Goal: Task Accomplishment & Management: Manage account settings

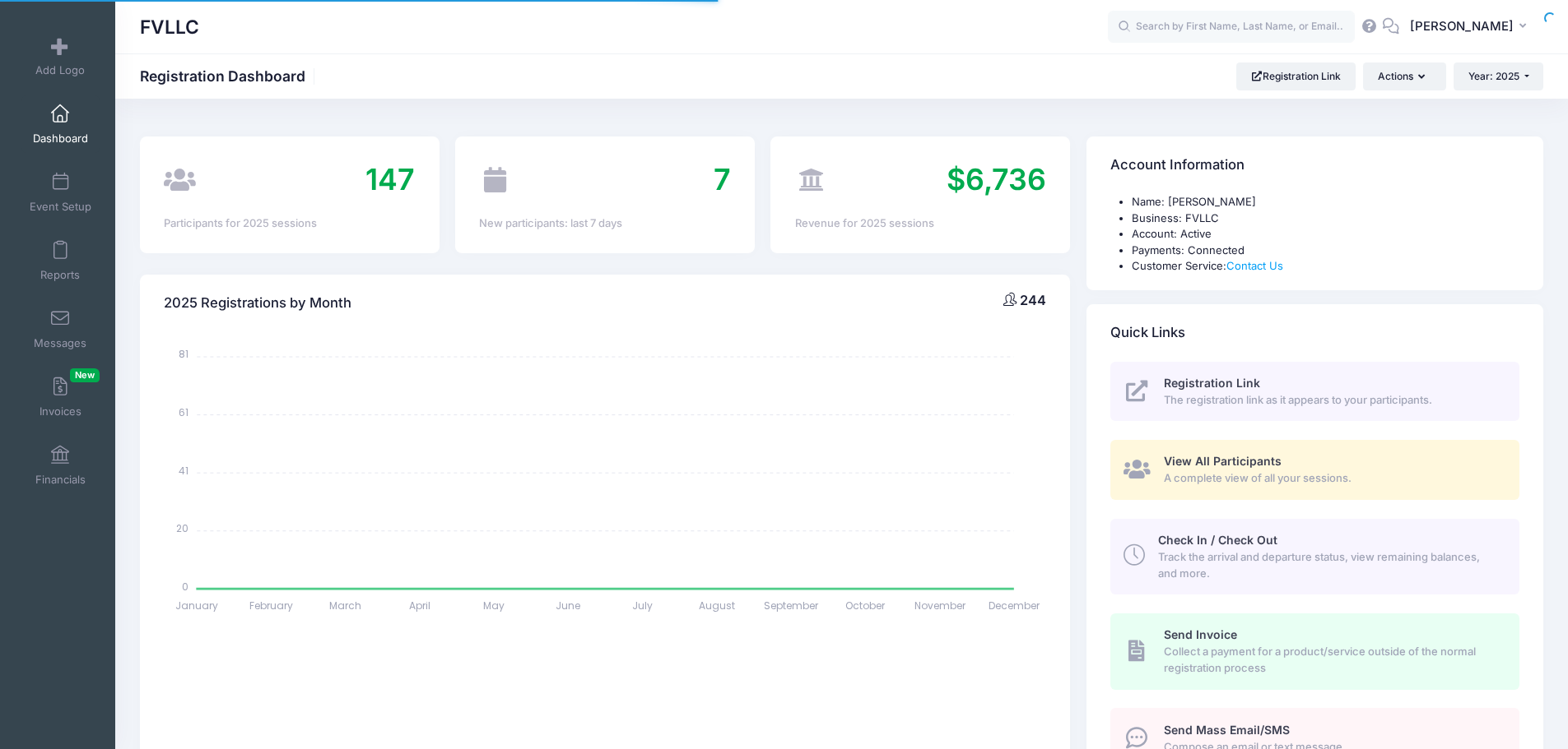
select select
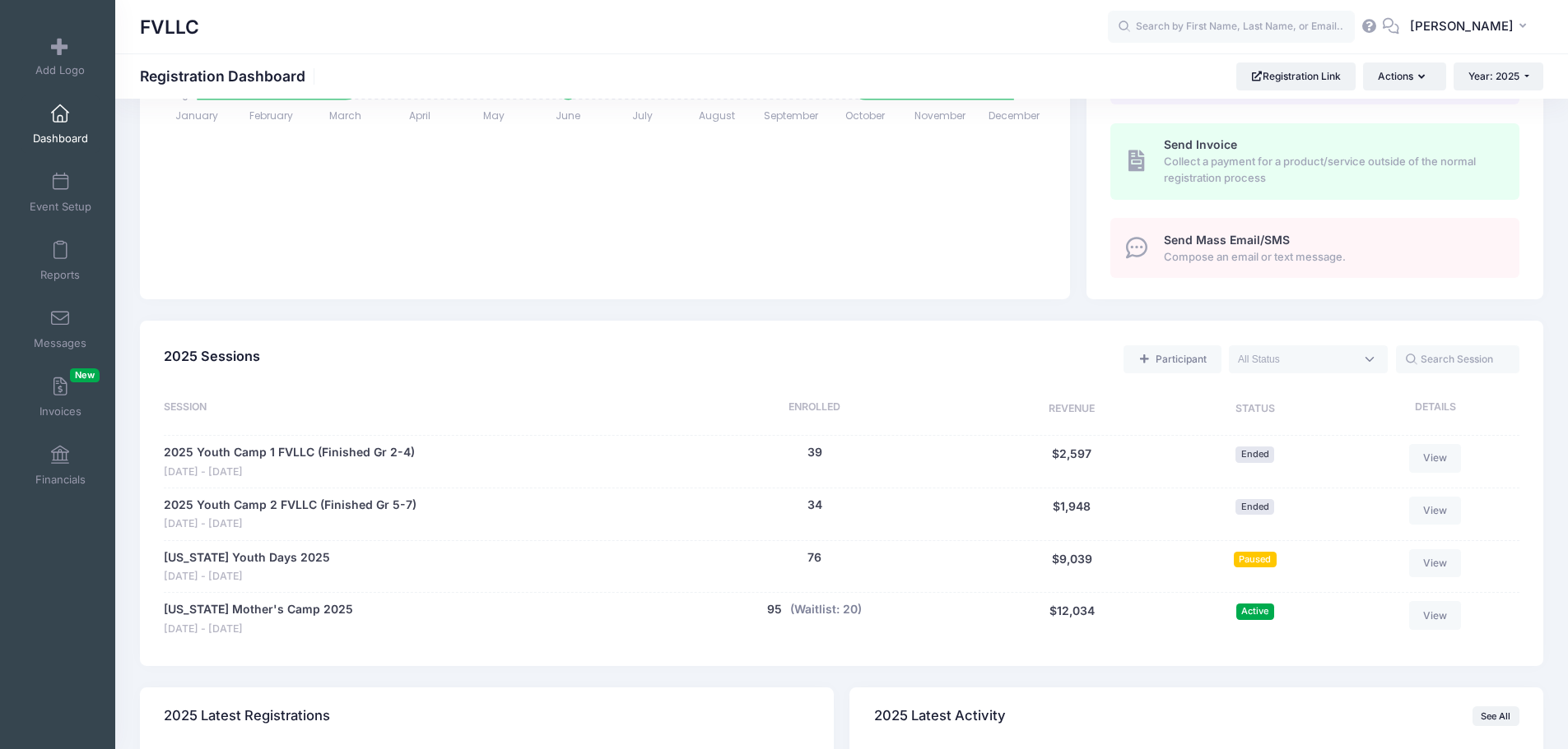
scroll to position [494, 0]
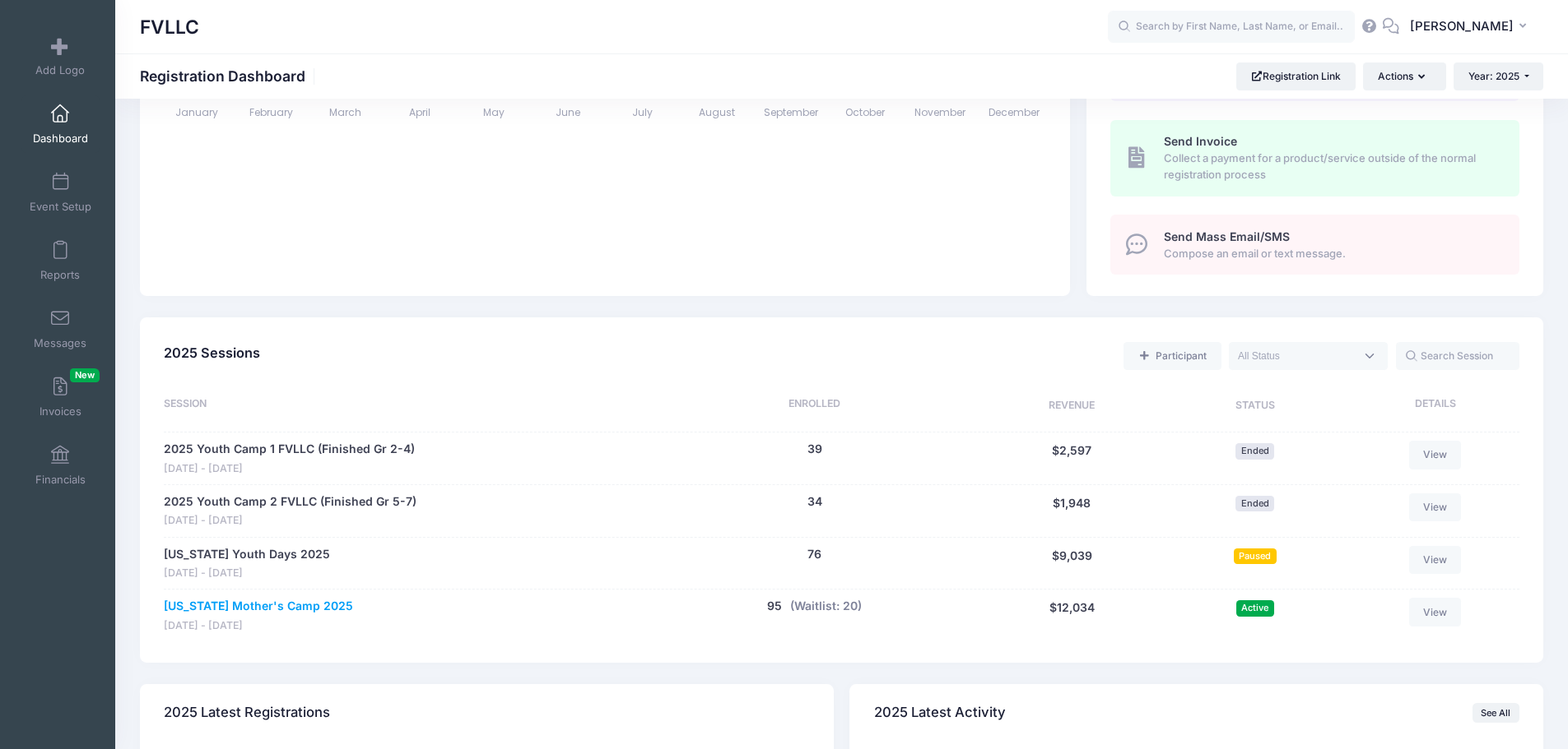
click at [297, 604] on link "[US_STATE] Mother's Camp 2025" at bounding box center [258, 606] width 189 height 17
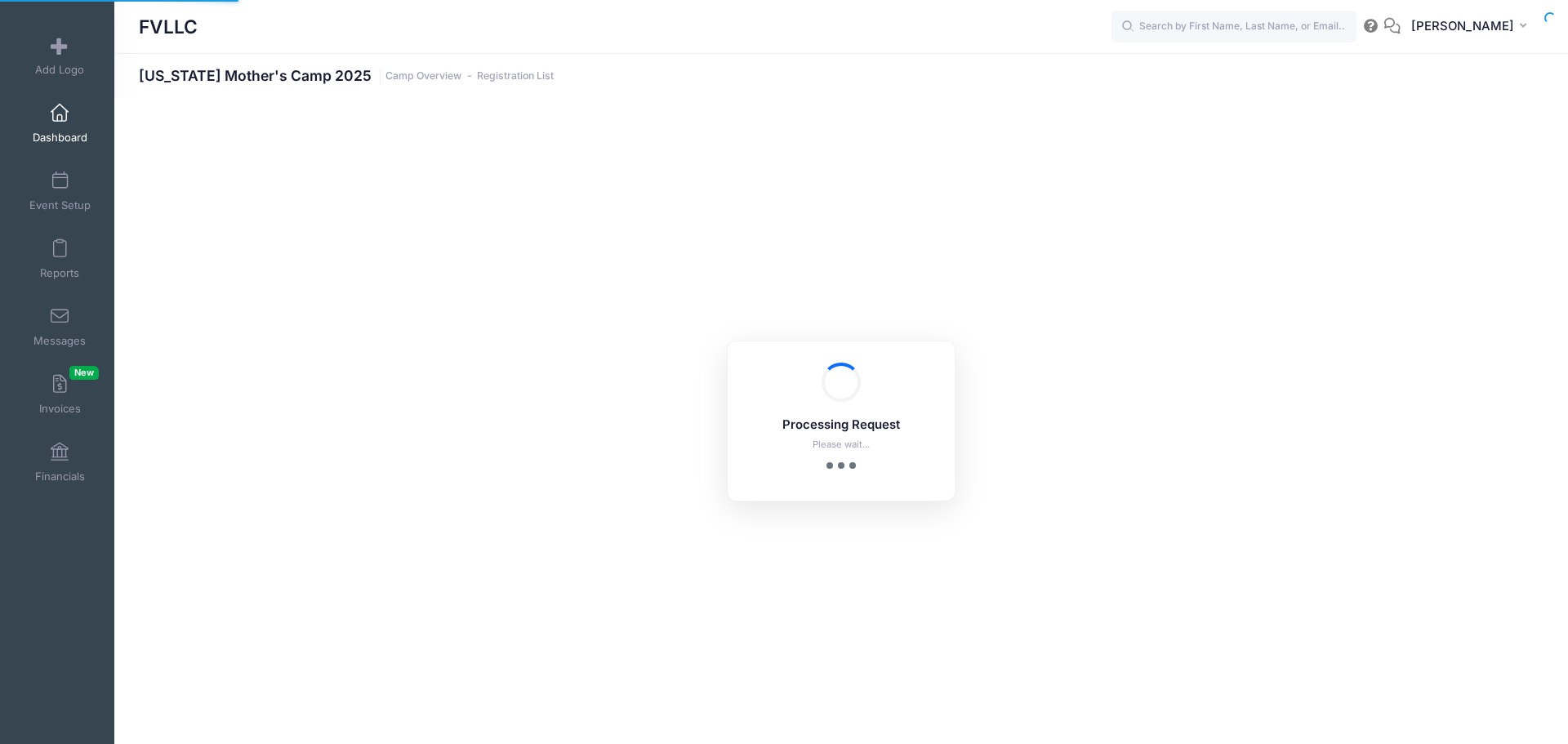
select select "10"
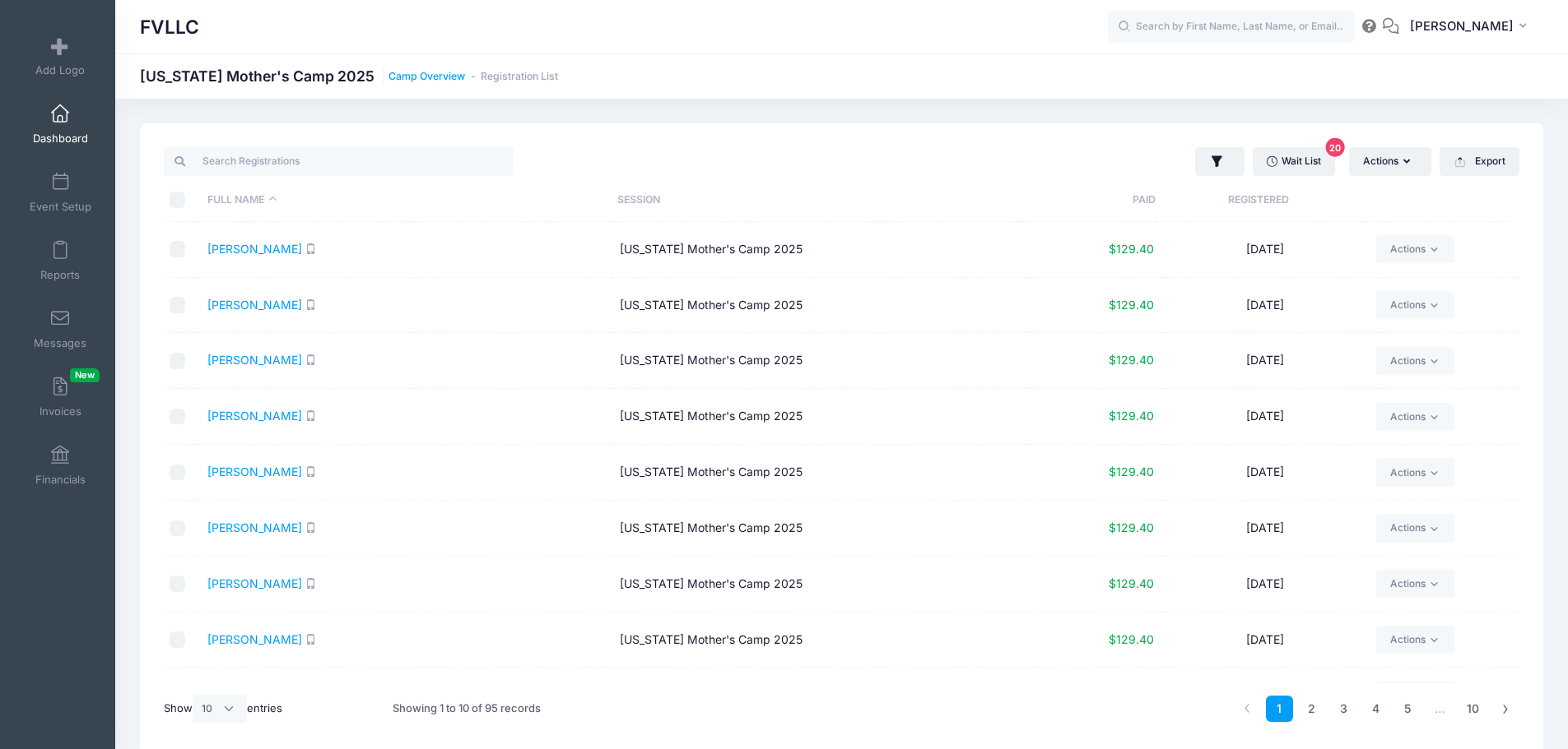
click at [396, 79] on link "Camp Overview" at bounding box center [427, 77] width 77 height 12
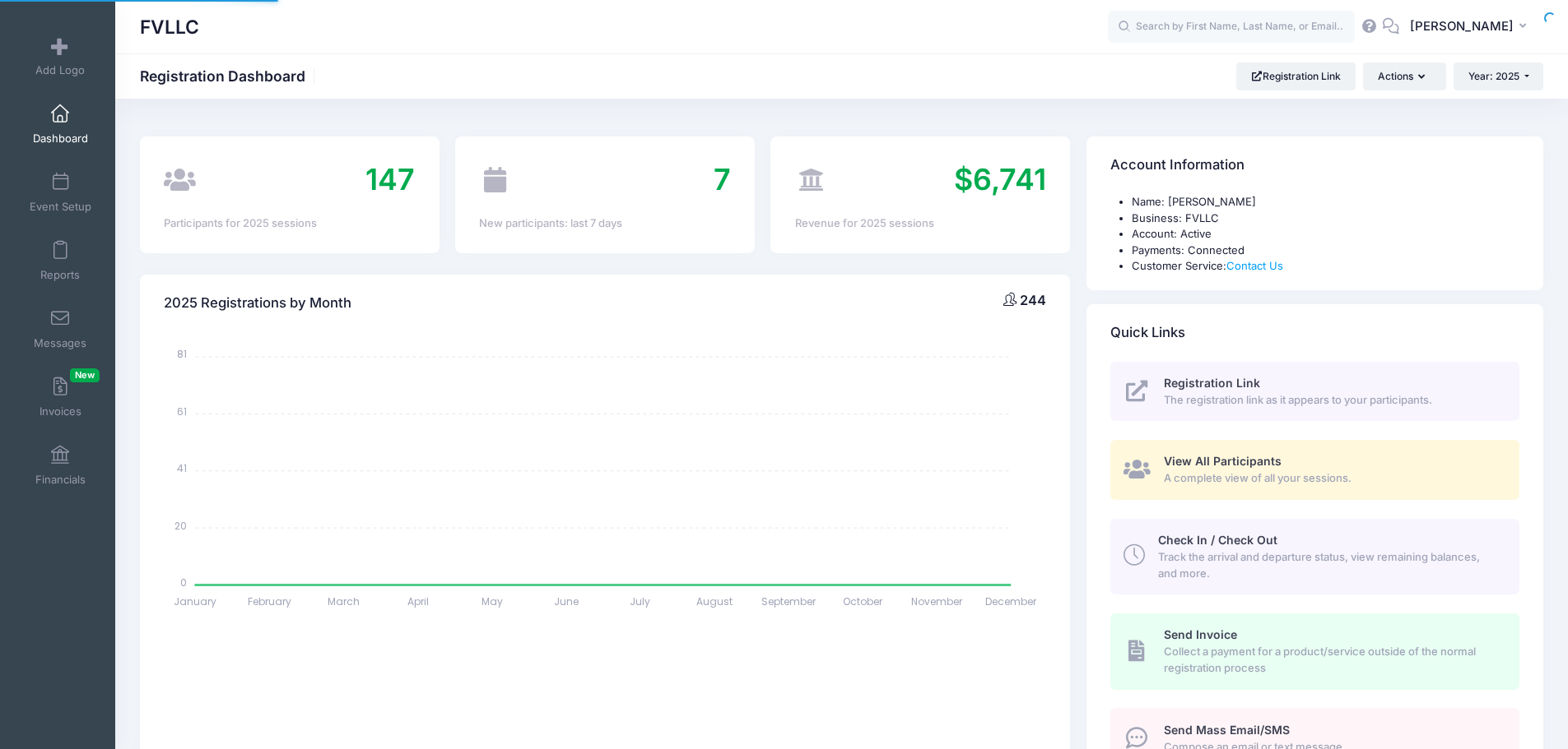
select select
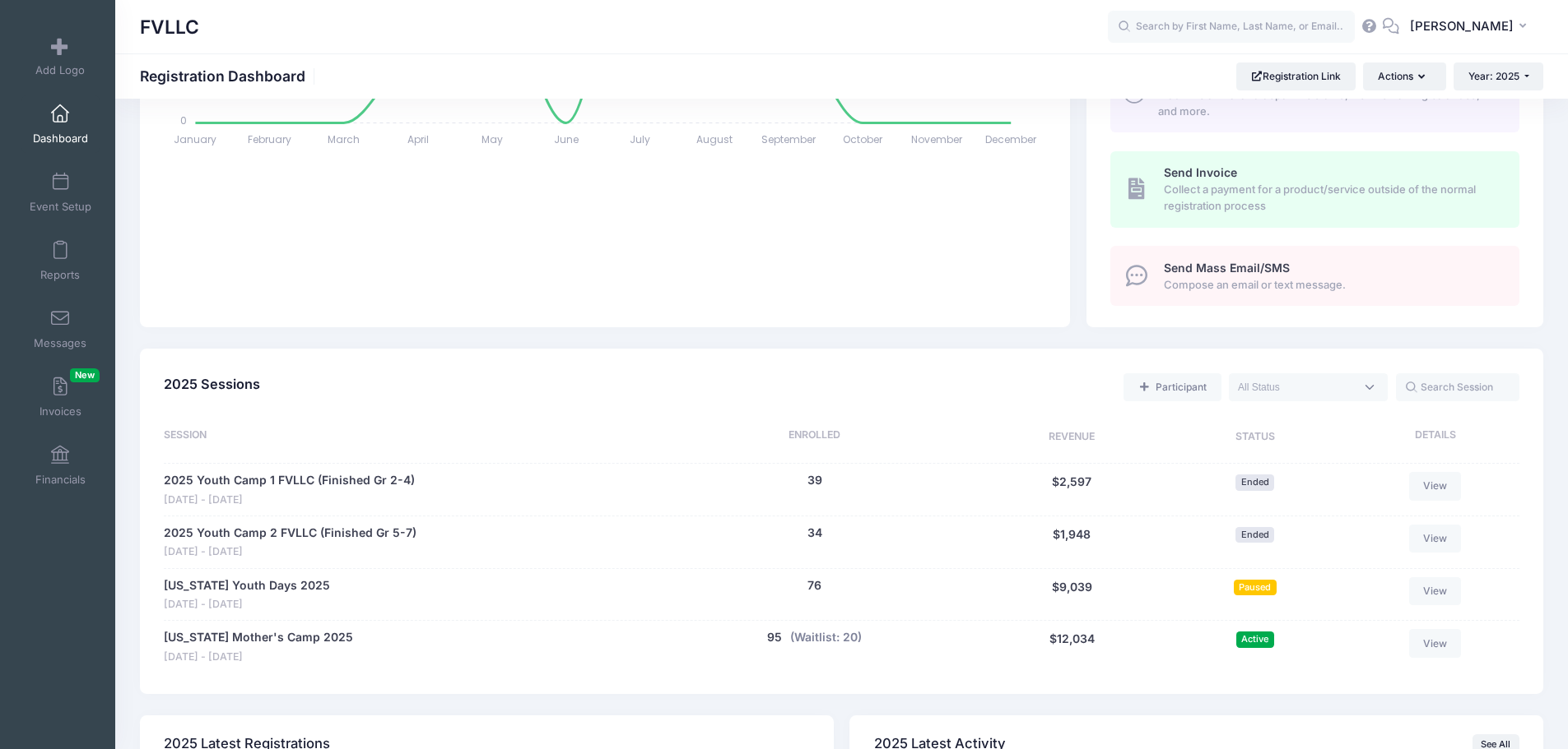
scroll to position [658, 0]
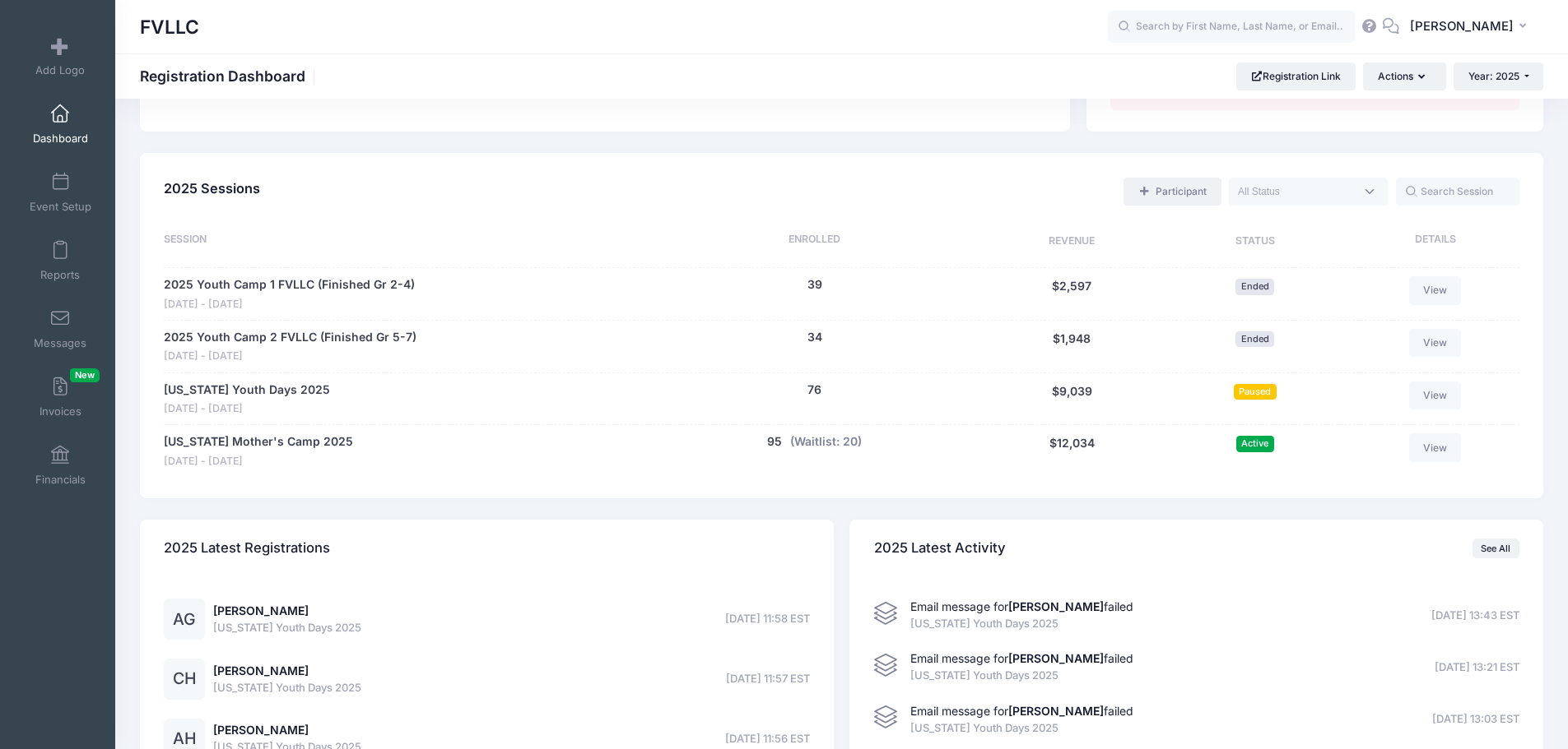
drag, startPoint x: 1181, startPoint y: 191, endPoint x: 1171, endPoint y: 189, distance: 10.2
click at [1171, 189] on link "Participant" at bounding box center [1172, 192] width 97 height 28
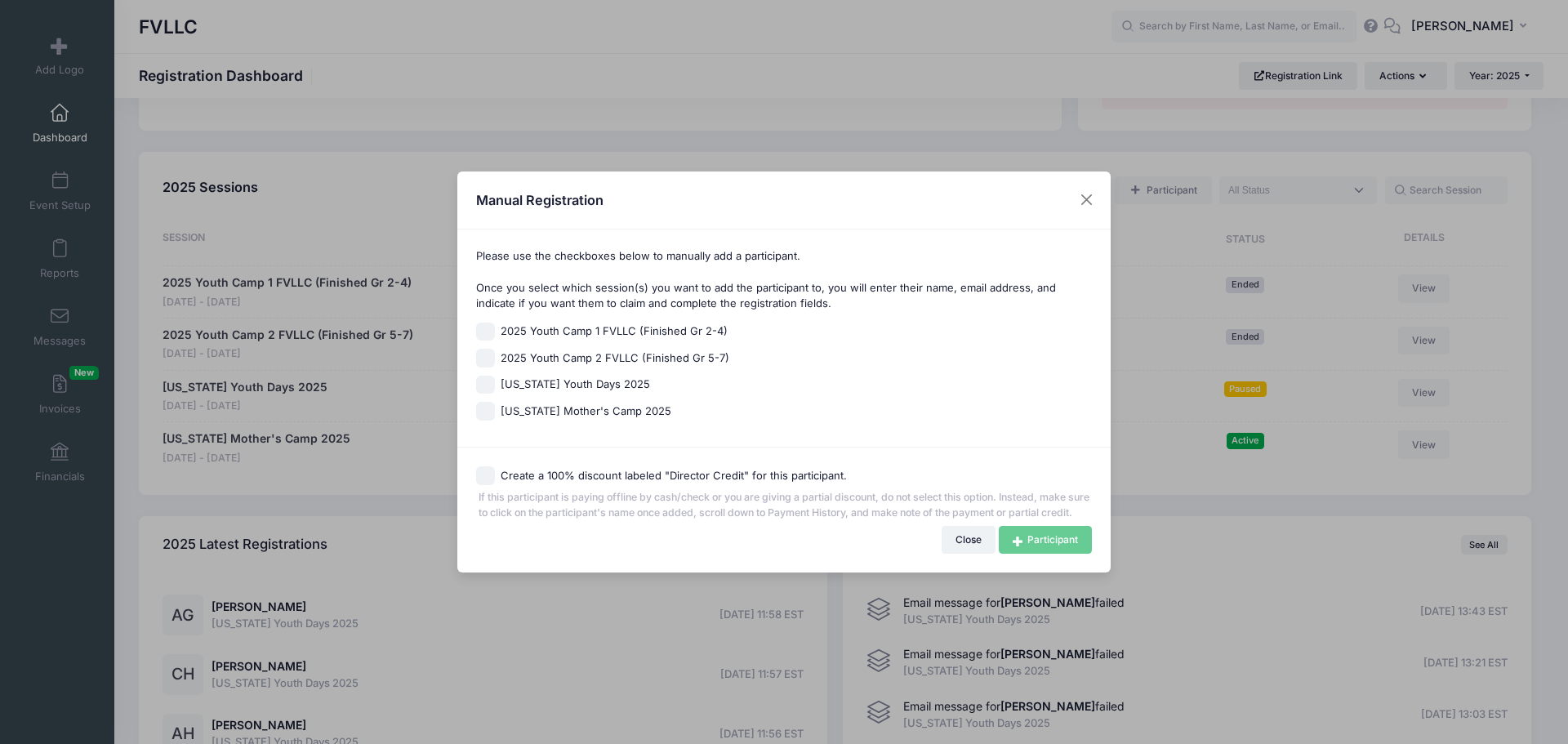
click at [570, 404] on span "[US_STATE] Mother's Camp 2025" at bounding box center [586, 411] width 171 height 16
click at [495, 402] on input "[US_STATE] Mother's Camp 2025" at bounding box center [485, 411] width 19 height 19
checkbox input "true"
click at [961, 553] on button "Close" at bounding box center [969, 540] width 54 height 28
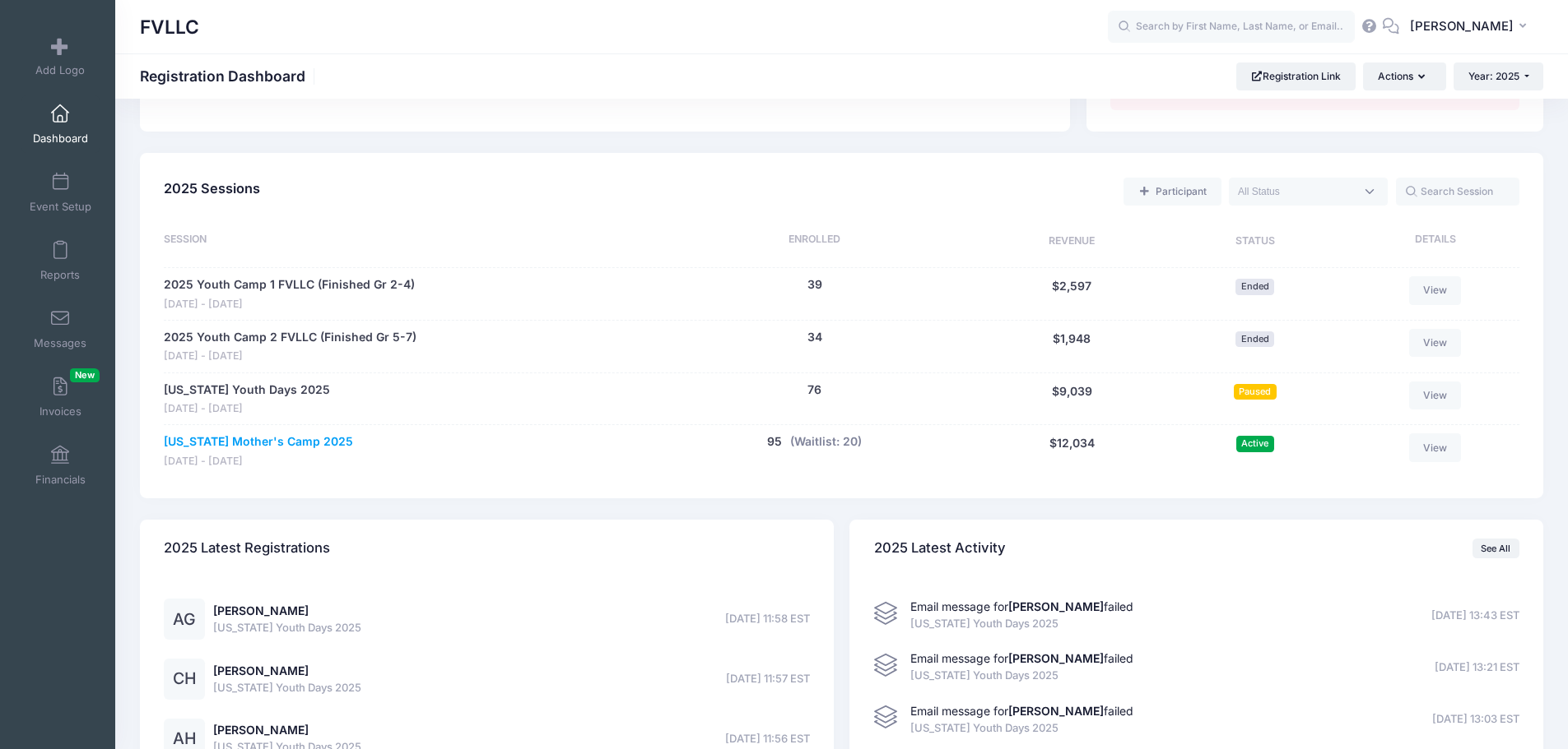
click at [298, 442] on link "[US_STATE] Mother's Camp 2025" at bounding box center [258, 442] width 189 height 17
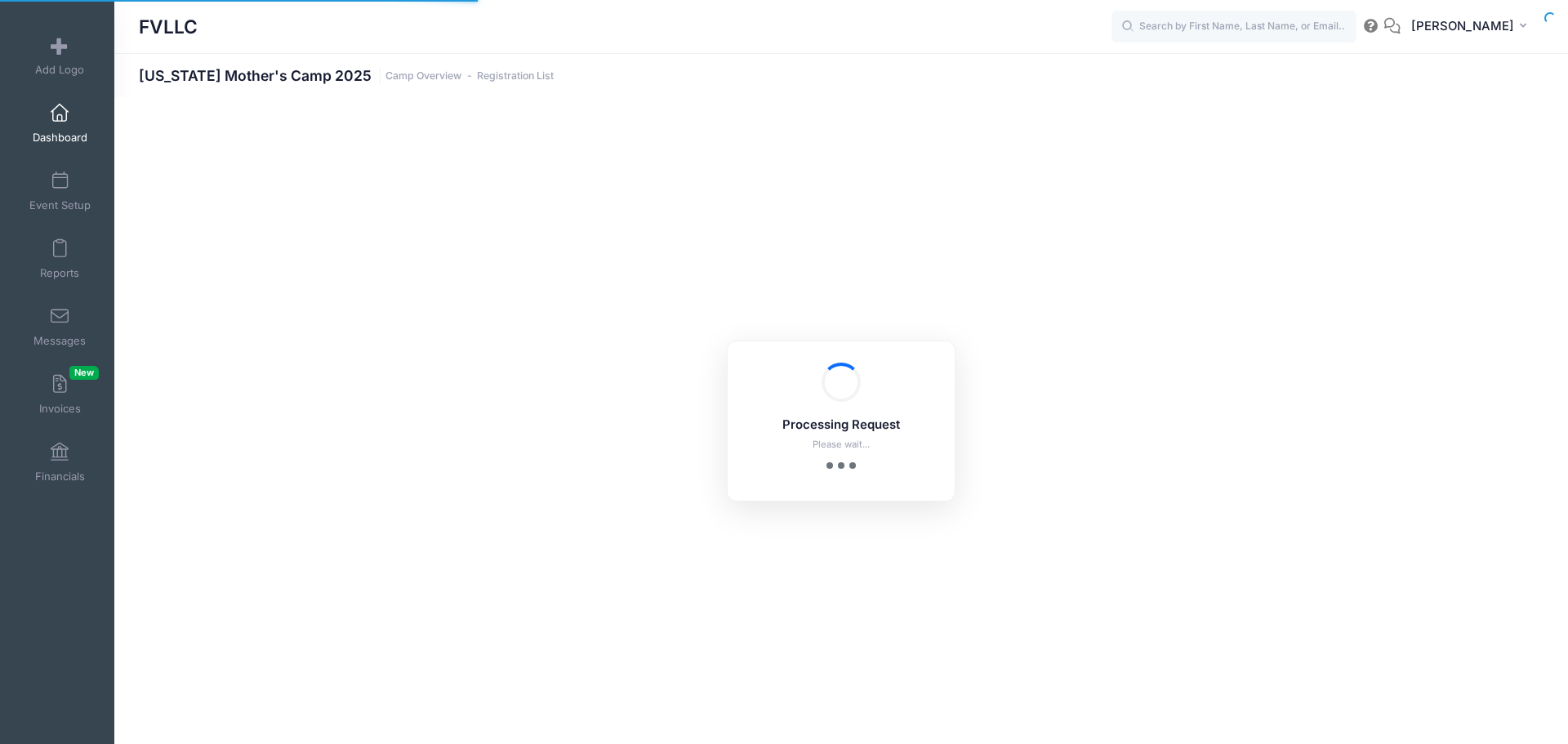
select select "10"
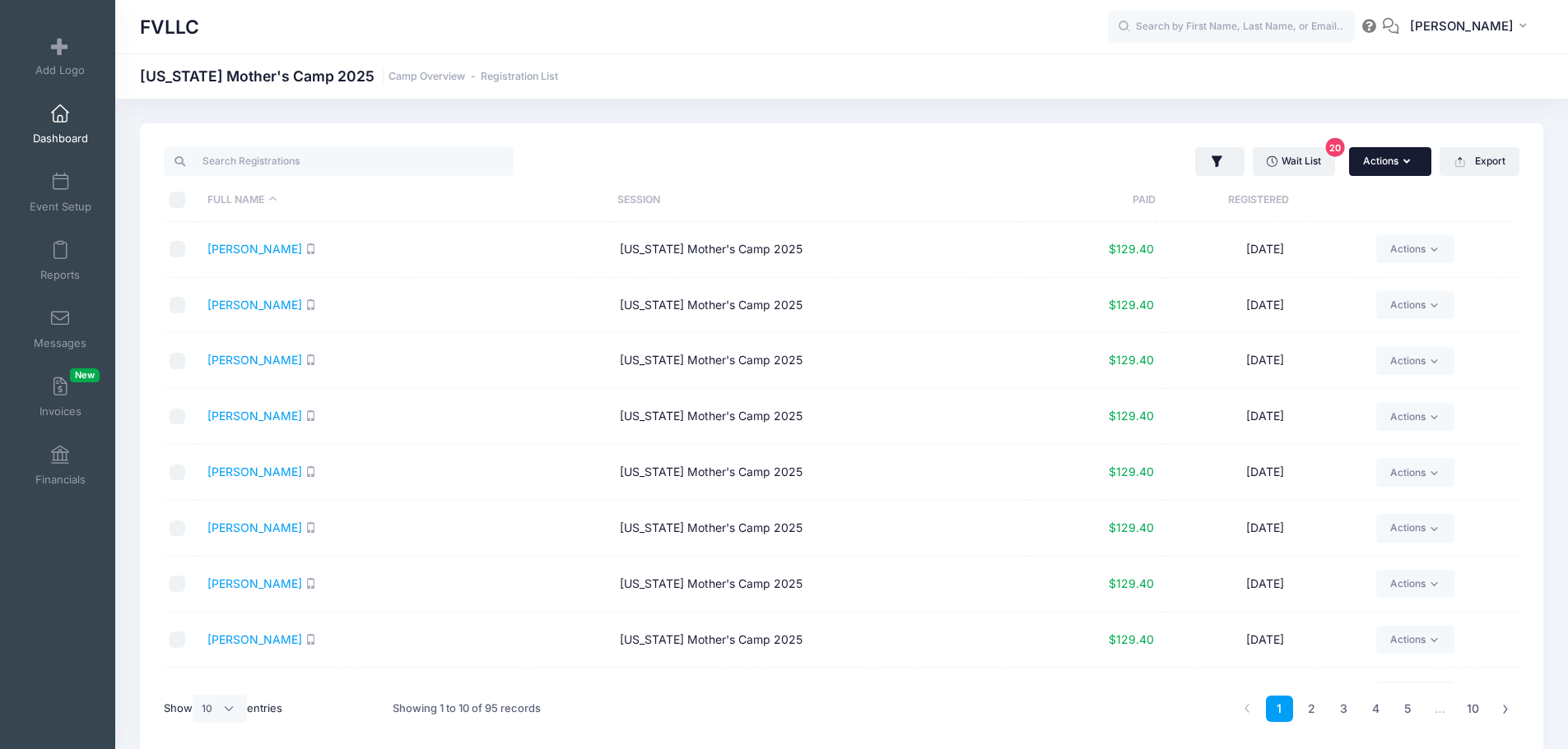
click at [1406, 162] on icon "button" at bounding box center [1410, 162] width 13 height 0
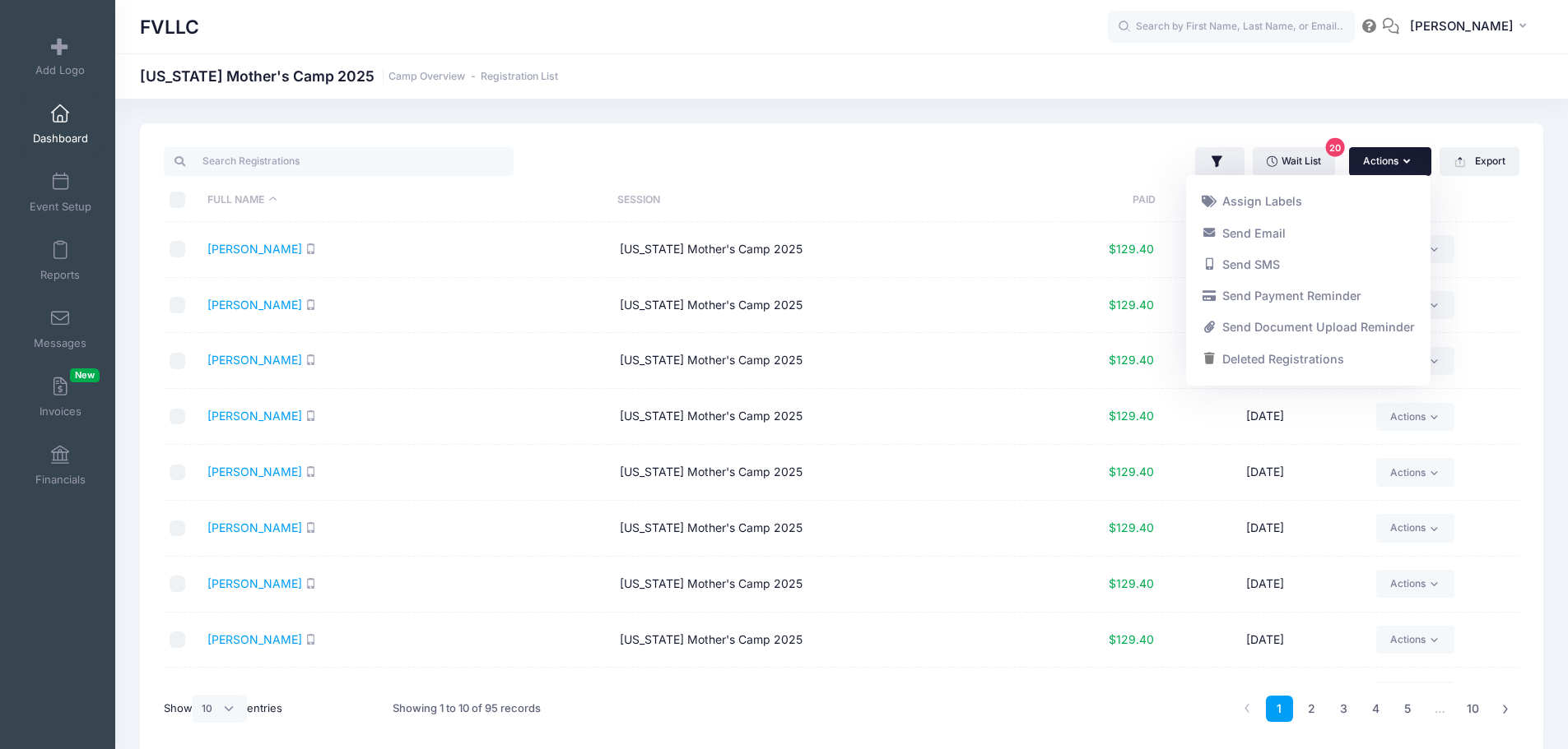
click at [1274, 167] on link "Wait List 20" at bounding box center [1294, 162] width 82 height 28
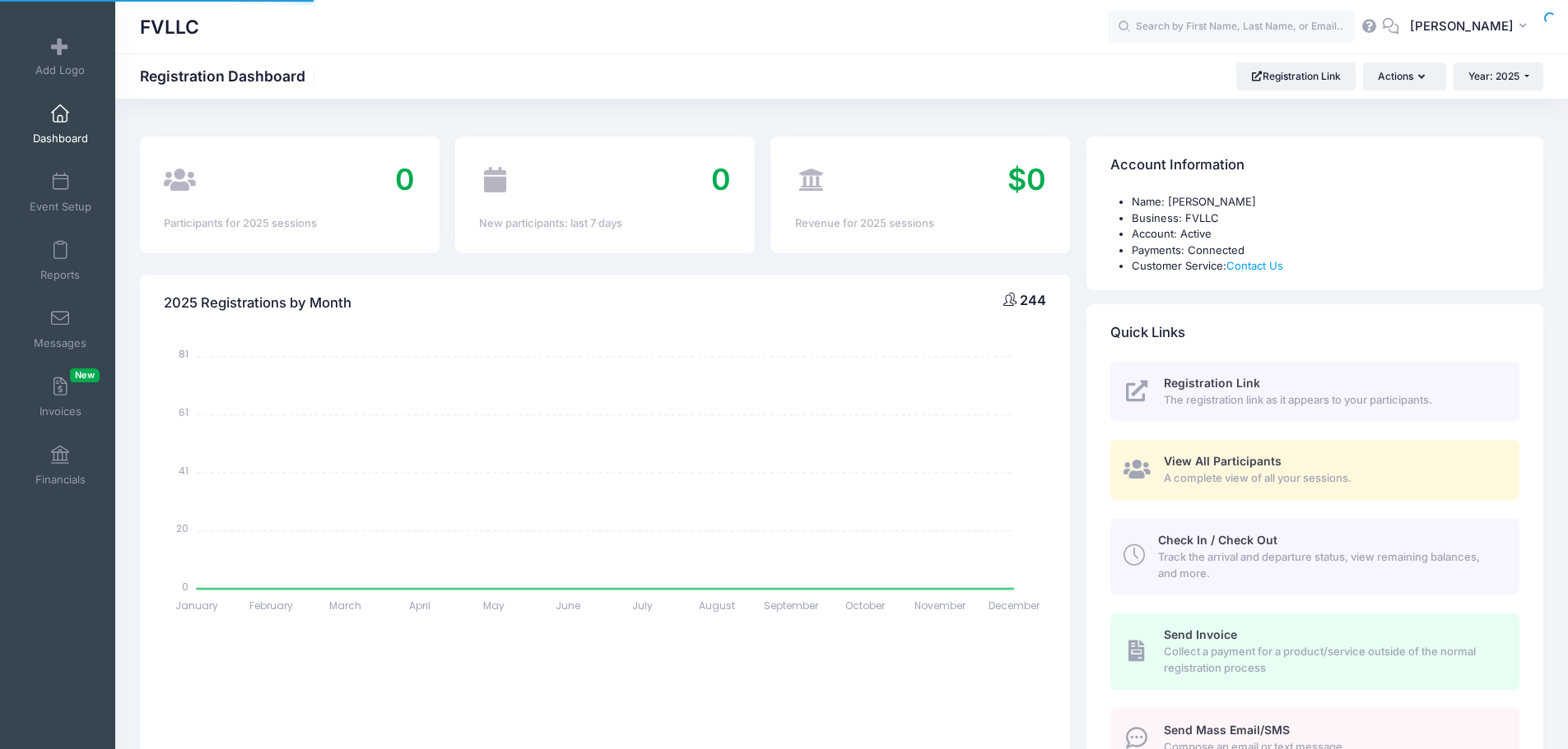
select select
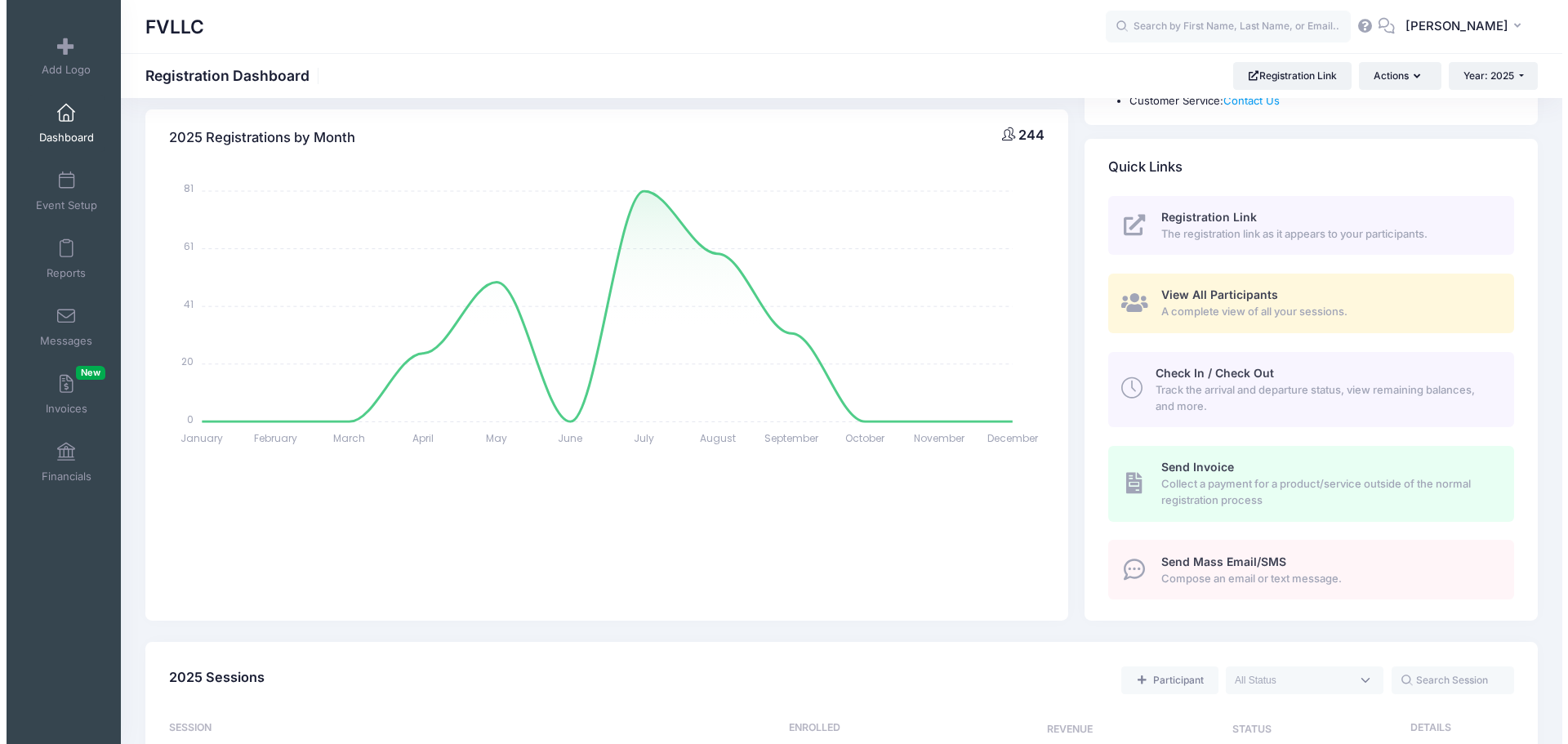
scroll to position [409, 0]
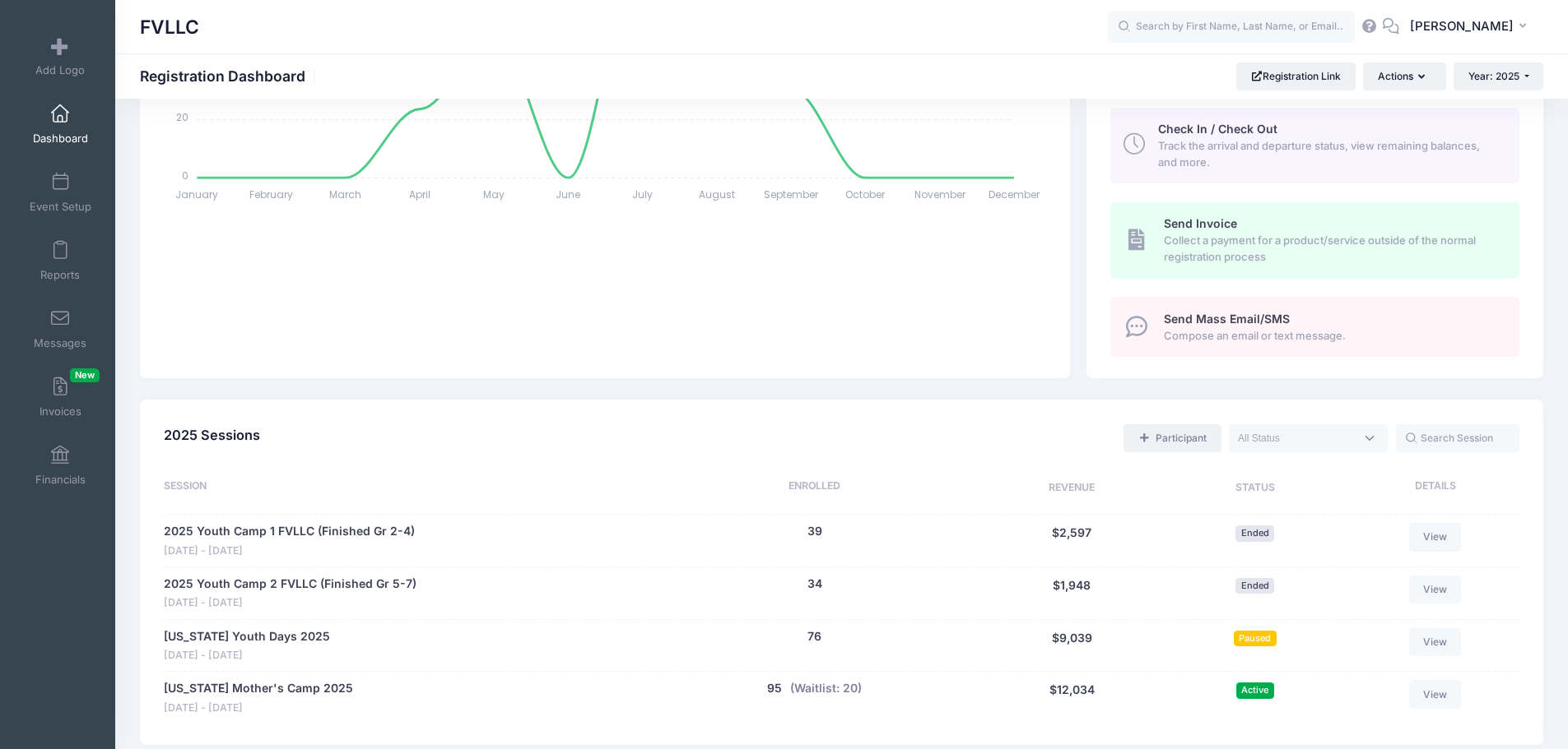
click at [1180, 433] on link "Participant" at bounding box center [1172, 439] width 97 height 28
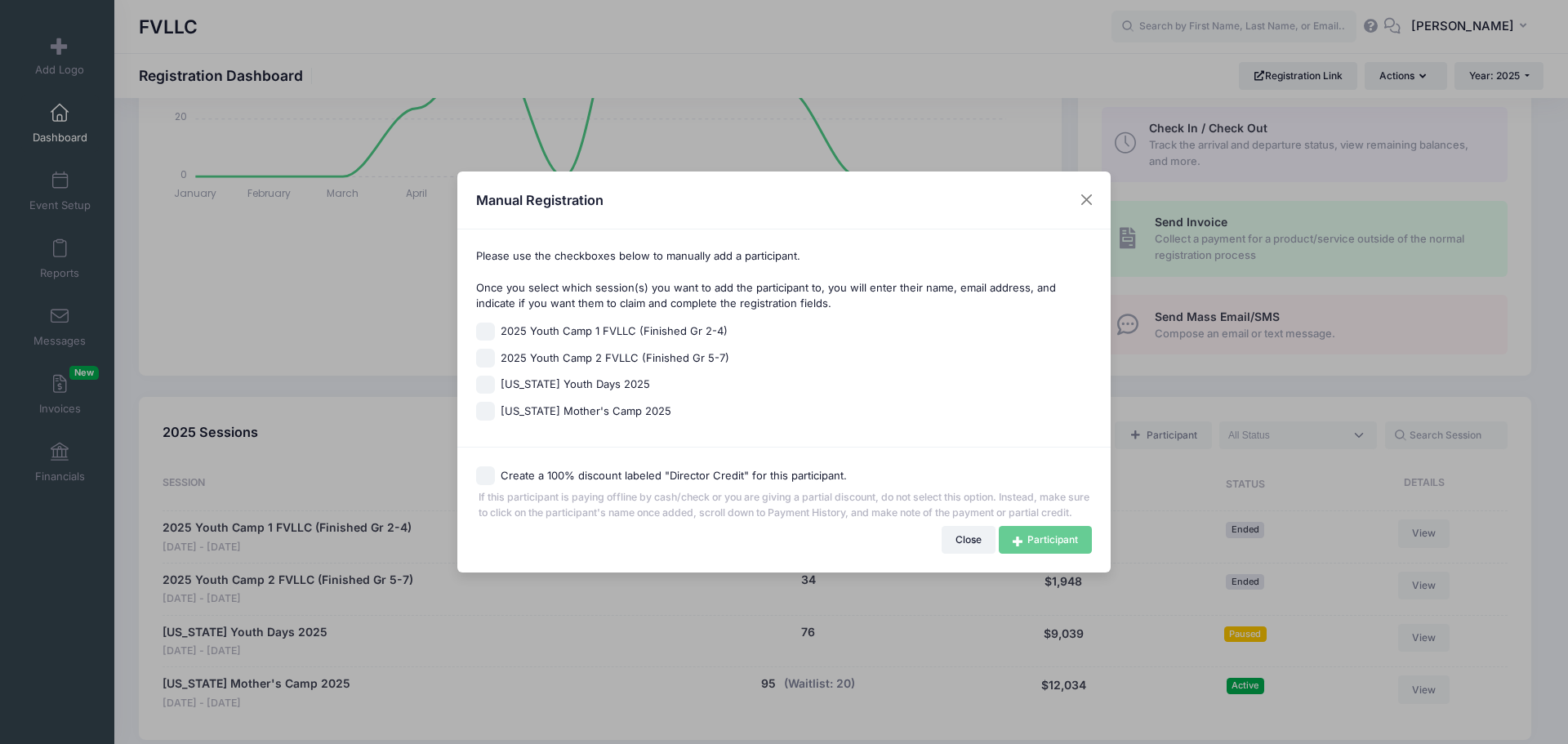
click at [589, 408] on span "[US_STATE] Mother's Camp 2025" at bounding box center [586, 411] width 171 height 16
click at [495, 408] on input "[US_STATE] Mother's Camp 2025" at bounding box center [485, 411] width 19 height 19
checkbox input "true"
click at [1039, 550] on link "Participant" at bounding box center [1045, 540] width 93 height 28
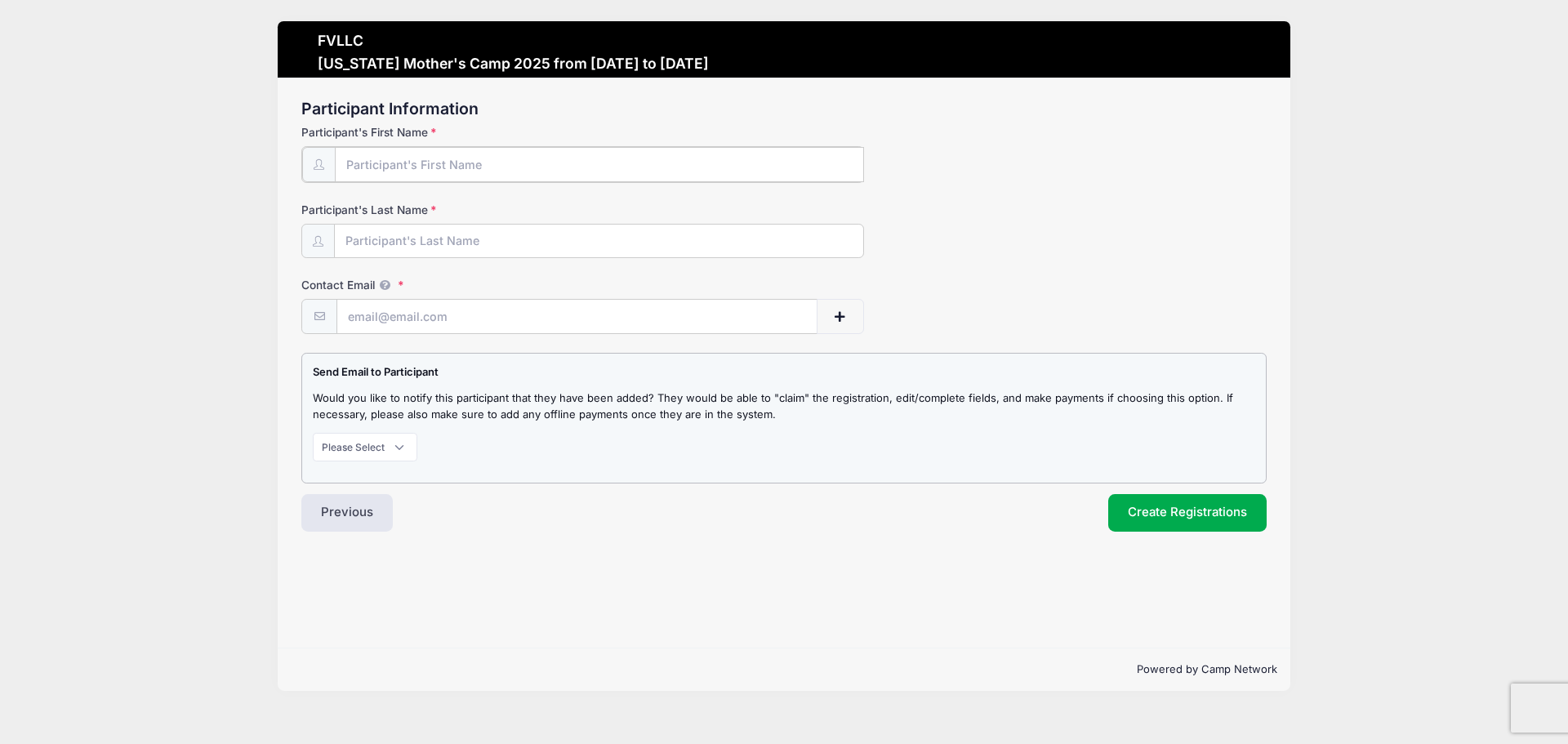
click at [490, 173] on input "Participant's First Name" at bounding box center [600, 164] width 530 height 35
type input "Kaylee"
type input "Ylioja"
click at [472, 309] on input "Contact Email" at bounding box center [576, 316] width 480 height 35
paste input "[EMAIL_ADDRESS][DOMAIN_NAME]"
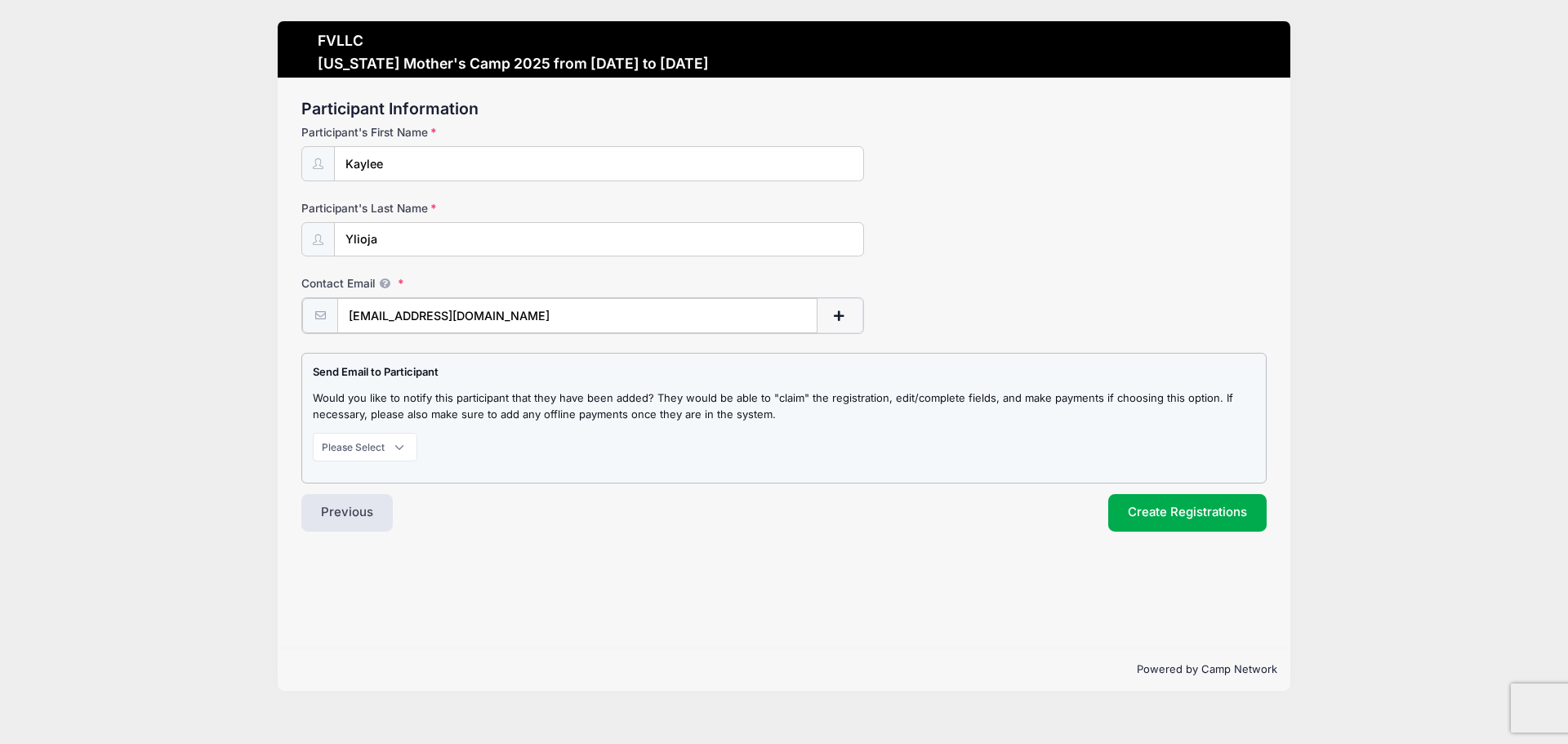
type input "[EMAIL_ADDRESS][DOMAIN_NAME]"
click at [392, 443] on select "Please Select Don't Notify Notify" at bounding box center [364, 445] width 104 height 28
select select "1"
click at [313, 431] on select "Please Select Don't Notify Notify" at bounding box center [364, 445] width 104 height 28
click at [1204, 508] on button "Create Registrations" at bounding box center [1187, 512] width 159 height 38
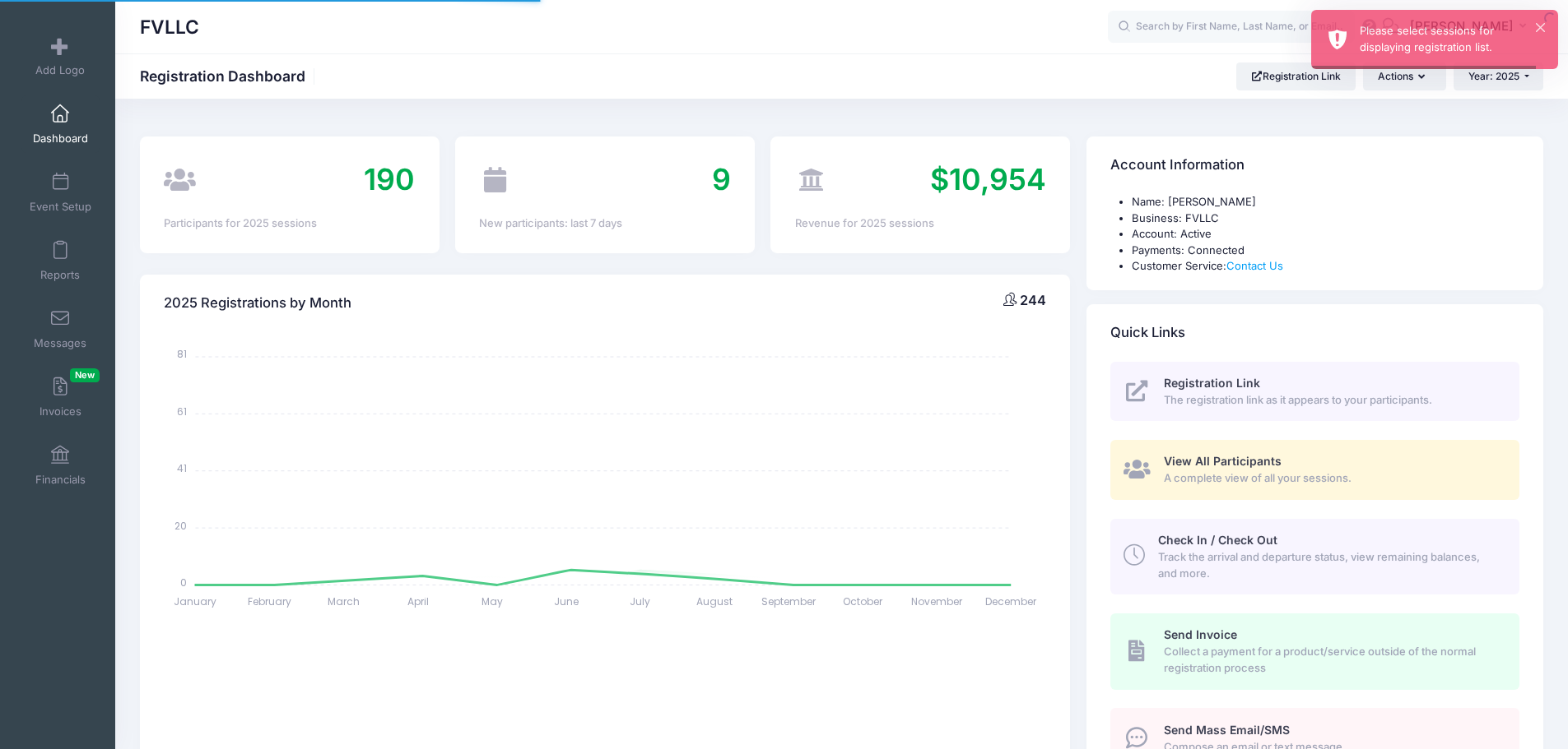
select select
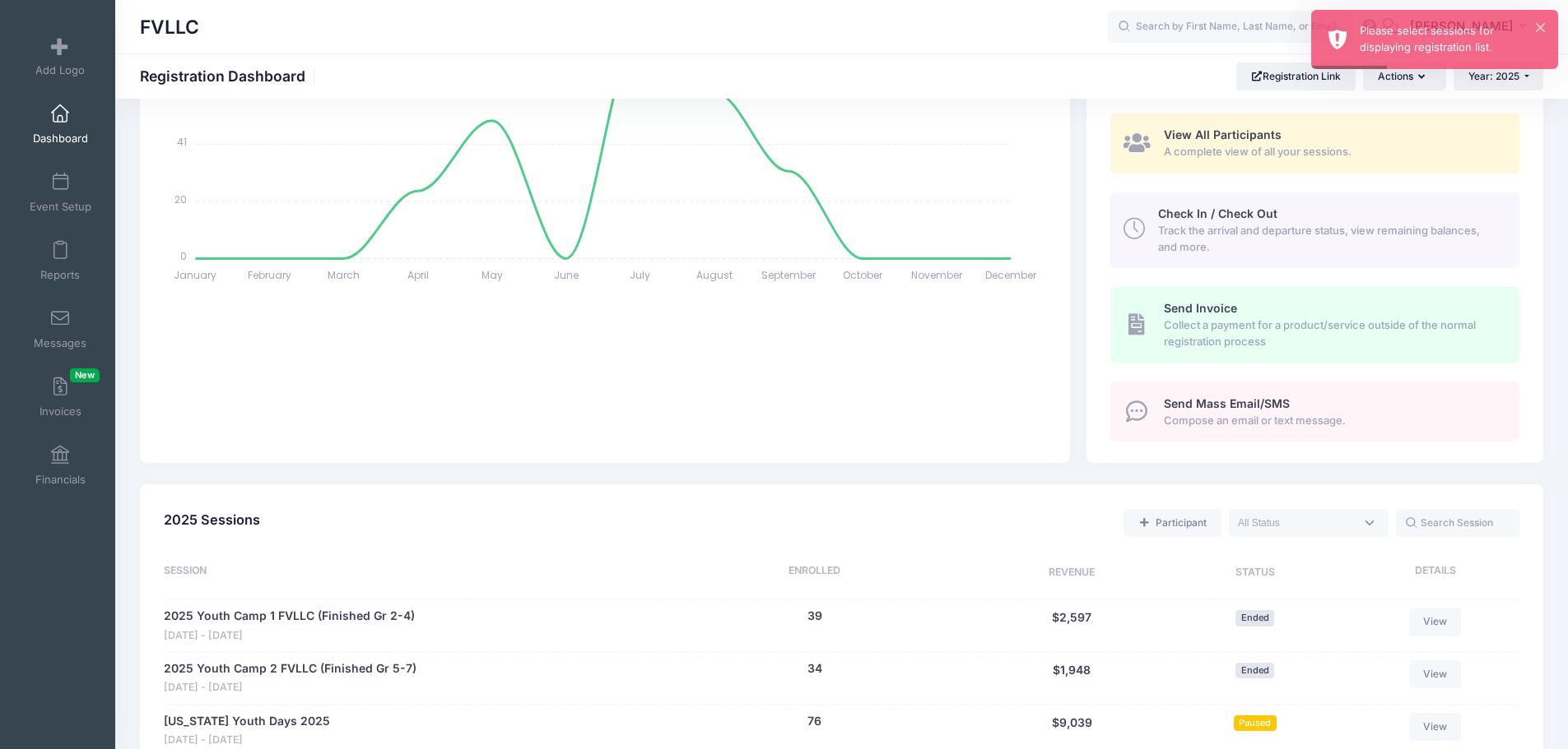
scroll to position [411, 0]
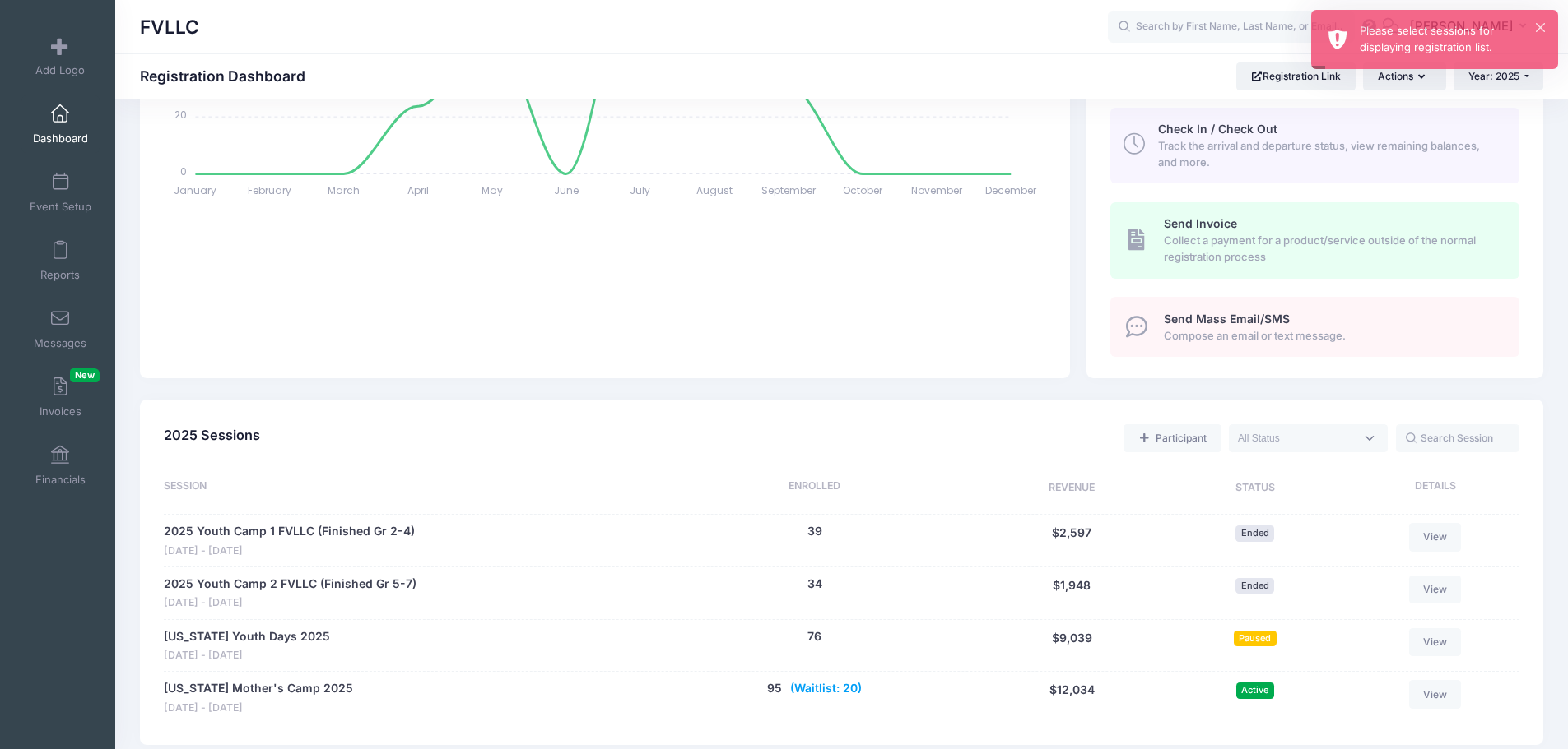
click at [837, 692] on button "(Waitlist: 20)" at bounding box center [826, 688] width 72 height 17
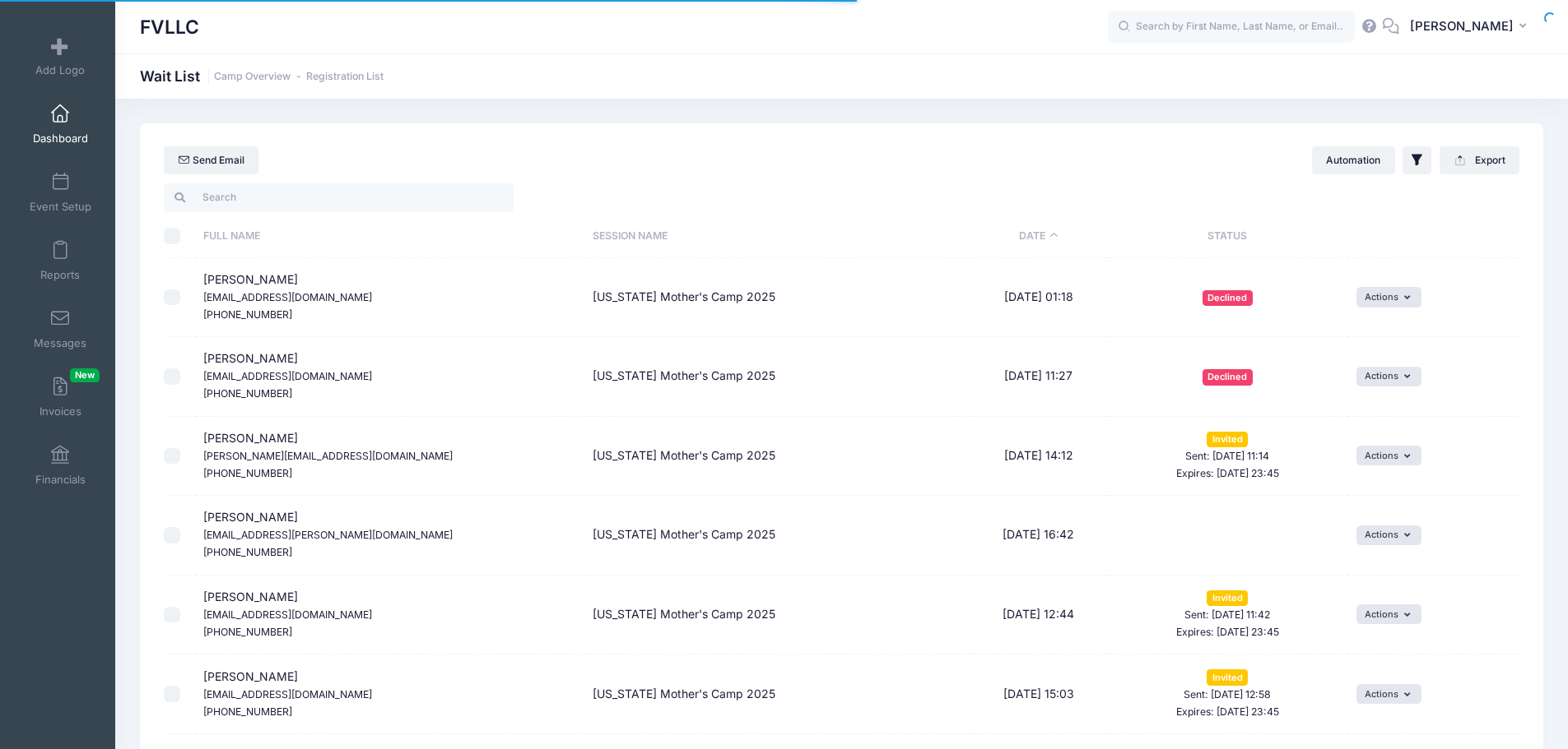
select select "50"
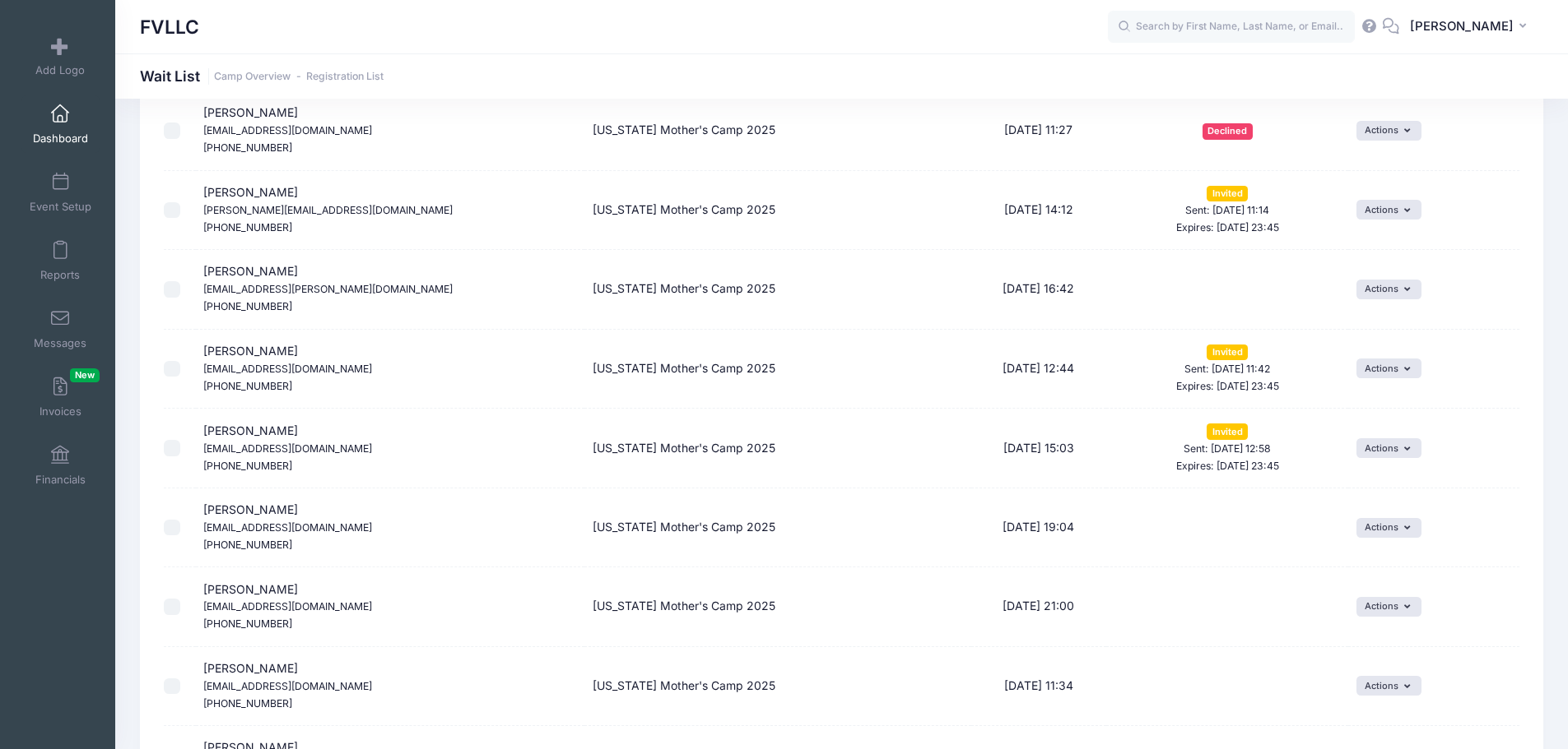
scroll to position [247, 0]
drag, startPoint x: 332, startPoint y: 367, endPoint x: 205, endPoint y: 368, distance: 127.0
click at [205, 368] on td "Kaylee Ylioja Kayleekariniemi16@gmail.com (612) 501-5541" at bounding box center [390, 369] width 389 height 79
copy small "Kayleekariniemi16@gmail.com"
click at [1416, 368] on button "Actions" at bounding box center [1389, 367] width 65 height 20
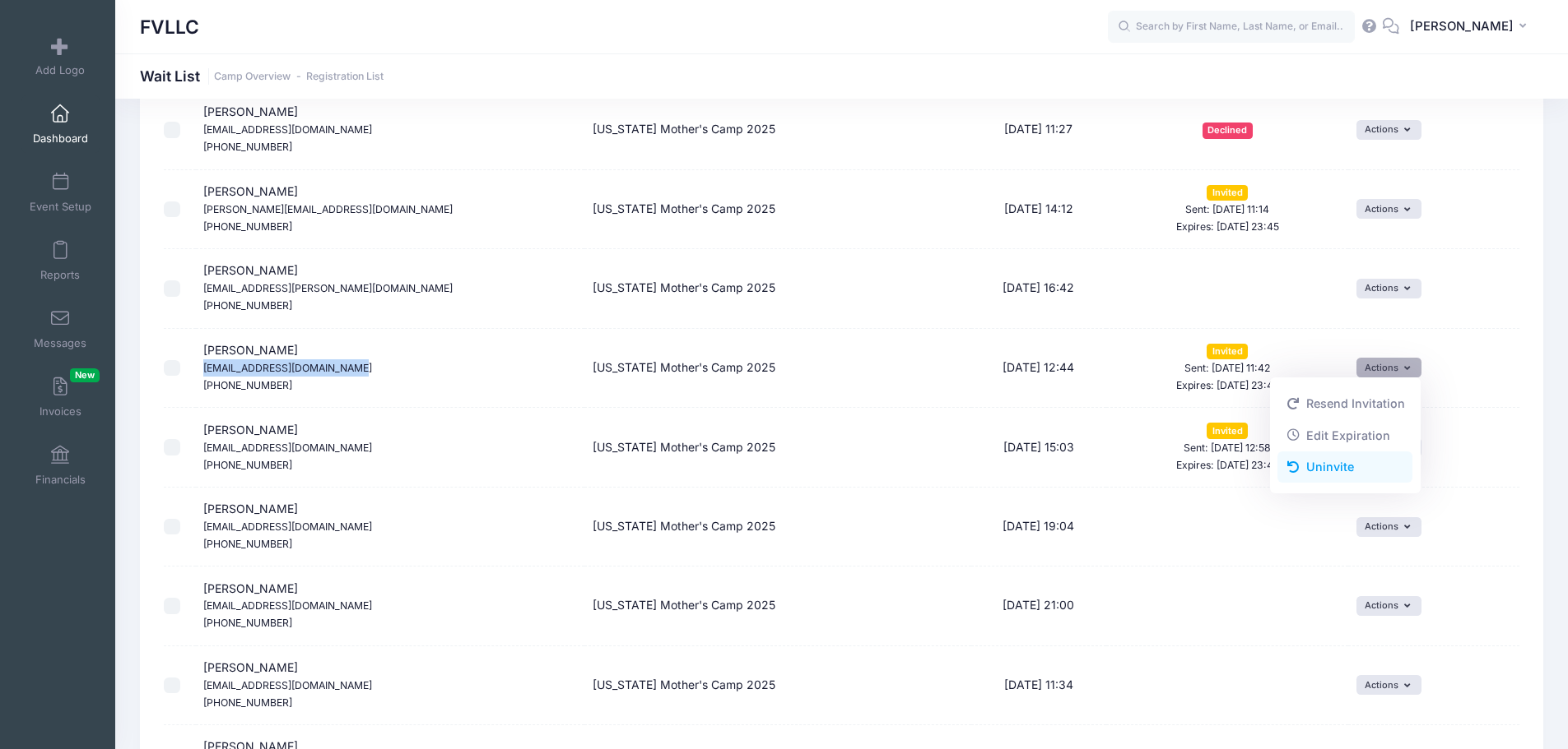
click at [1348, 461] on link "Uninvite" at bounding box center [1345, 467] width 135 height 31
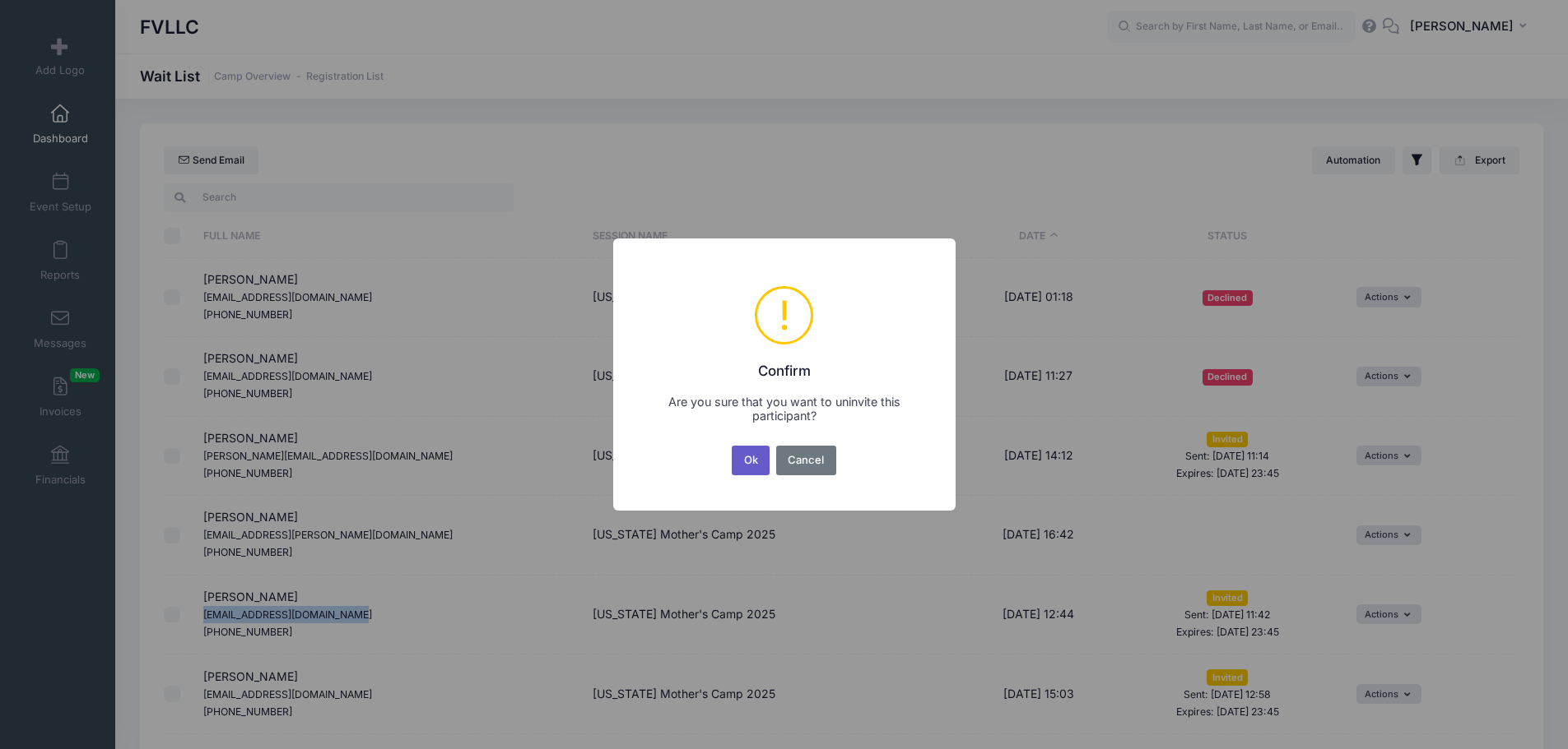
click at [745, 458] on button "Ok" at bounding box center [750, 460] width 38 height 29
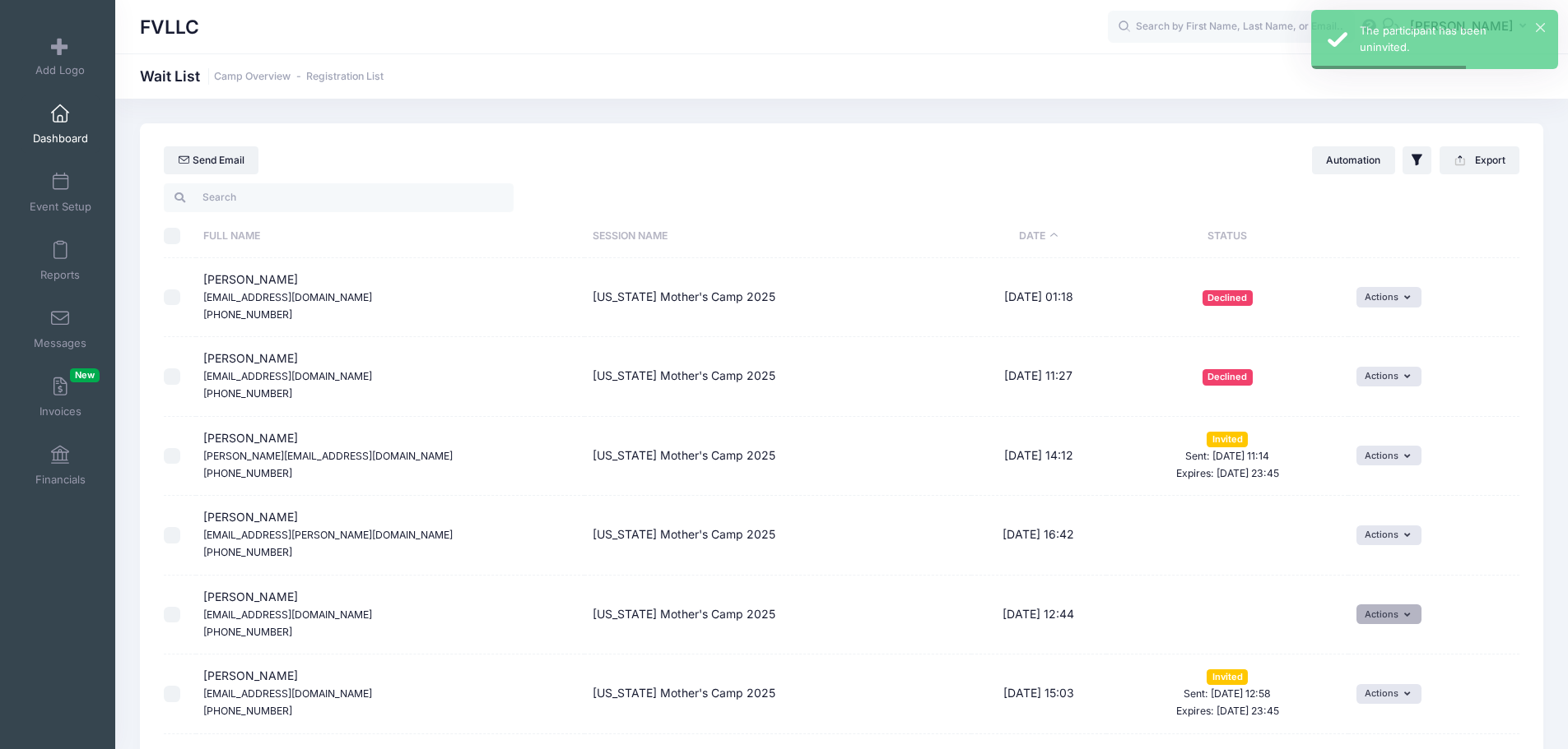
click at [1380, 618] on button "Actions" at bounding box center [1389, 614] width 65 height 20
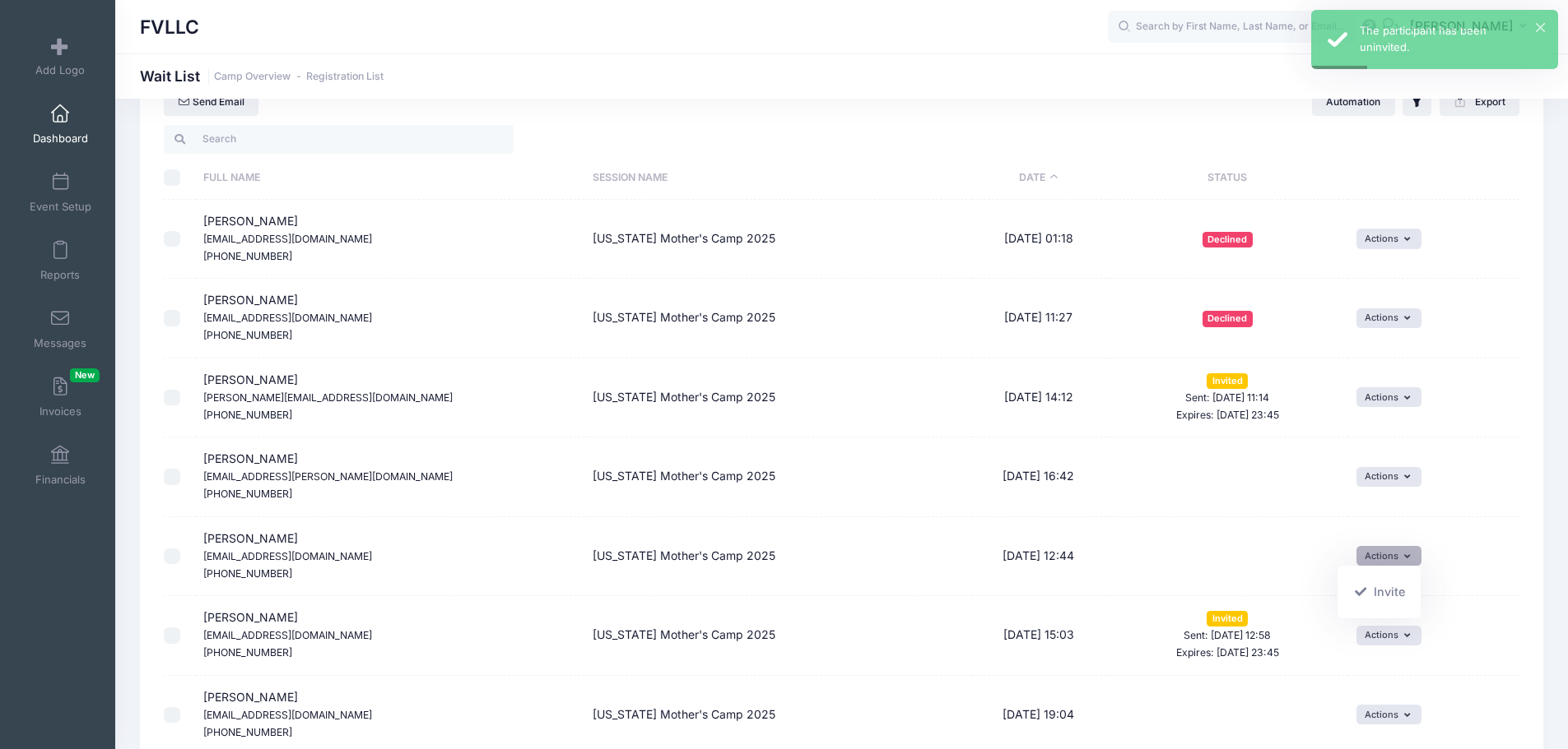
scroll to position [82, 0]
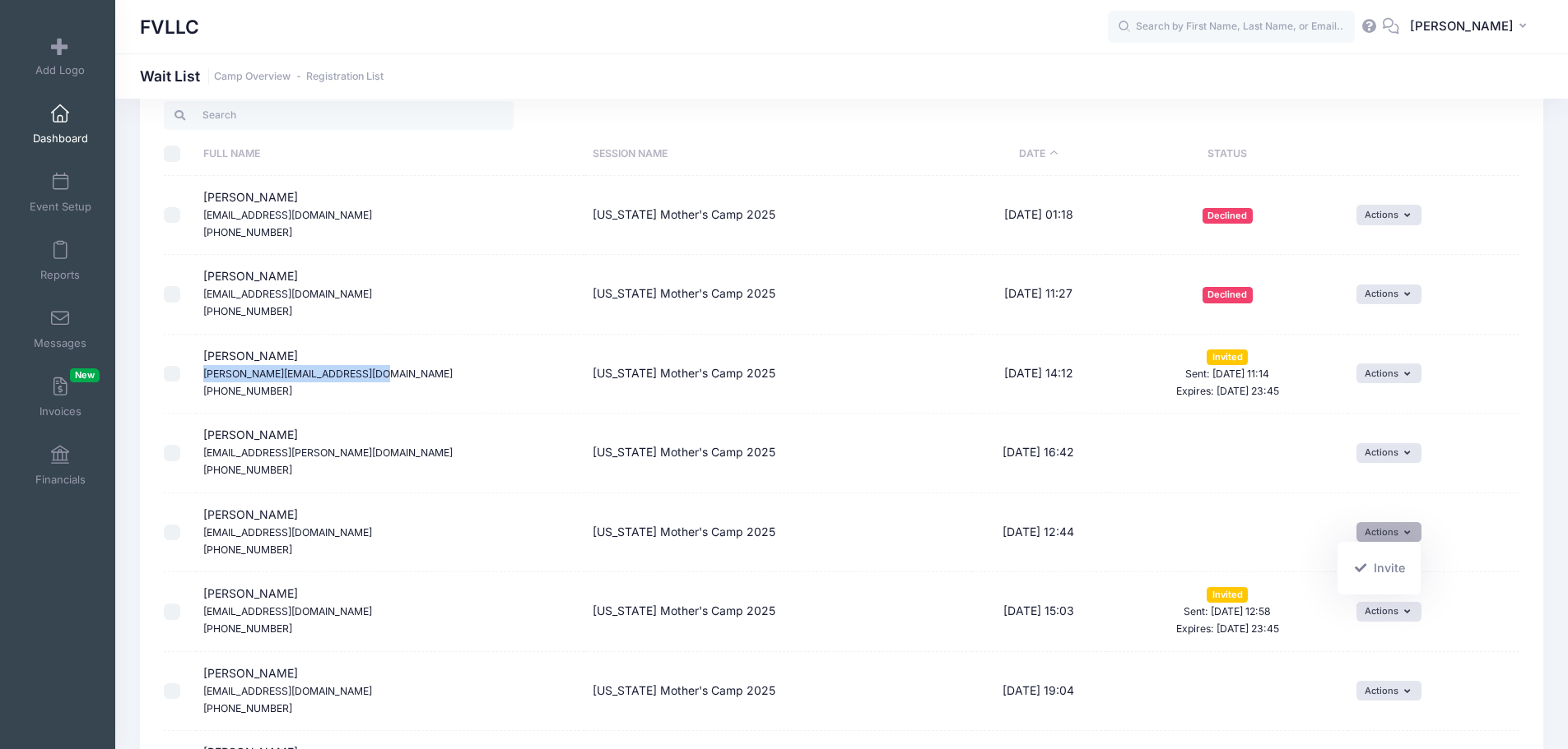
drag, startPoint x: 373, startPoint y: 374, endPoint x: 205, endPoint y: 377, distance: 168.0
click at [205, 377] on td "Jennifer Karvonen Jennifer.karvonen2012@gmail.com (509) 934-0961" at bounding box center [390, 374] width 389 height 79
copy small "[PERSON_NAME][EMAIL_ADDRESS][DOMAIN_NAME]"
click at [1389, 372] on button "Actions" at bounding box center [1389, 373] width 65 height 20
click at [1346, 464] on link "Uninvite" at bounding box center [1345, 473] width 135 height 31
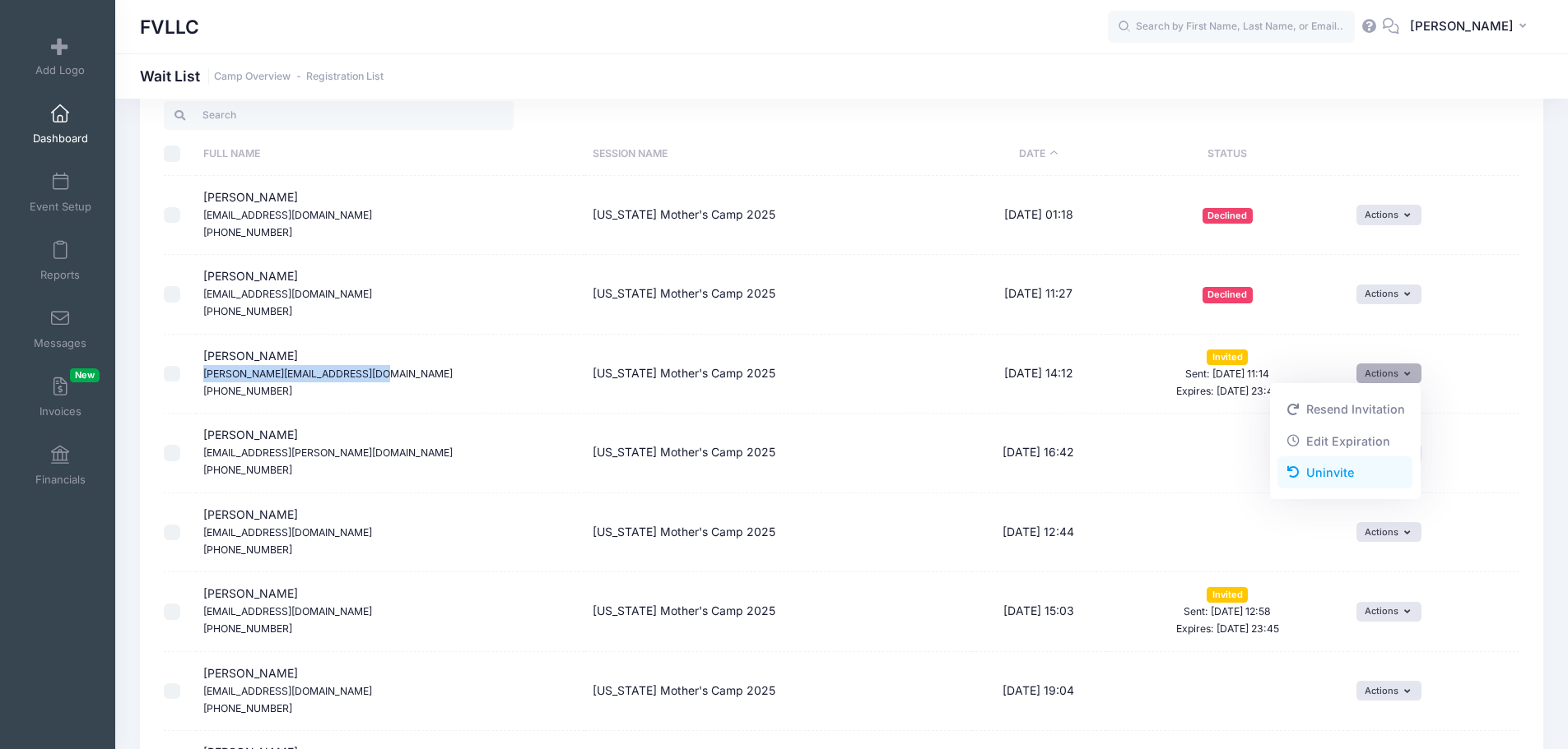
scroll to position [0, 0]
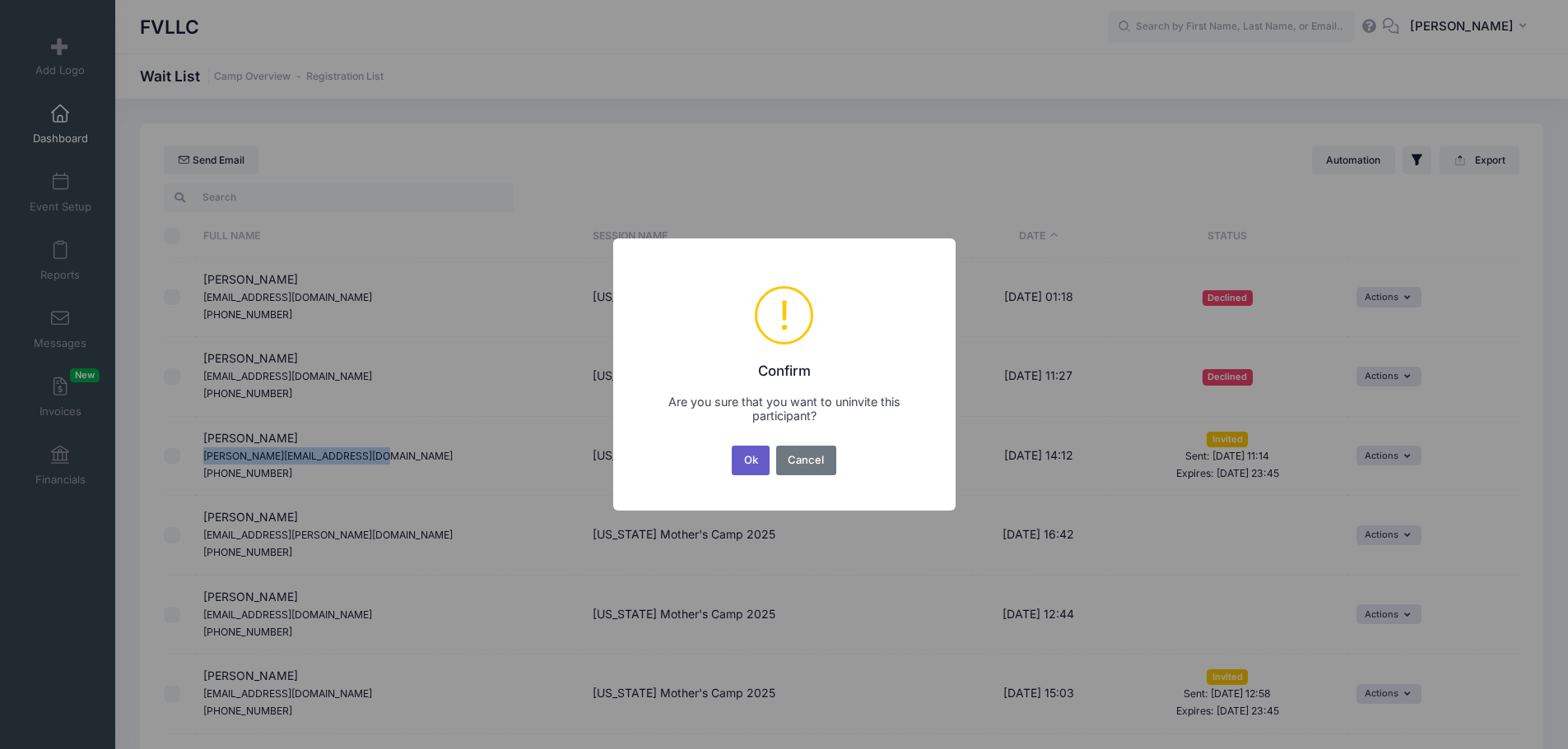
click at [757, 468] on button "Ok" at bounding box center [750, 460] width 38 height 29
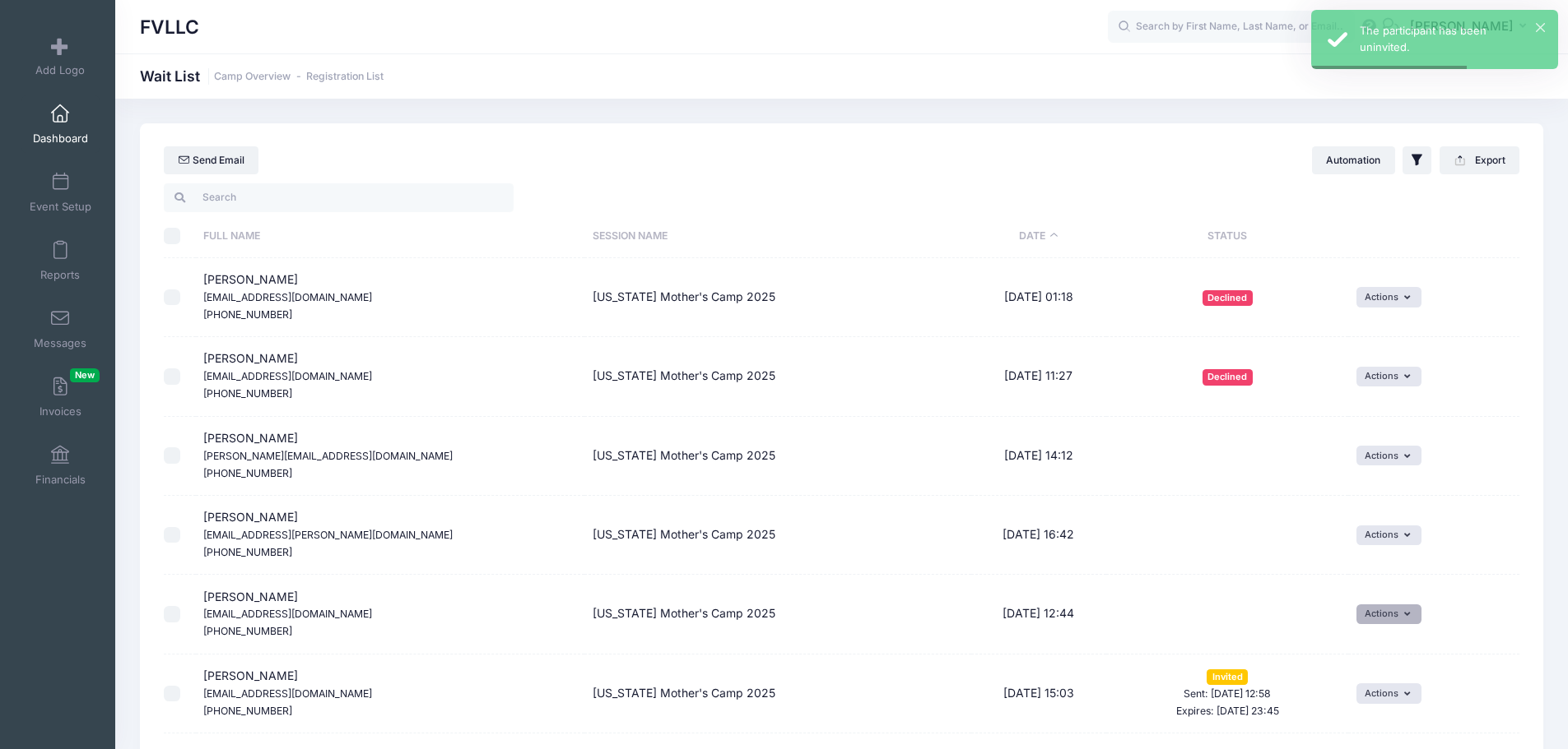
click at [1401, 617] on button "Actions" at bounding box center [1389, 614] width 65 height 20
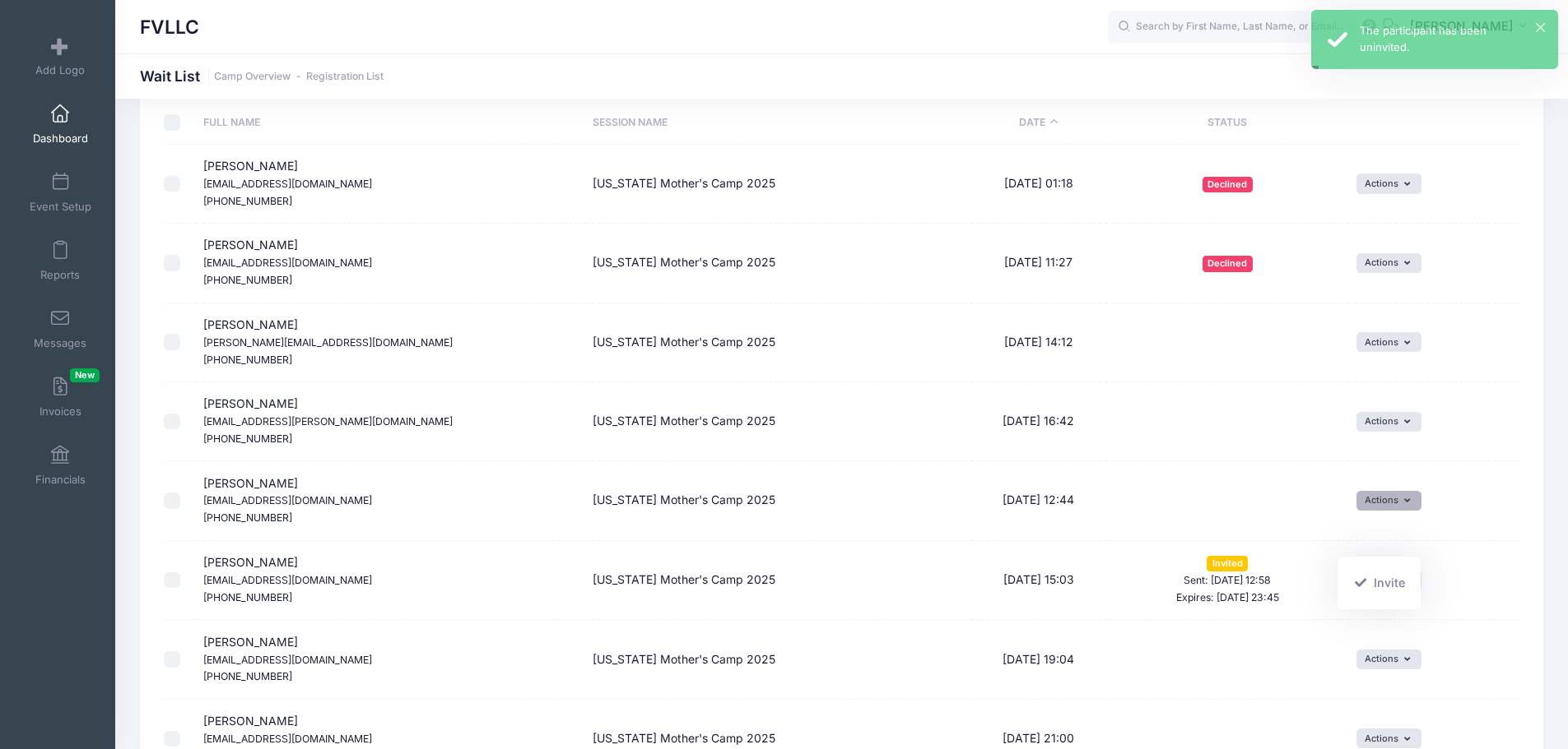
scroll to position [165, 0]
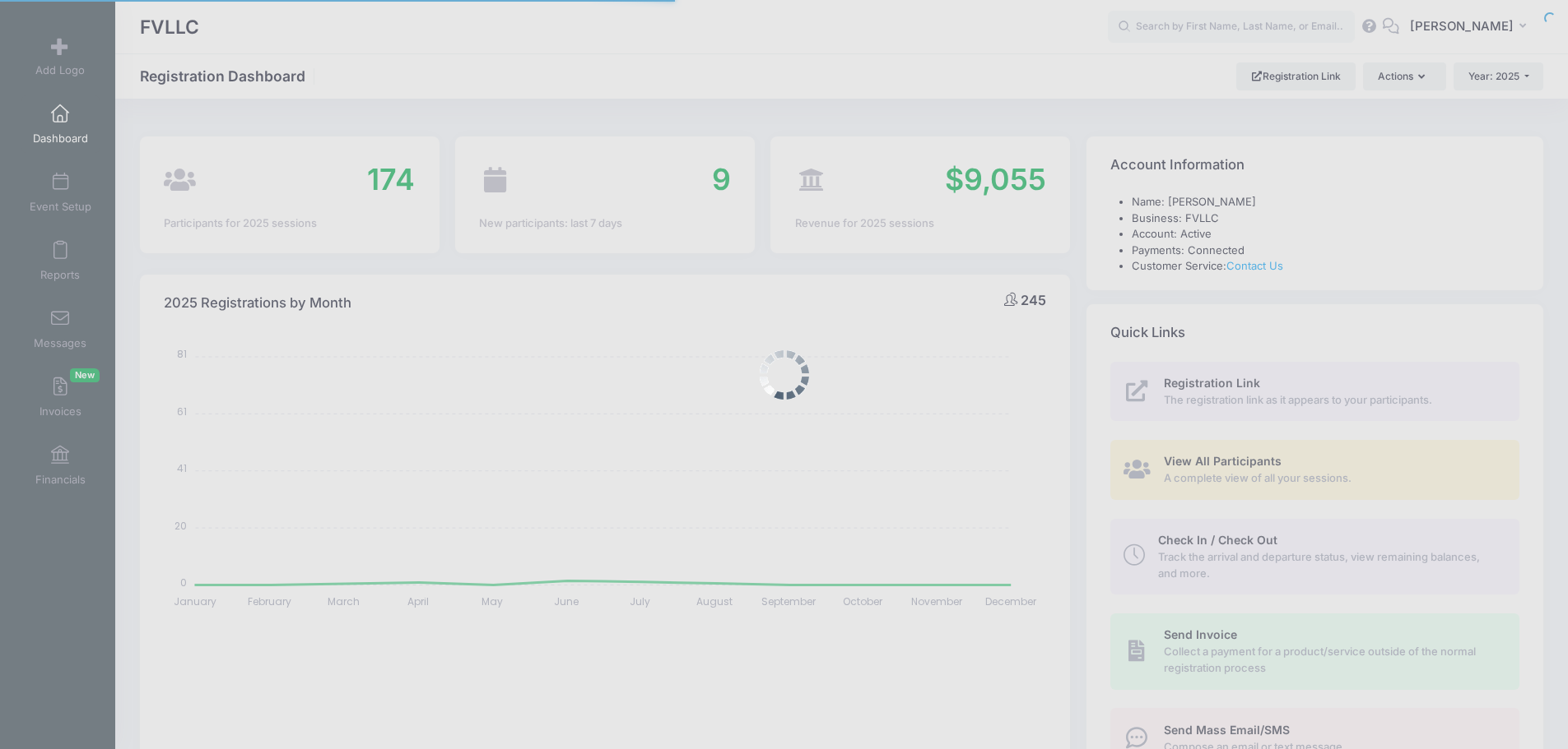
select select
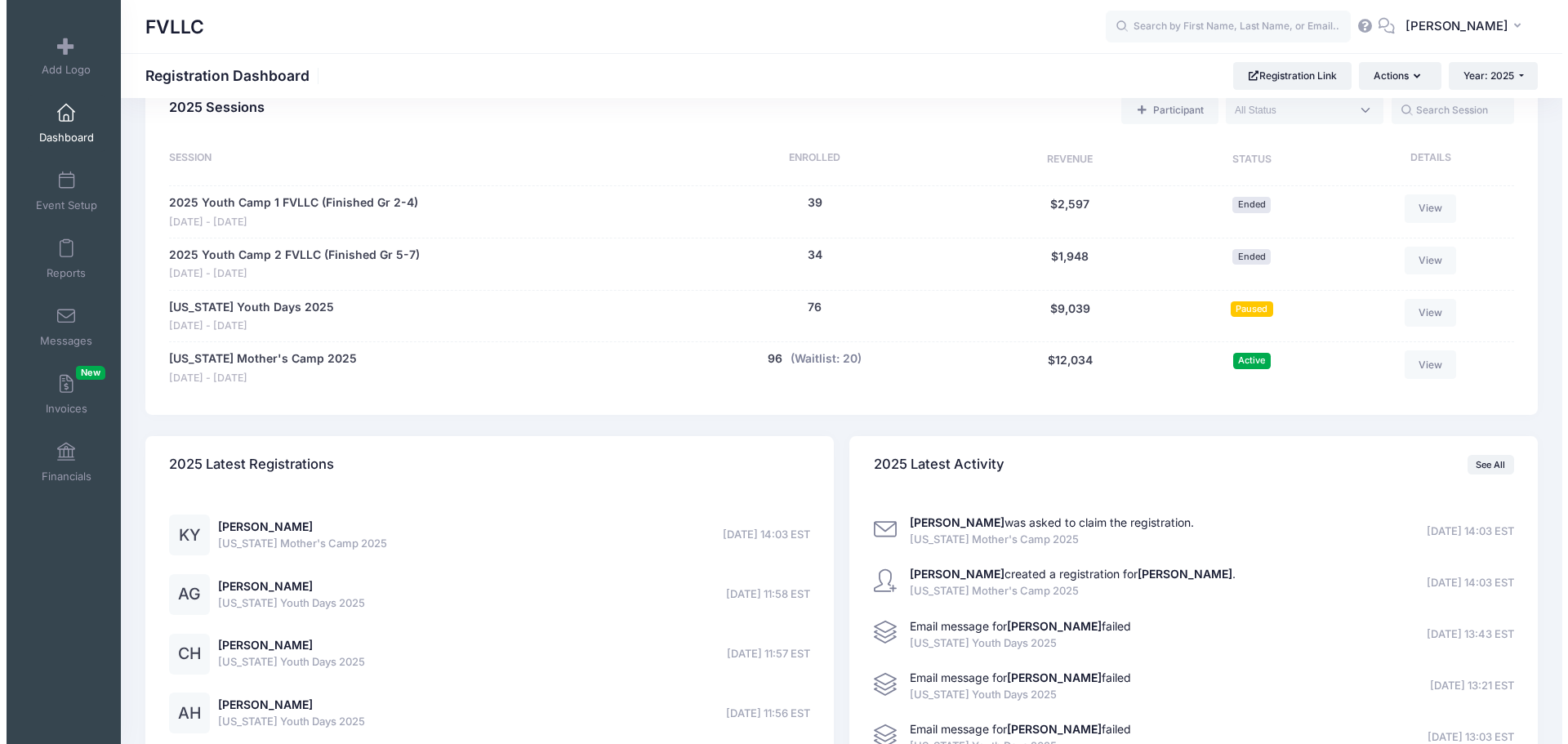
scroll to position [736, 0]
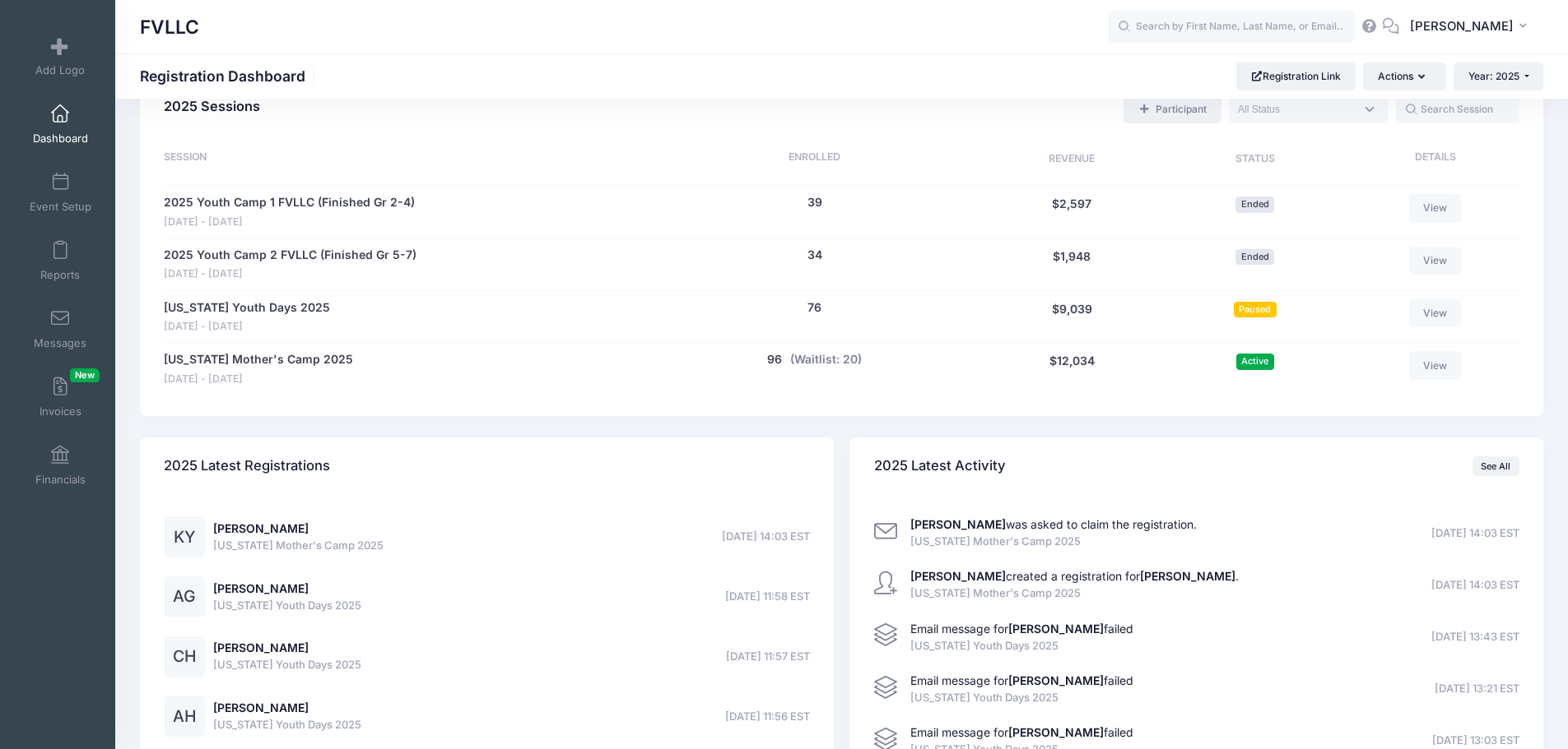
click at [1175, 117] on link "Participant" at bounding box center [1172, 110] width 97 height 28
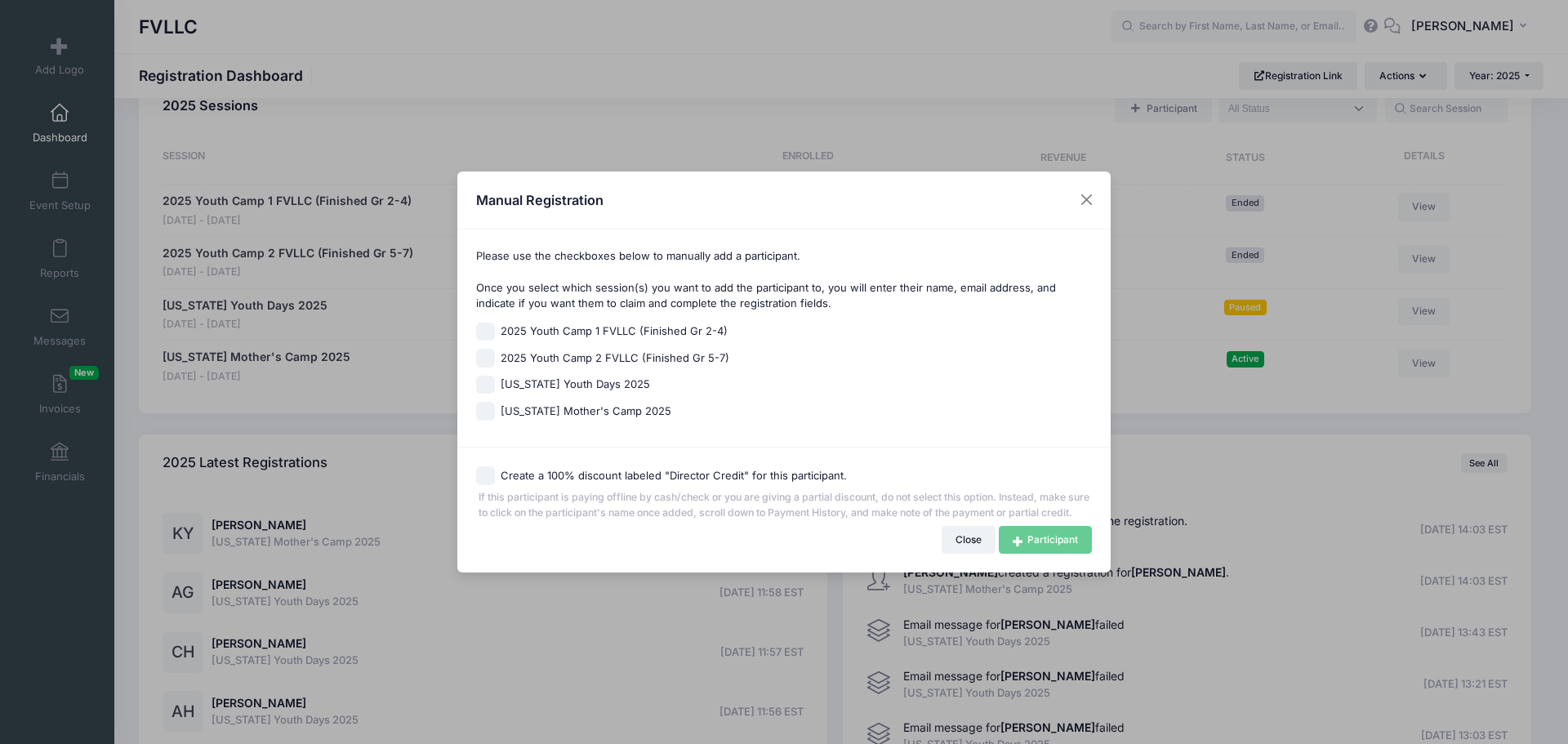
click at [598, 407] on span "[US_STATE] Mother's Camp 2025" at bounding box center [586, 411] width 171 height 16
click at [495, 407] on input "[US_STATE] Mother's Camp 2025" at bounding box center [485, 411] width 19 height 19
checkbox input "true"
click at [1028, 540] on link "Participant" at bounding box center [1045, 540] width 93 height 28
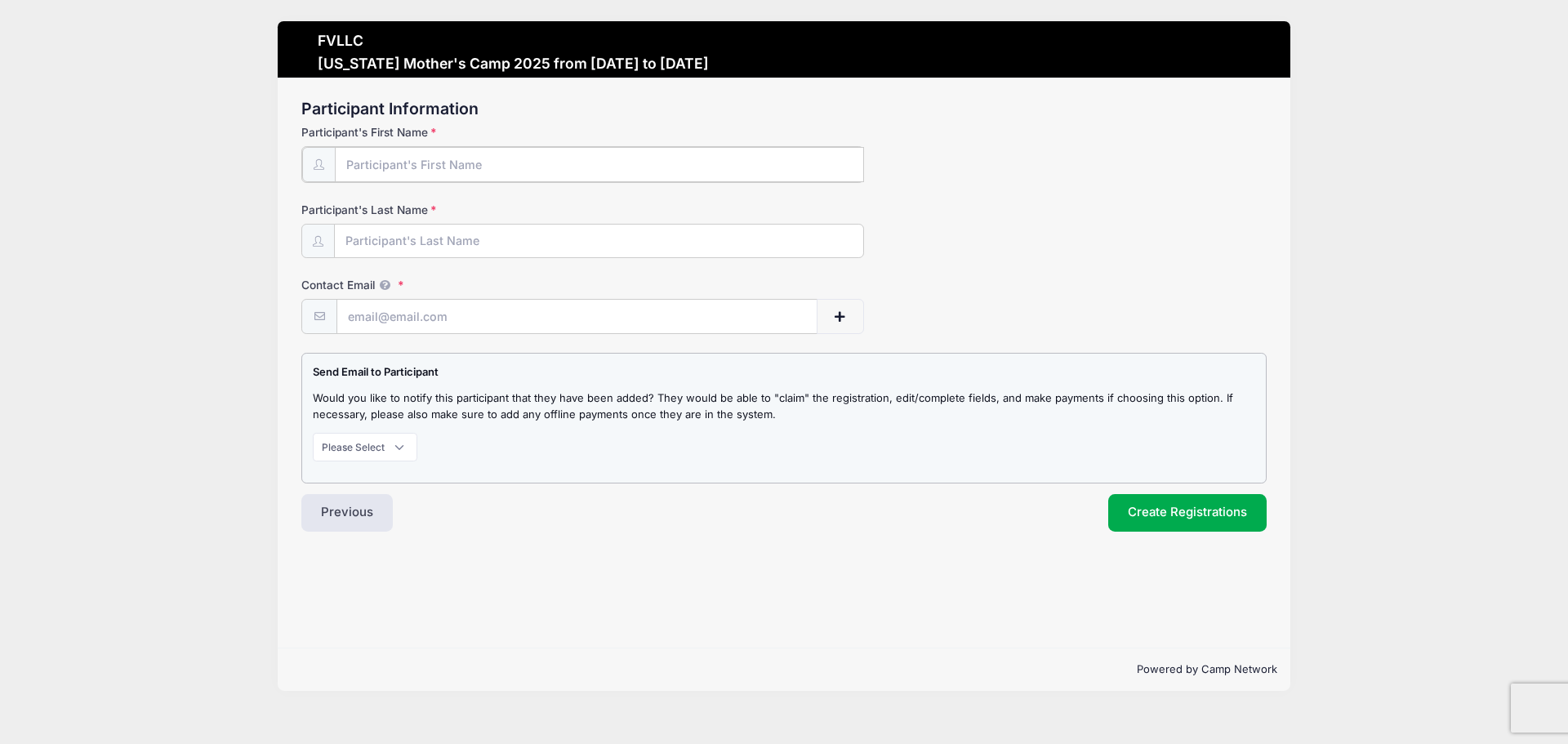
click at [490, 161] on input "Participant's First Name" at bounding box center [600, 164] width 530 height 35
type input "[PERSON_NAME]"
click at [650, 315] on input "Contact Email" at bounding box center [576, 316] width 480 height 35
paste input "Jennifer.karvonen2012@gmail.com"
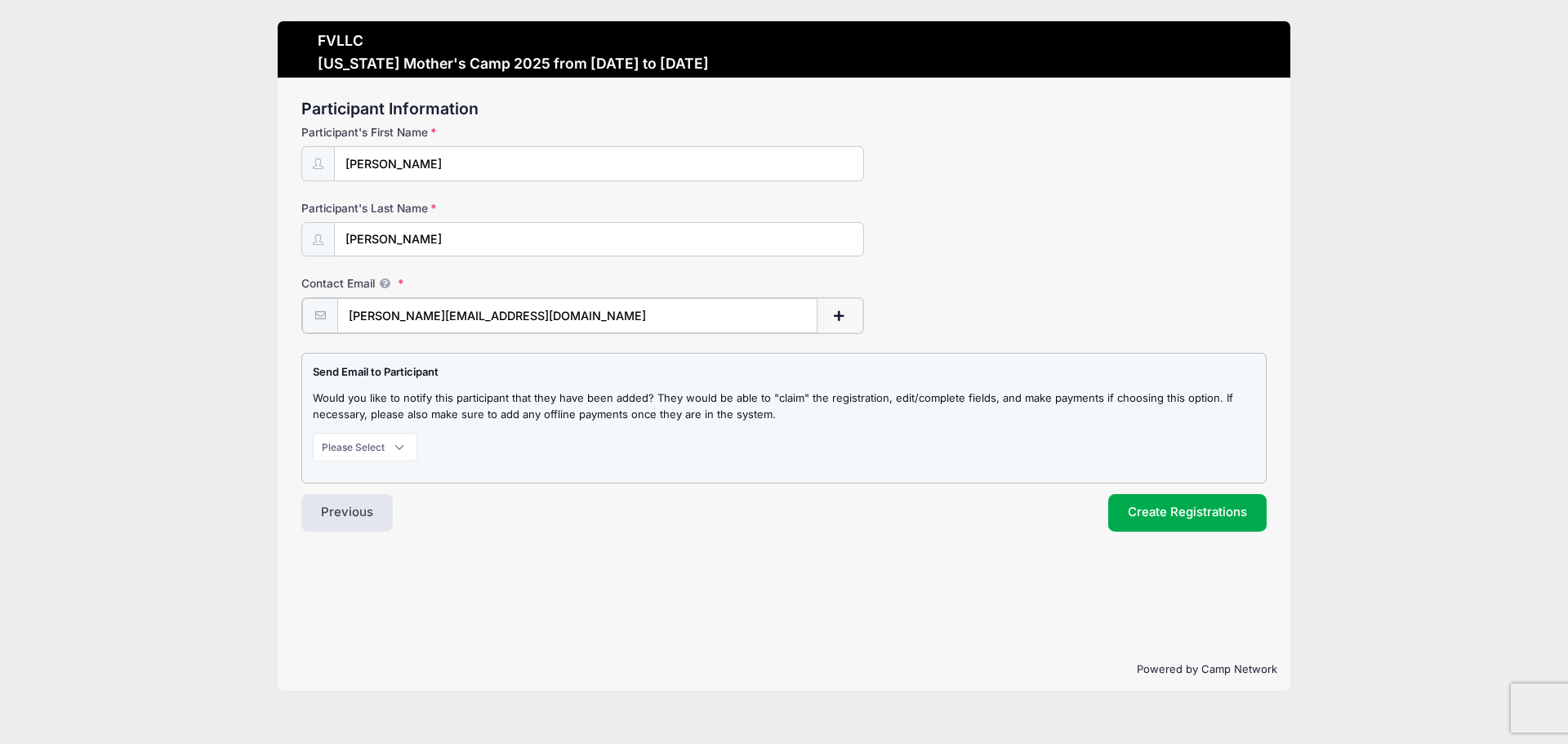
type input "Jennifer.karvonen2012@gmail.com"
drag, startPoint x: 409, startPoint y: 442, endPoint x: 400, endPoint y: 454, distance: 15.0
click at [409, 442] on select "Please Select Don't Notify Notify" at bounding box center [364, 445] width 104 height 28
select select "1"
click at [313, 431] on select "Please Select Don't Notify Notify" at bounding box center [364, 445] width 104 height 28
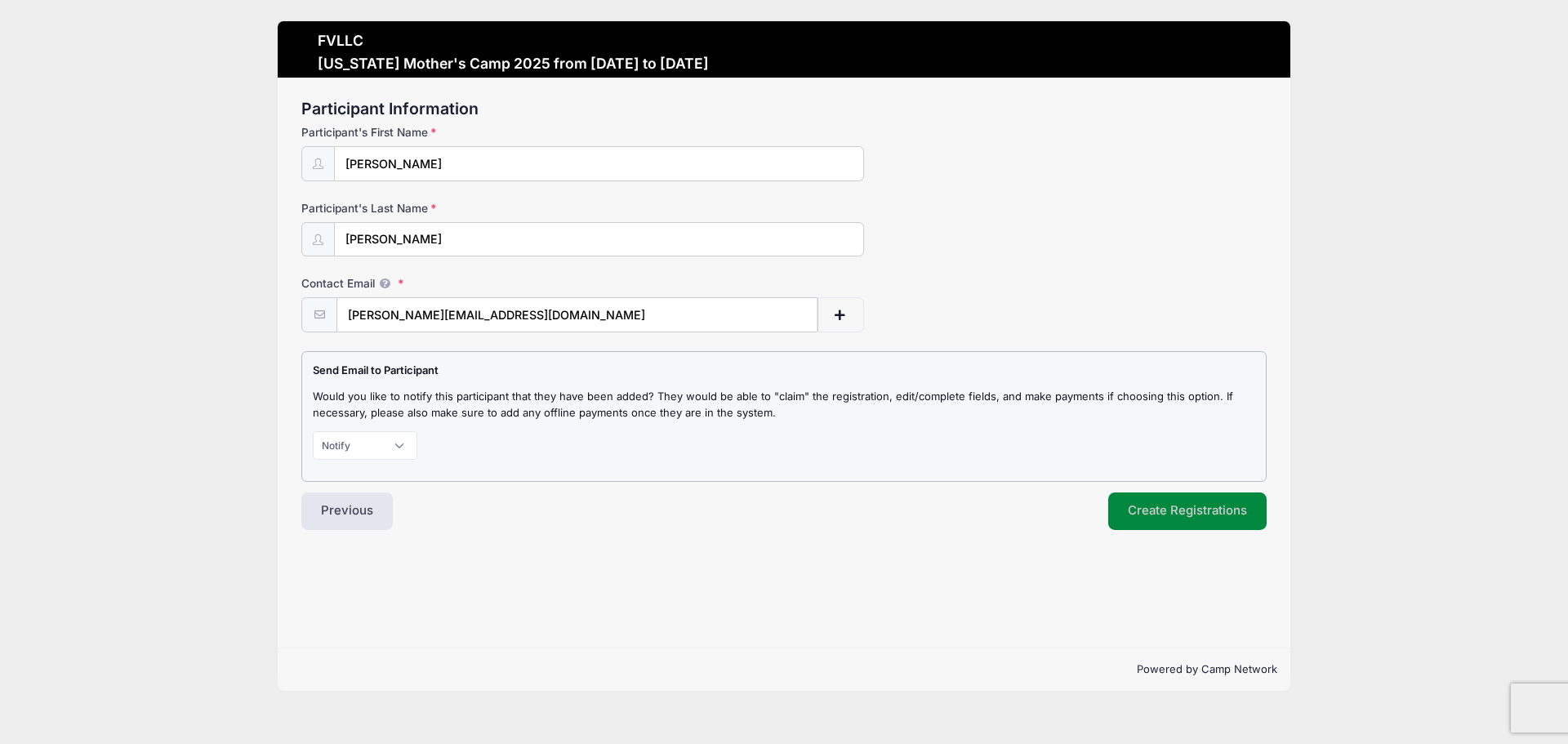
click at [1133, 507] on button "Create Registrations" at bounding box center [1187, 512] width 159 height 38
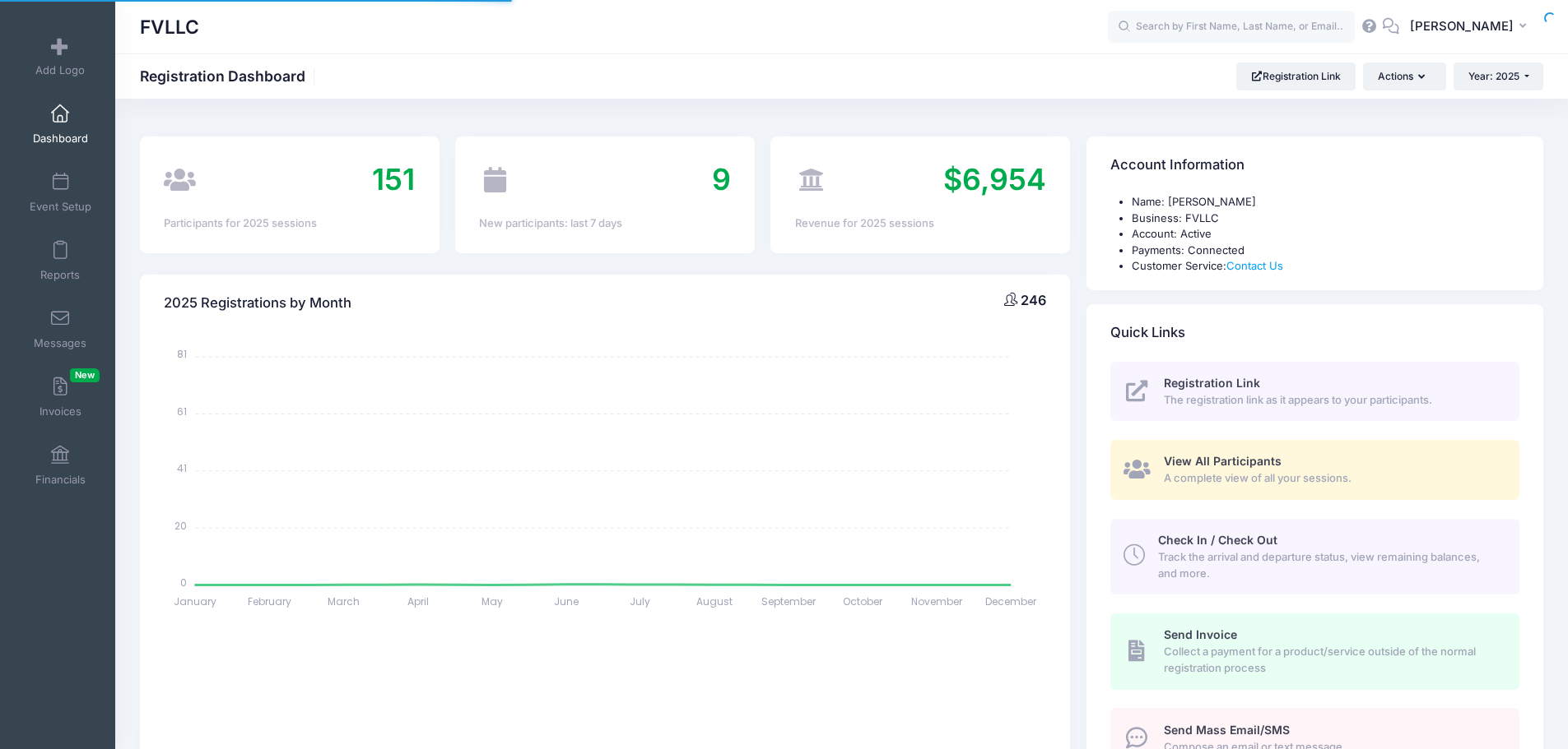
select select
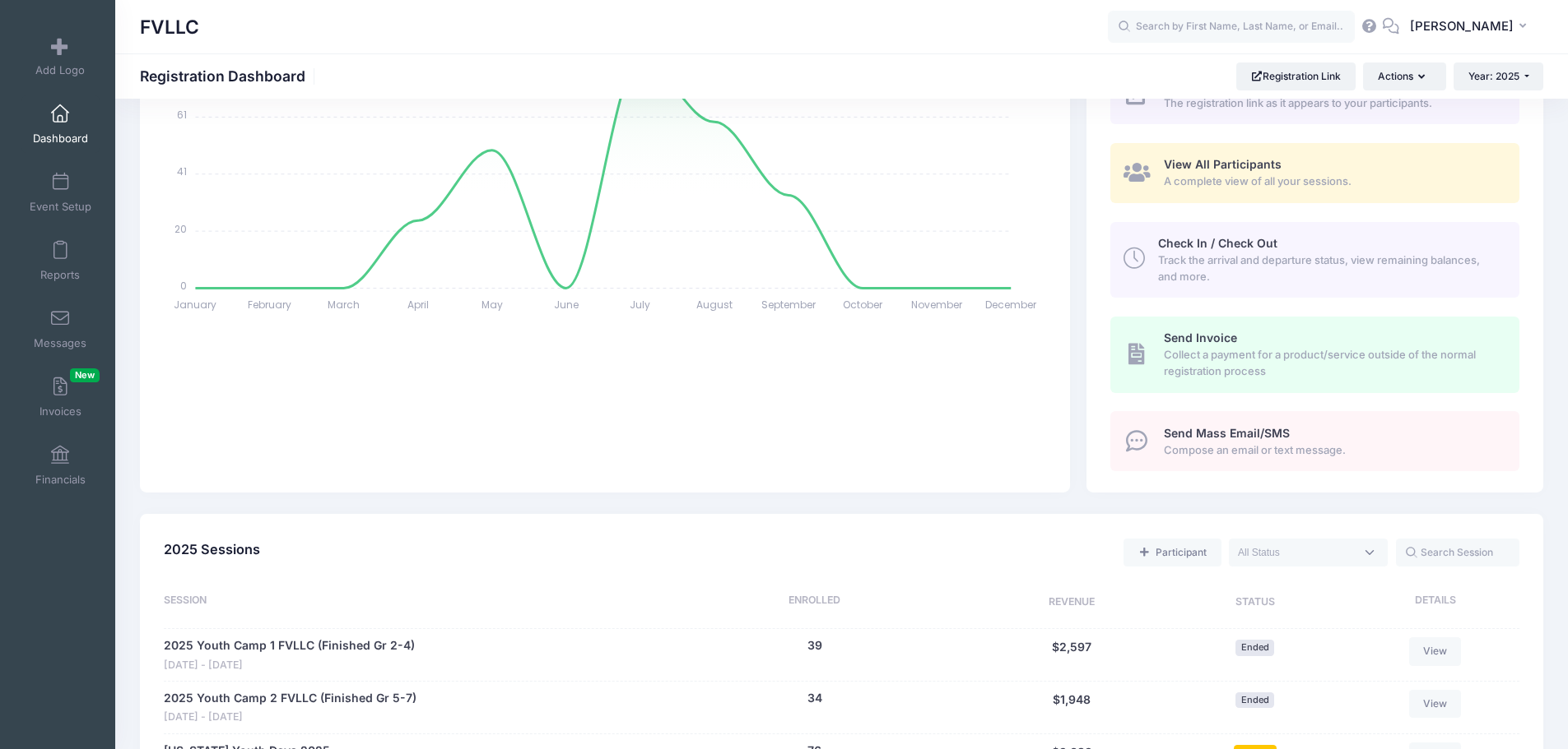
scroll to position [576, 0]
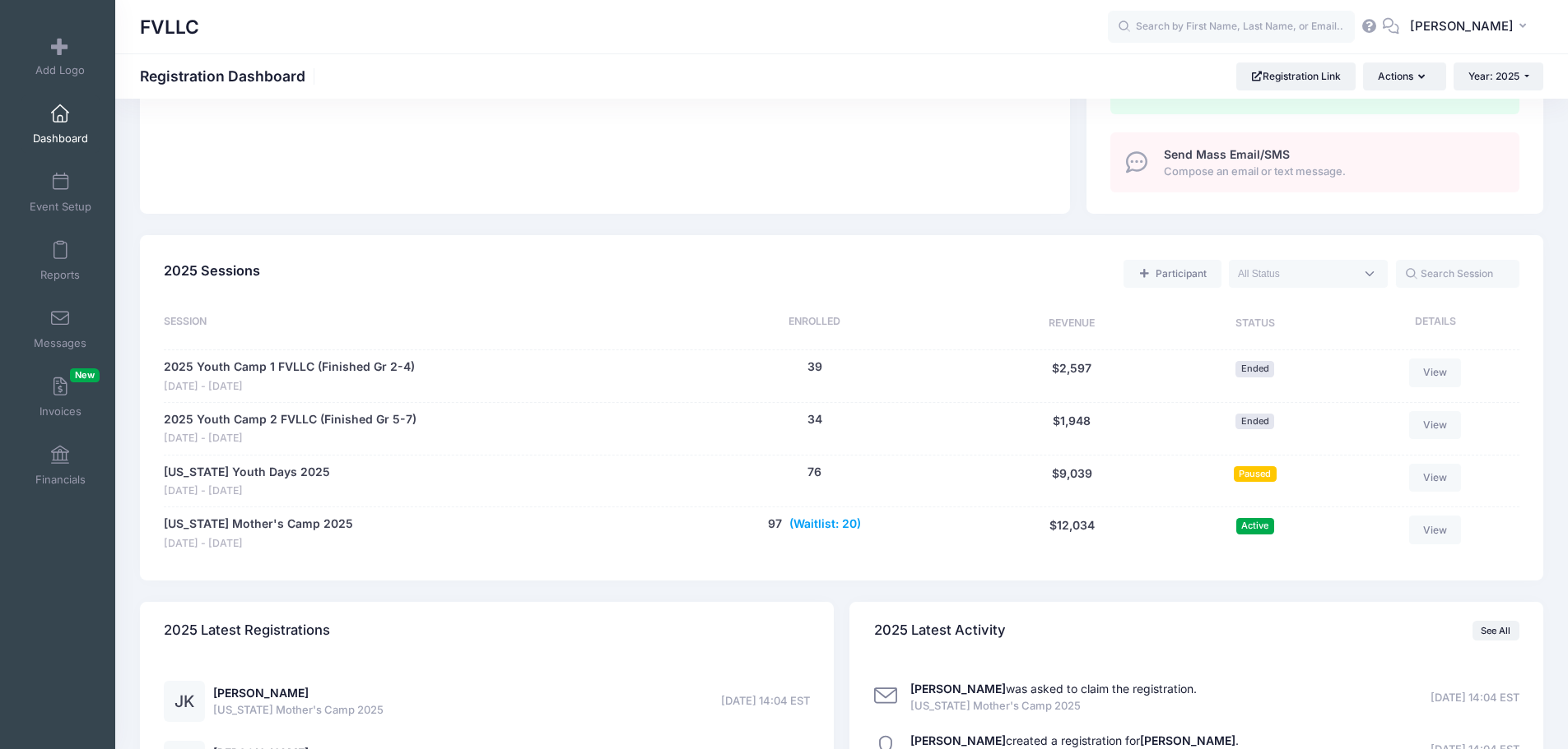
click at [821, 526] on button "(Waitlist: 20)" at bounding box center [825, 524] width 72 height 17
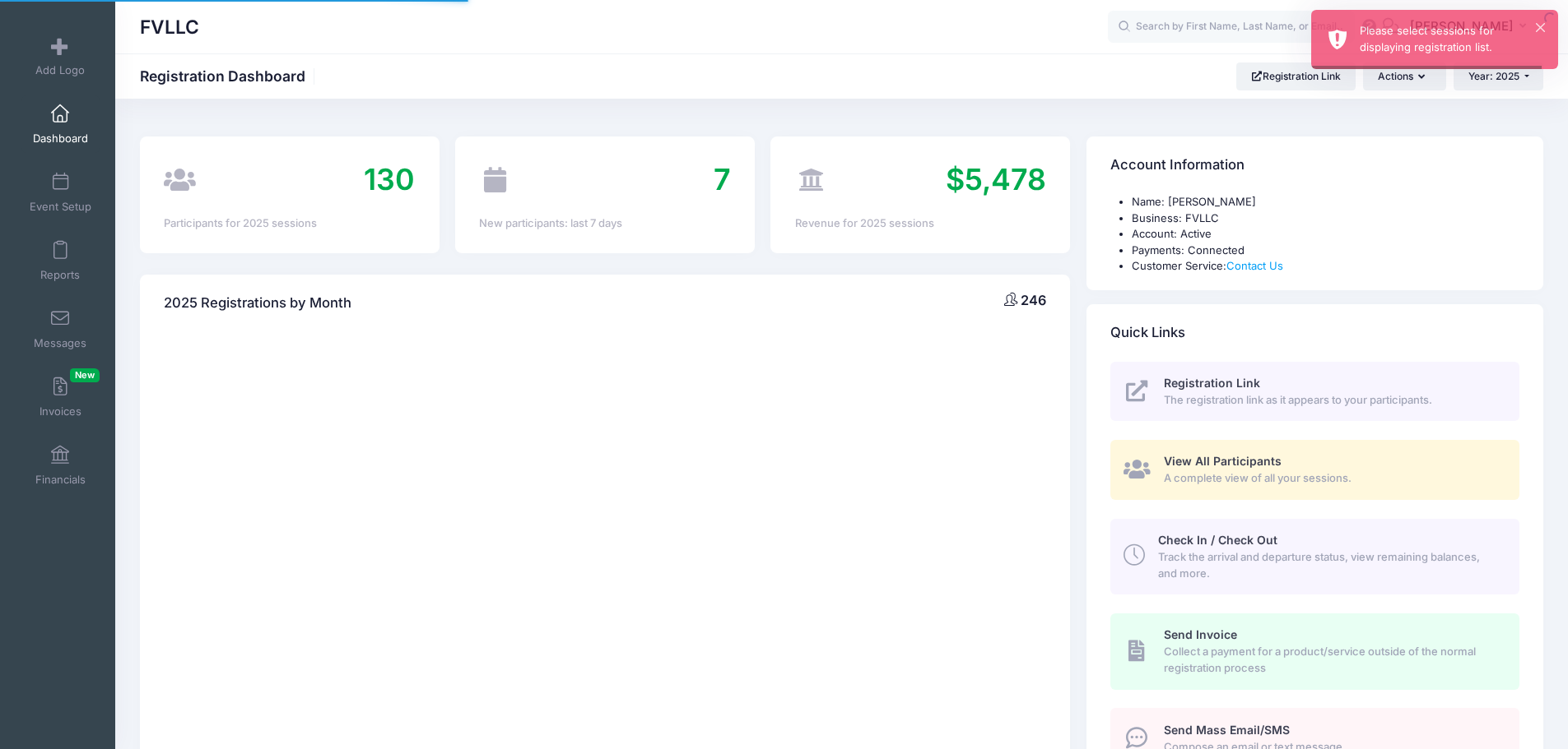
select select
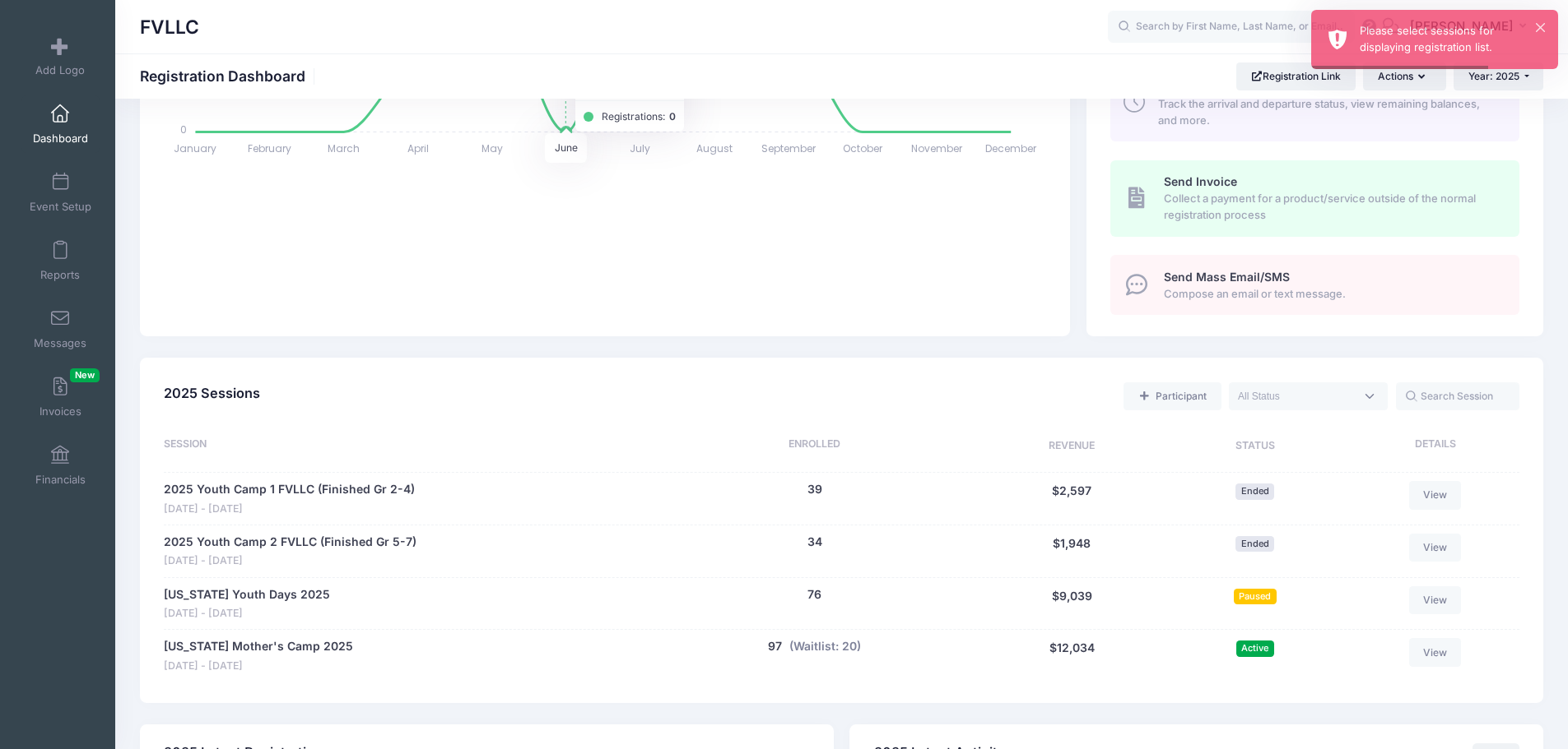
scroll to position [576, 0]
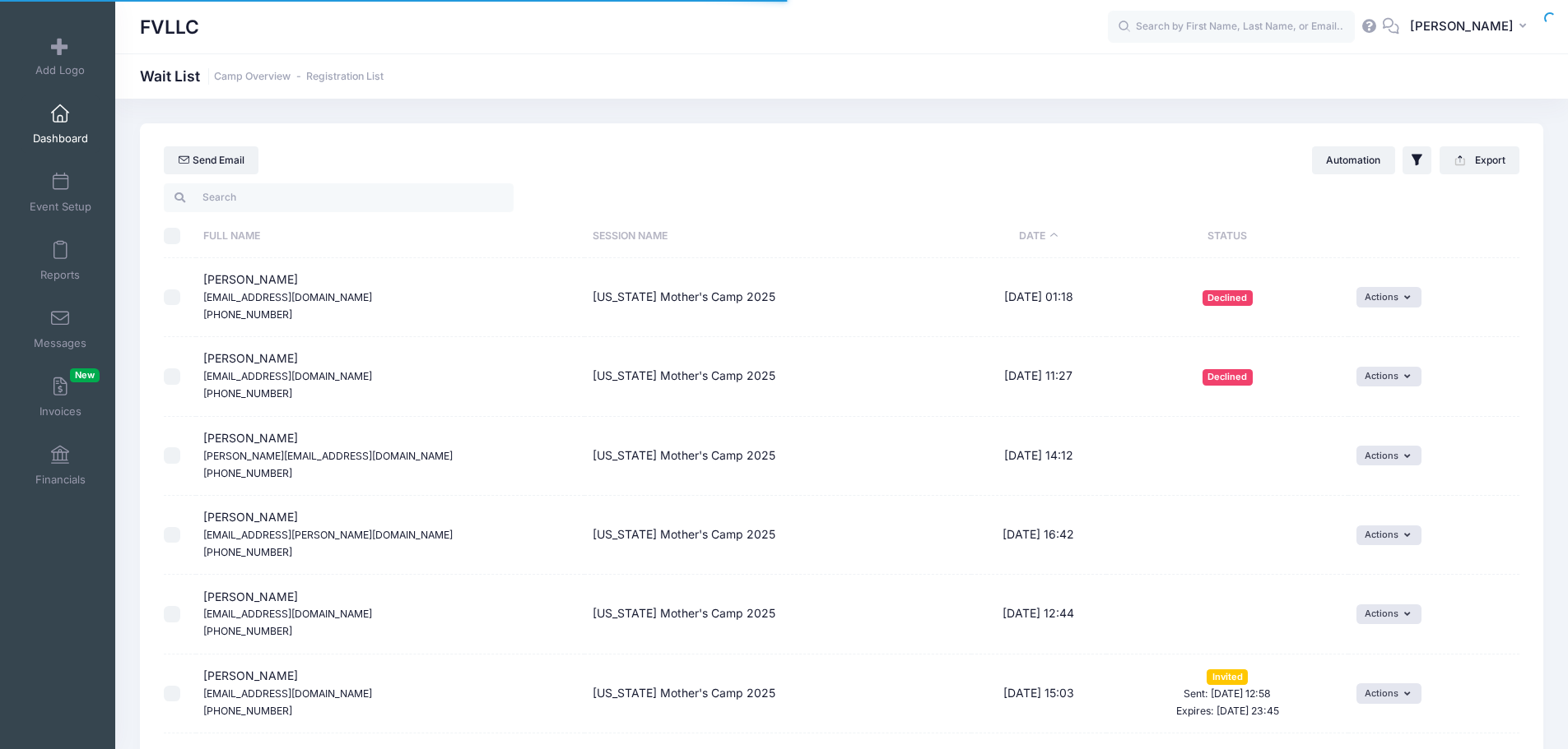
select select "50"
click at [1395, 462] on button "Actions" at bounding box center [1389, 455] width 65 height 20
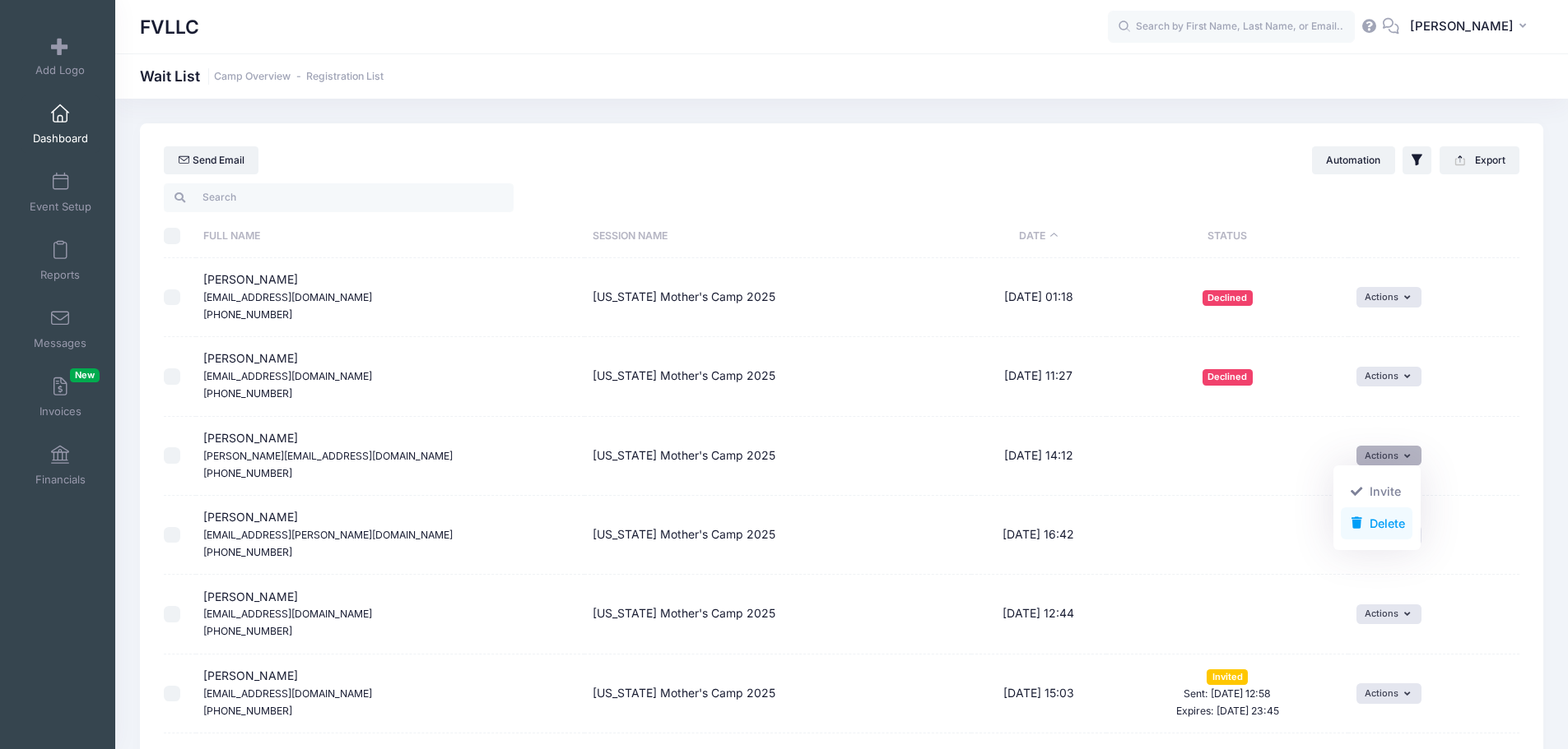
click at [1360, 531] on link "Delete" at bounding box center [1377, 523] width 72 height 31
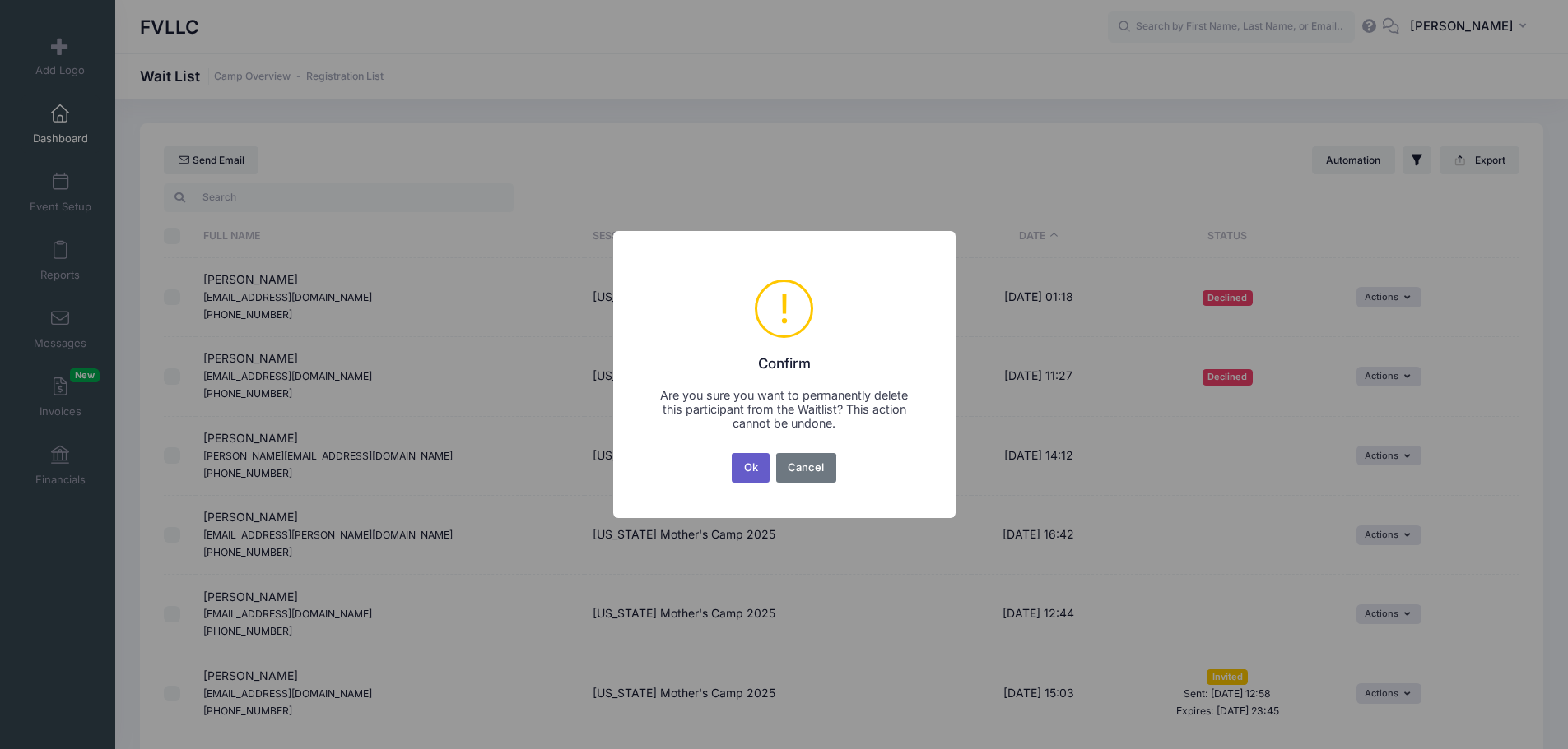
click at [758, 477] on button "Ok" at bounding box center [750, 467] width 38 height 29
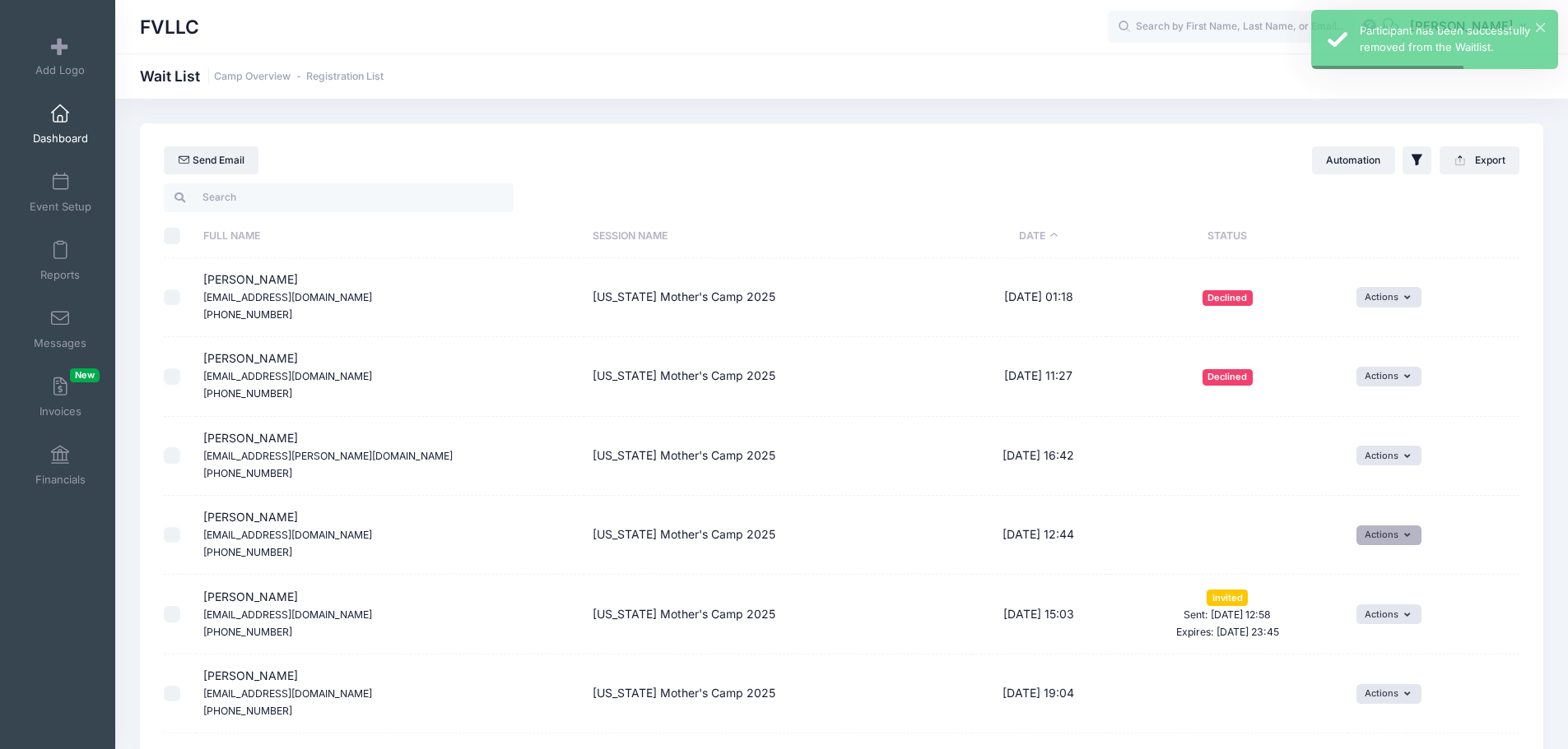
click at [1376, 531] on button "Actions" at bounding box center [1389, 535] width 65 height 20
click at [1378, 604] on link "Delete" at bounding box center [1377, 602] width 72 height 31
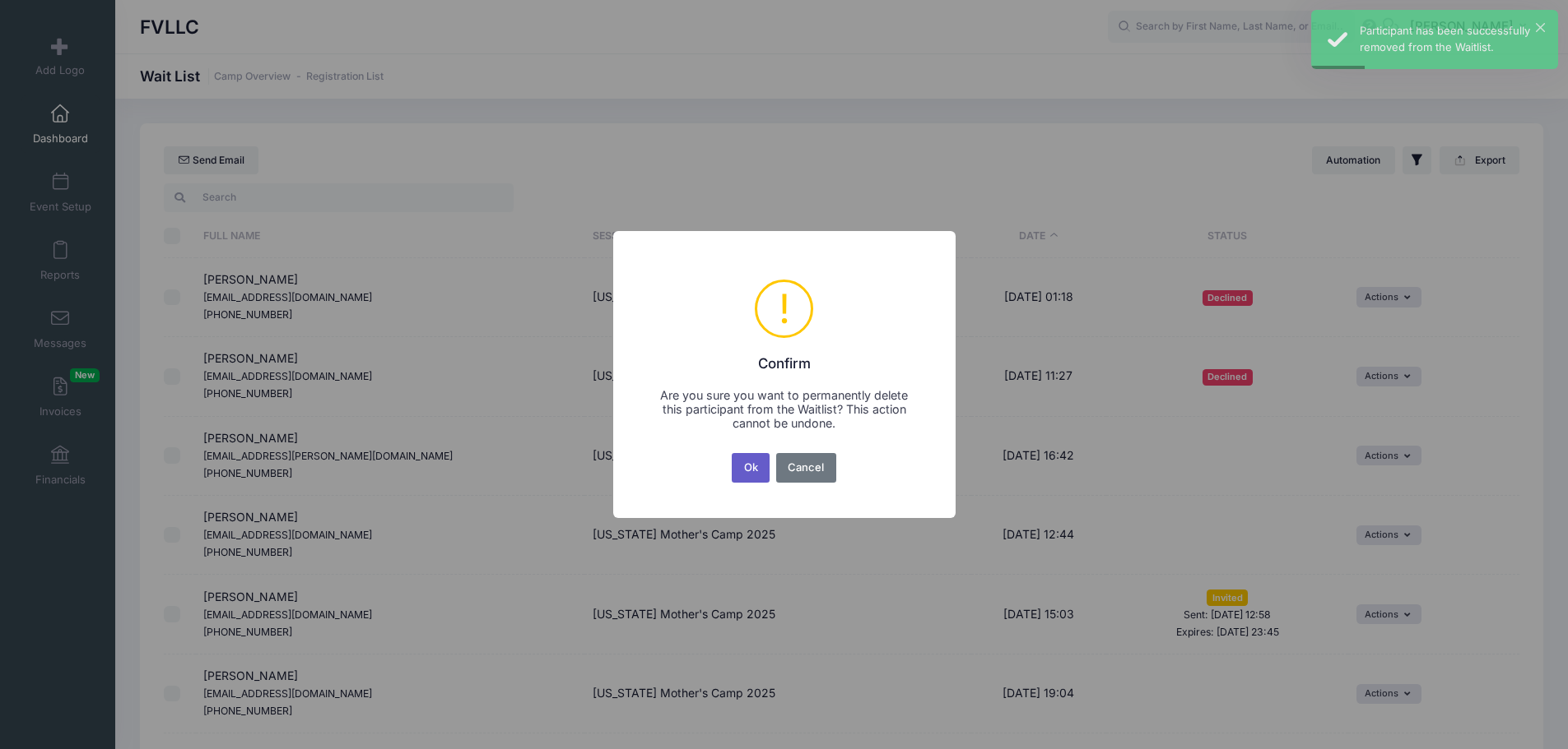
click at [748, 471] on button "Ok" at bounding box center [750, 467] width 38 height 29
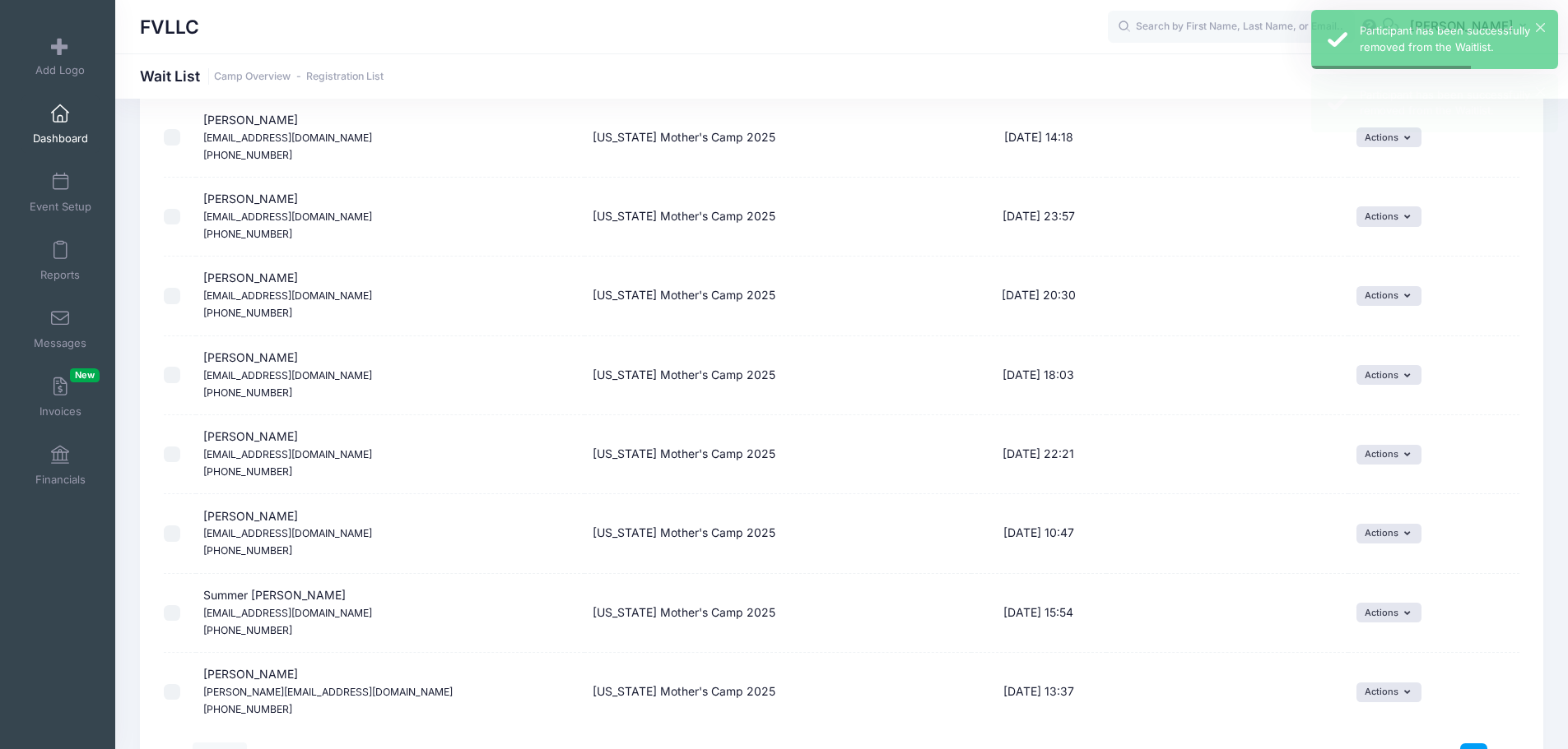
scroll to position [1228, 0]
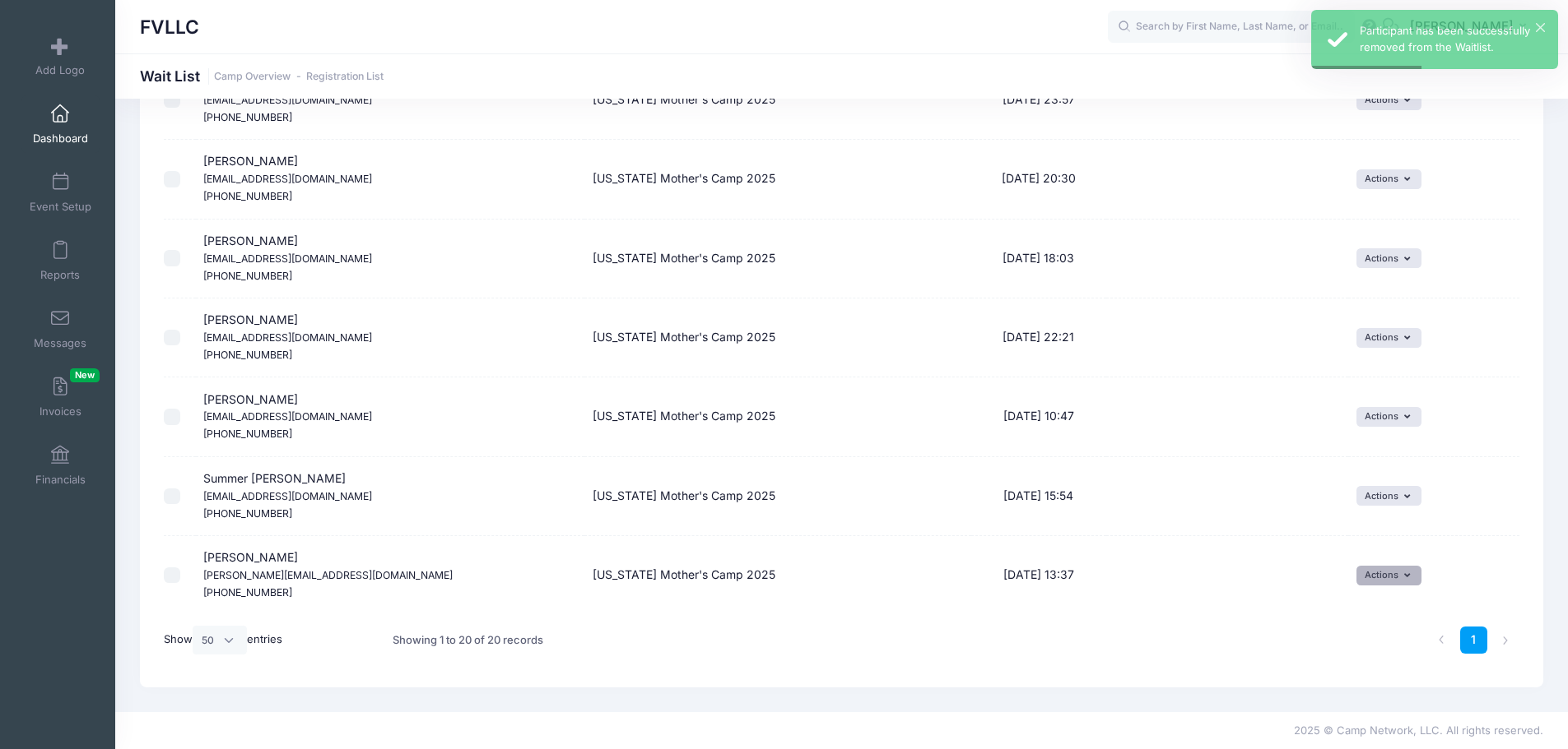
drag, startPoint x: 1387, startPoint y: 579, endPoint x: 1383, endPoint y: 585, distance: 7.2
click at [1388, 579] on button "Actions" at bounding box center [1389, 575] width 65 height 20
click at [1372, 649] on link "Delete" at bounding box center [1377, 643] width 72 height 31
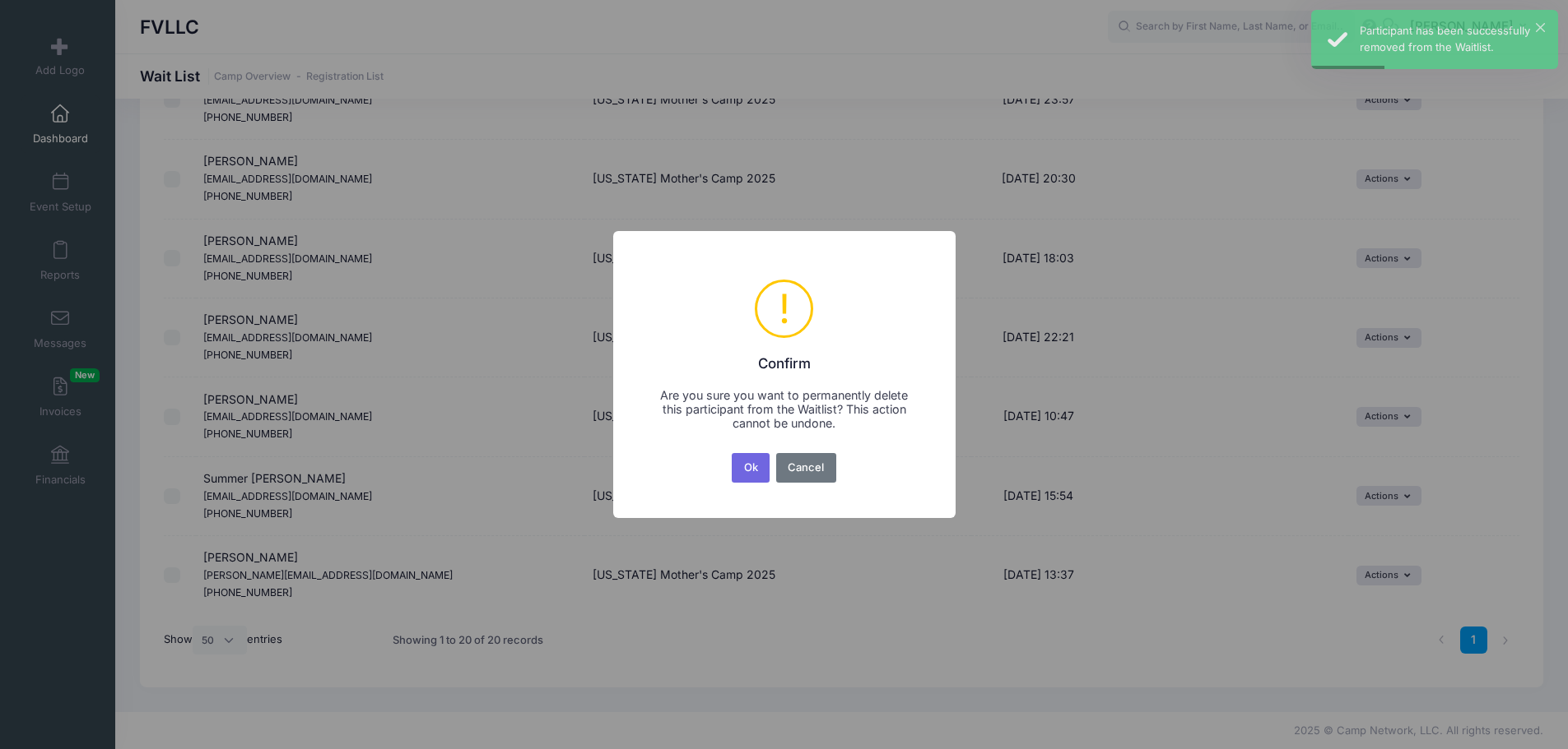
scroll to position [0, 0]
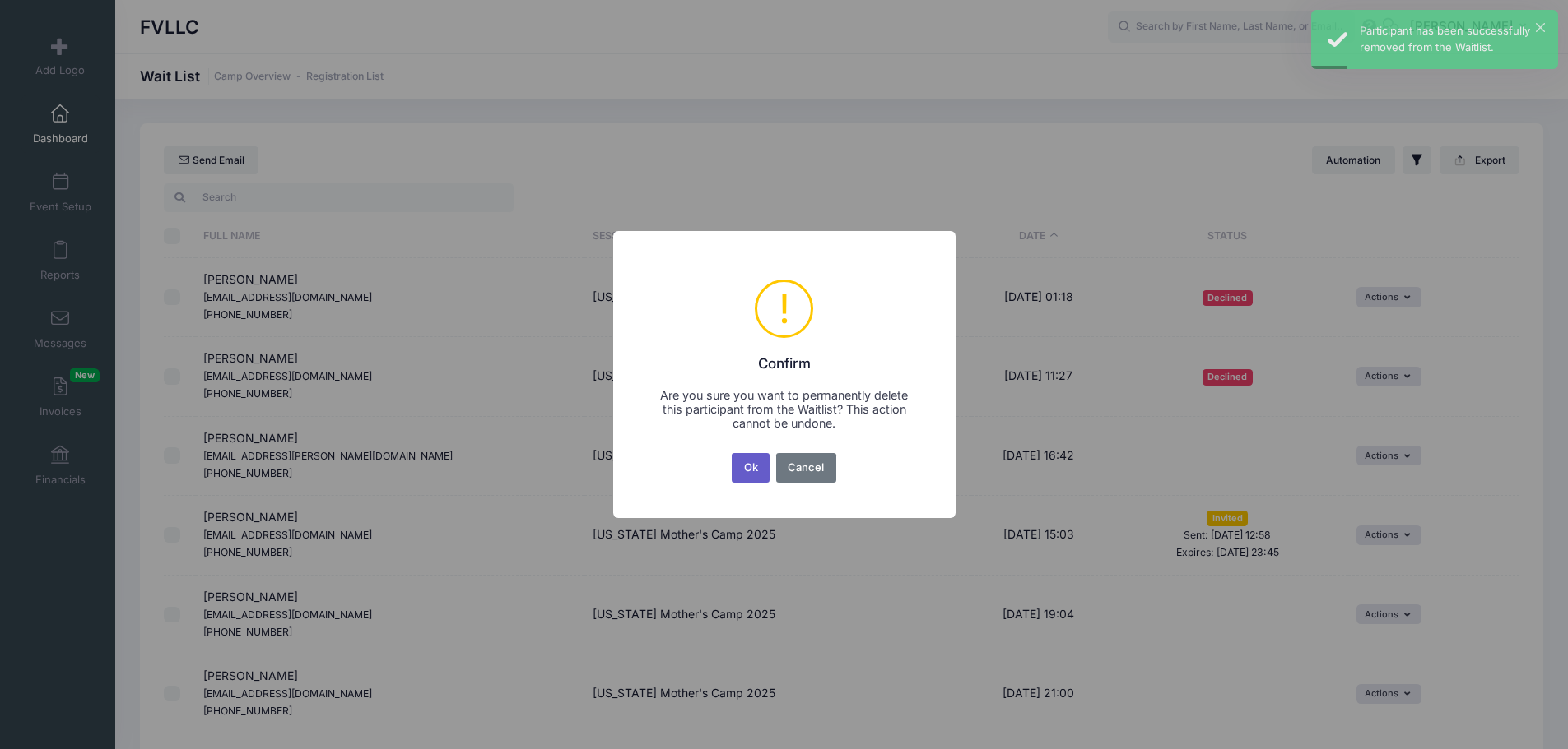
click at [749, 470] on button "Ok" at bounding box center [750, 467] width 38 height 29
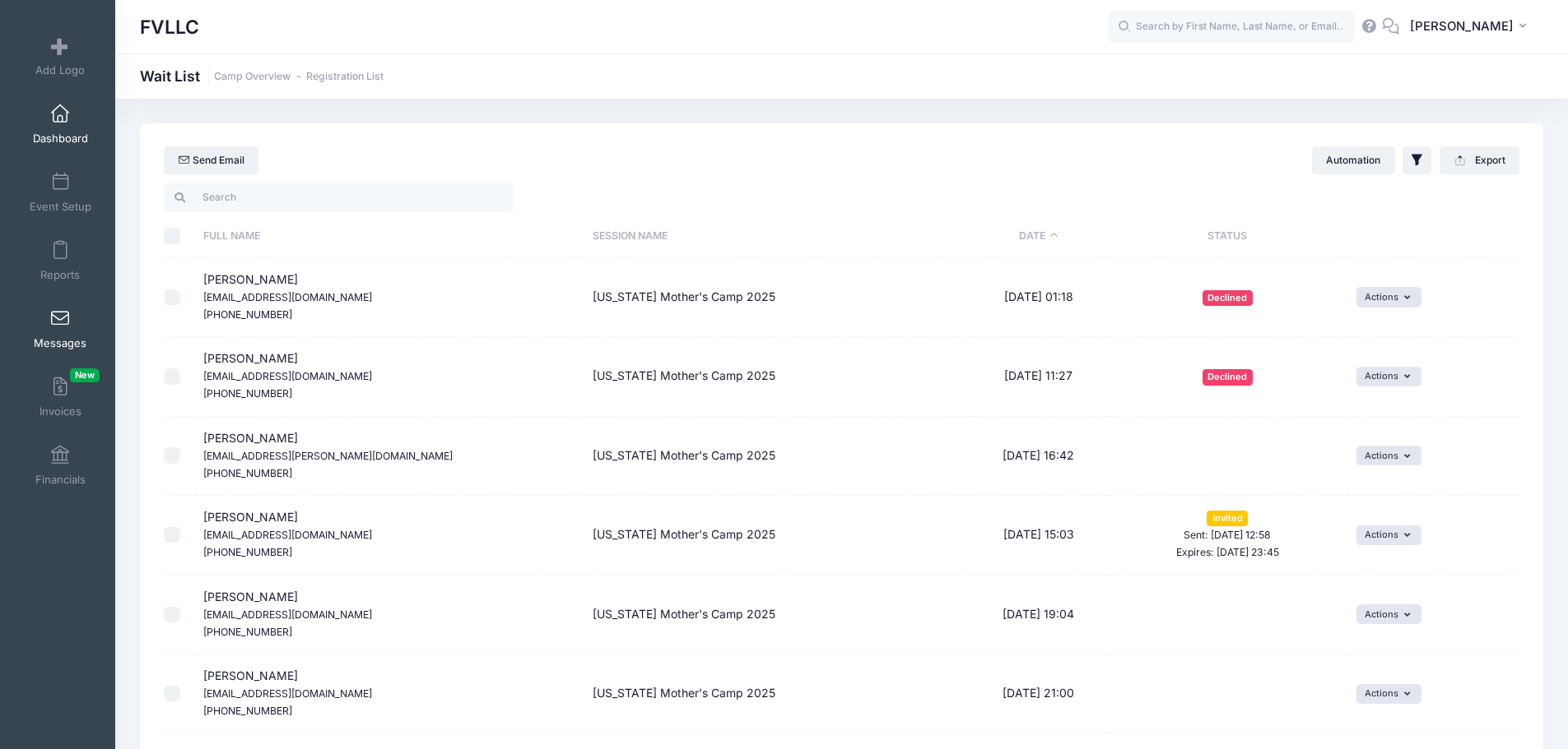
click at [68, 317] on link "Messages" at bounding box center [61, 329] width 79 height 58
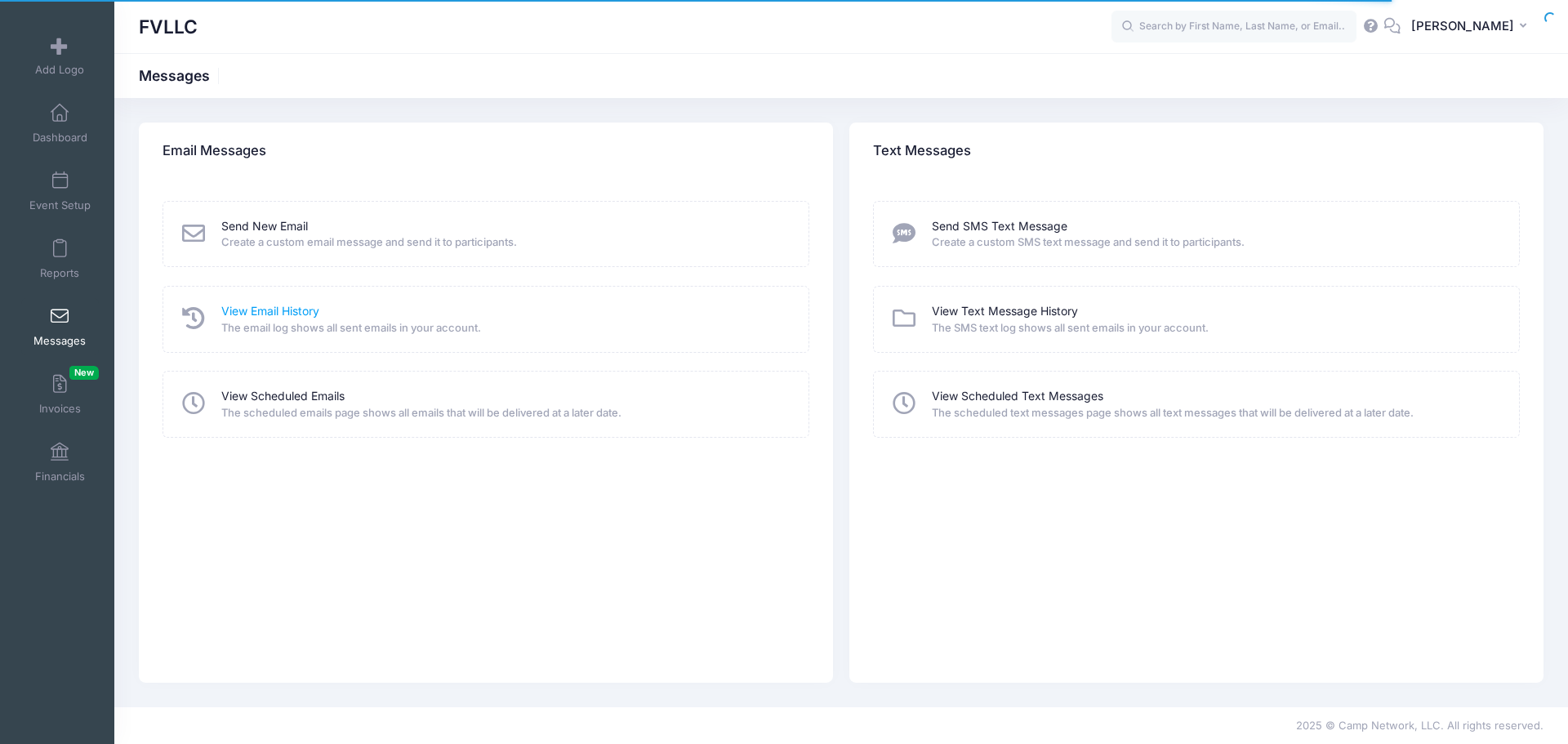
click at [278, 311] on link "View Email History" at bounding box center [270, 312] width 98 height 17
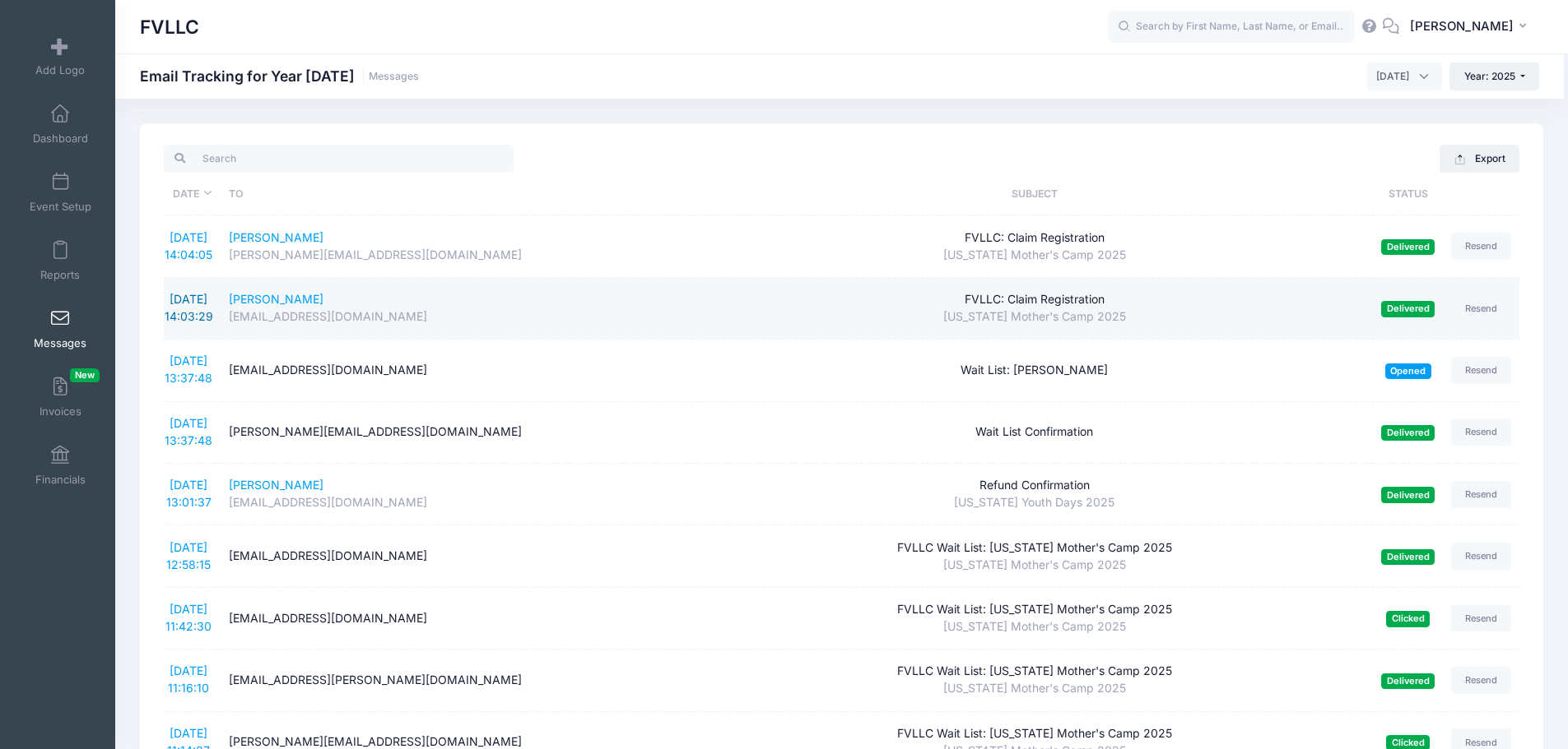
click at [200, 305] on link "[DATE] 14:03:29" at bounding box center [188, 307] width 48 height 31
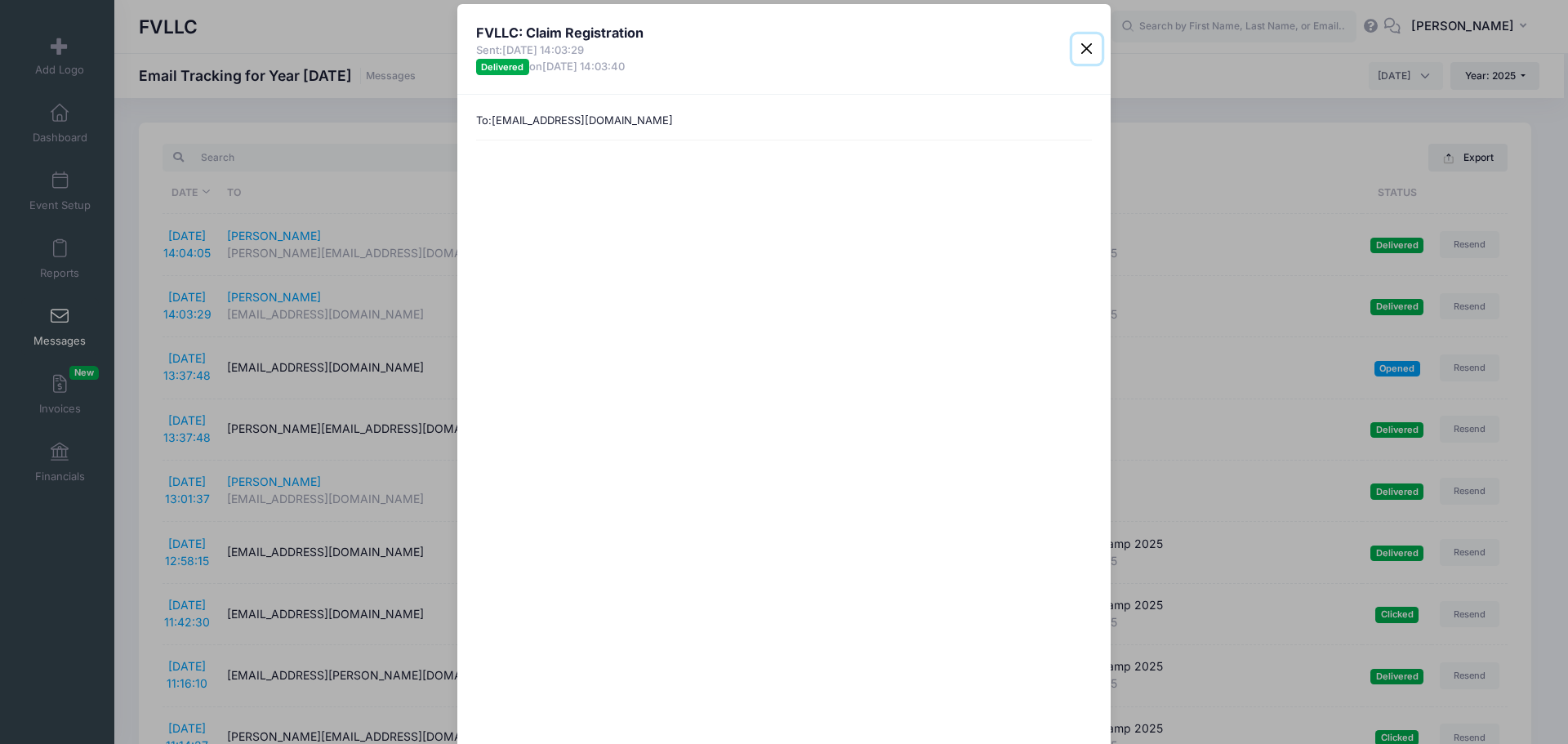
click at [1081, 46] on button "Close" at bounding box center [1086, 49] width 29 height 29
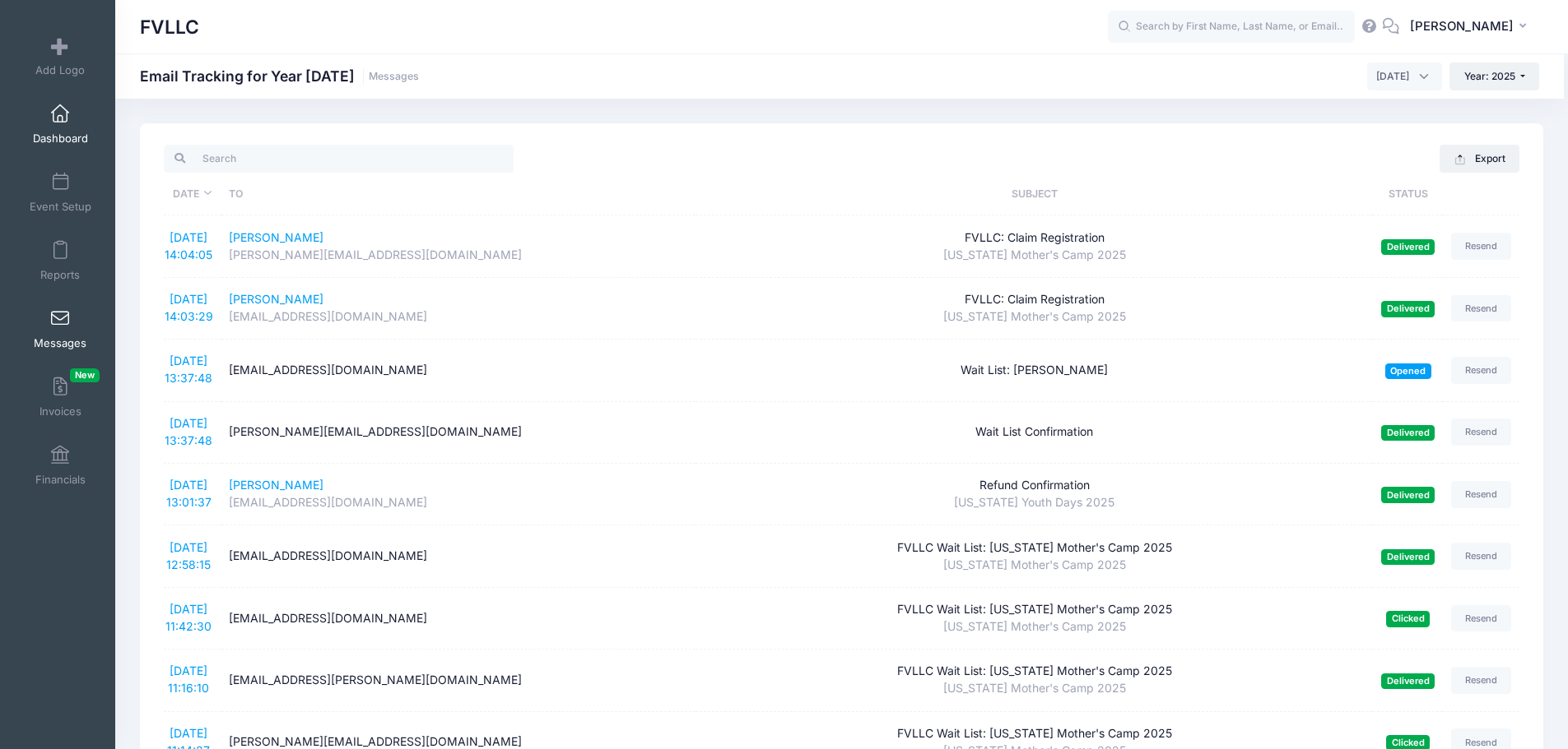
click at [68, 131] on link "Dashboard" at bounding box center [61, 124] width 79 height 58
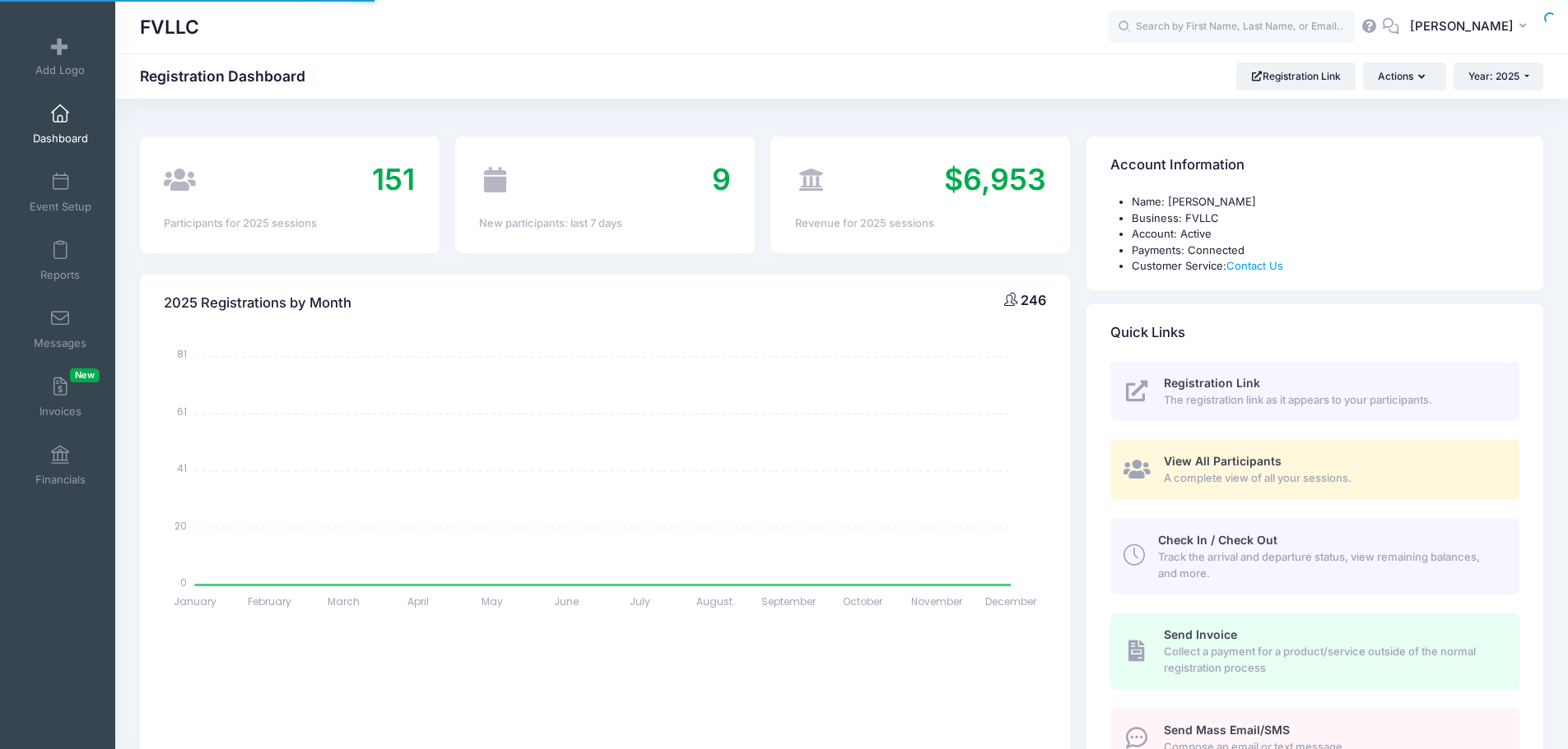
select select
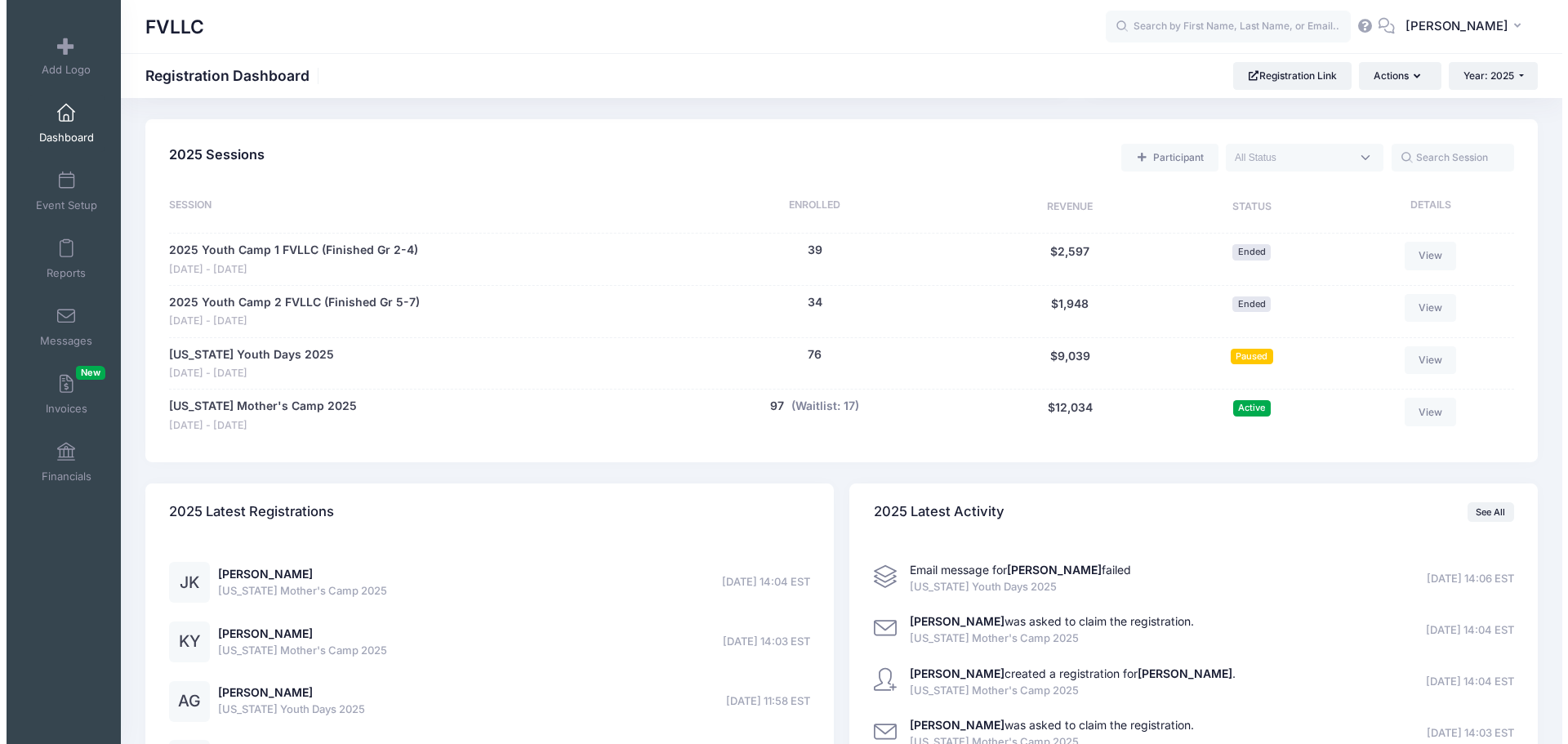
scroll to position [906, 0]
